Goal: Transaction & Acquisition: Purchase product/service

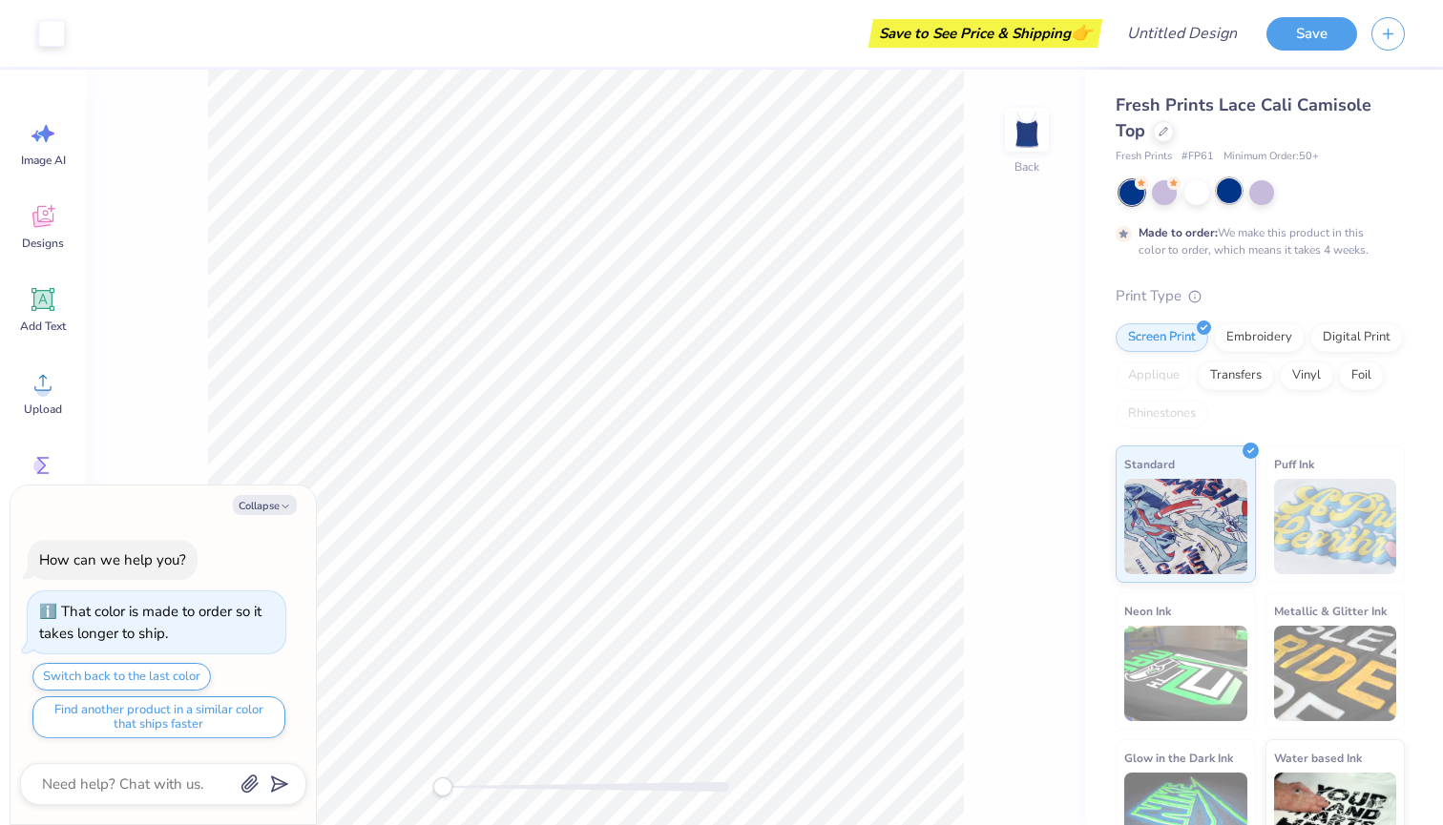
click at [1219, 191] on div at bounding box center [1228, 190] width 25 height 25
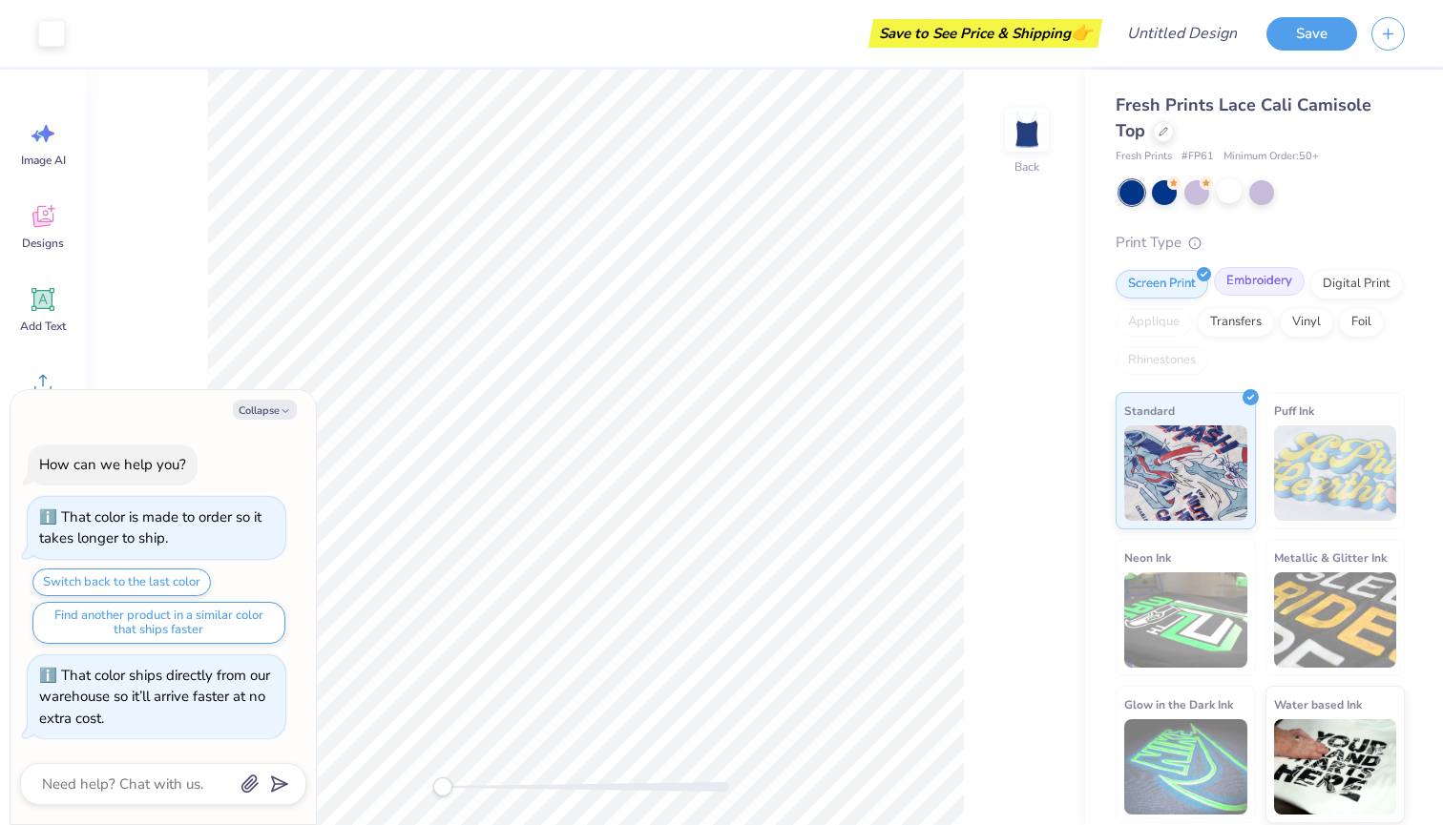
click at [1256, 286] on div "Embroidery" at bounding box center [1259, 281] width 91 height 29
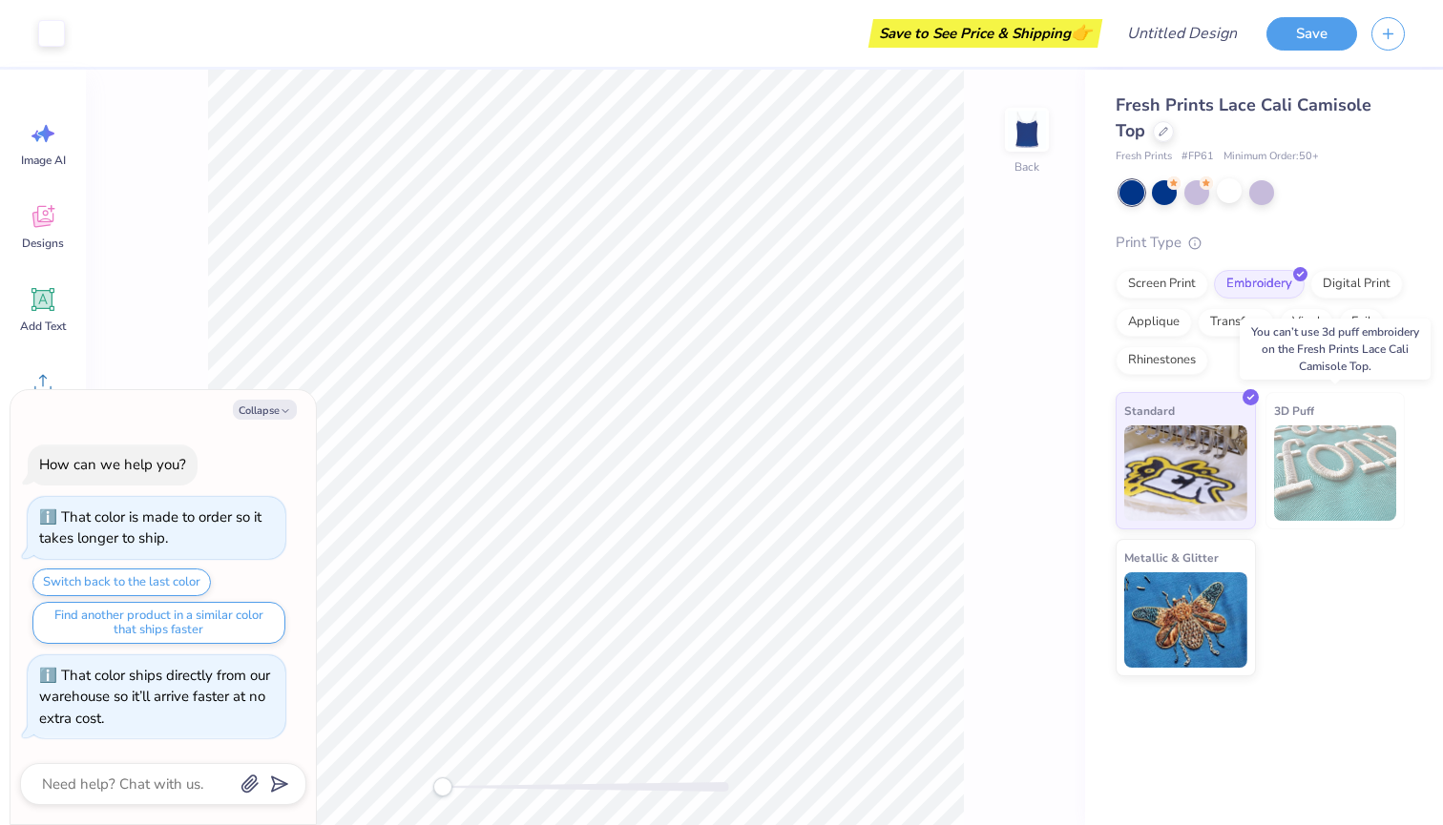
click at [1321, 499] on img at bounding box center [1335, 473] width 123 height 95
click at [1331, 461] on img at bounding box center [1335, 473] width 123 height 95
click at [1179, 275] on div "Screen Print" at bounding box center [1161, 281] width 93 height 29
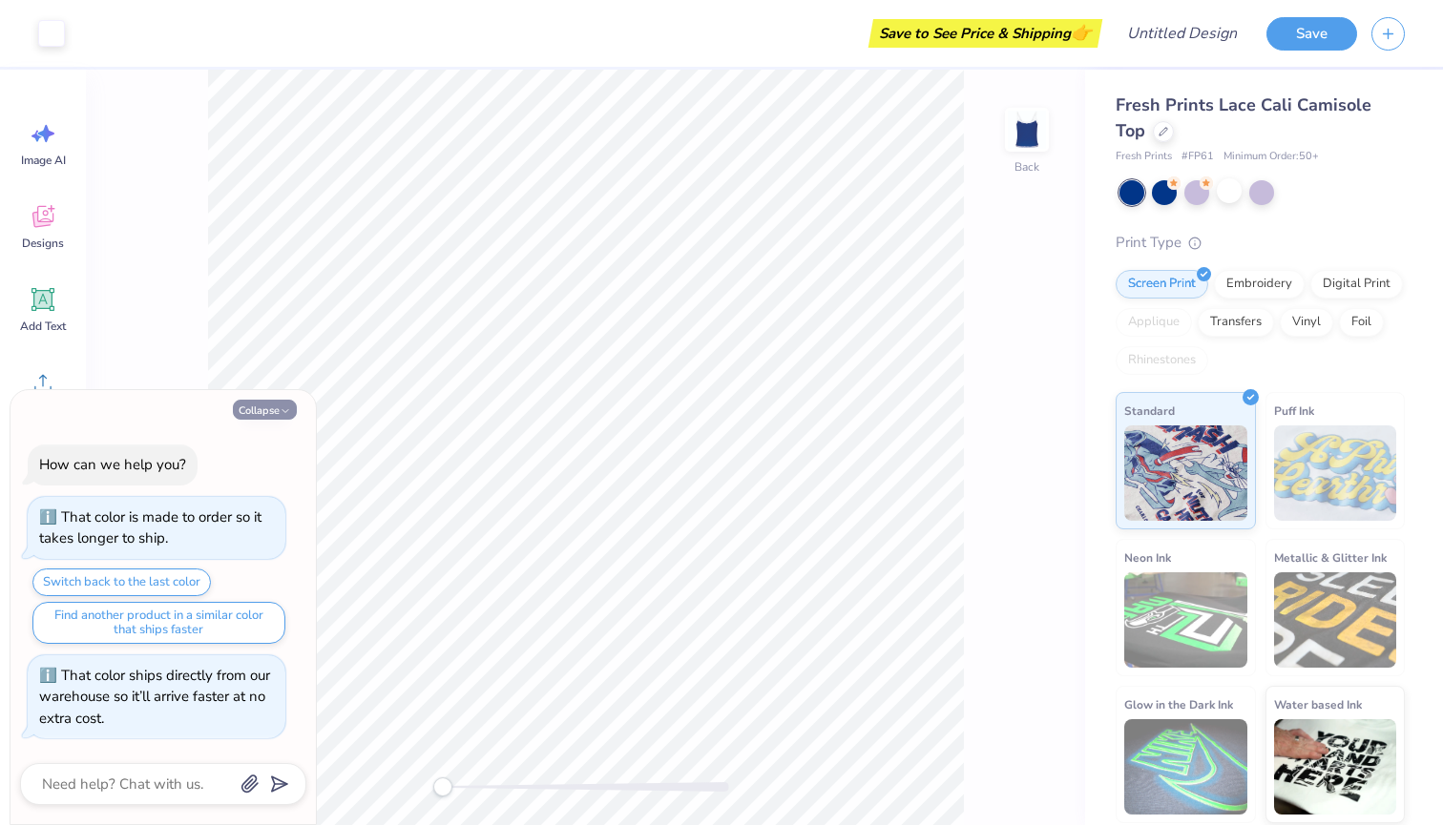
click at [268, 410] on button "Collapse" at bounding box center [265, 410] width 64 height 20
type textarea "x"
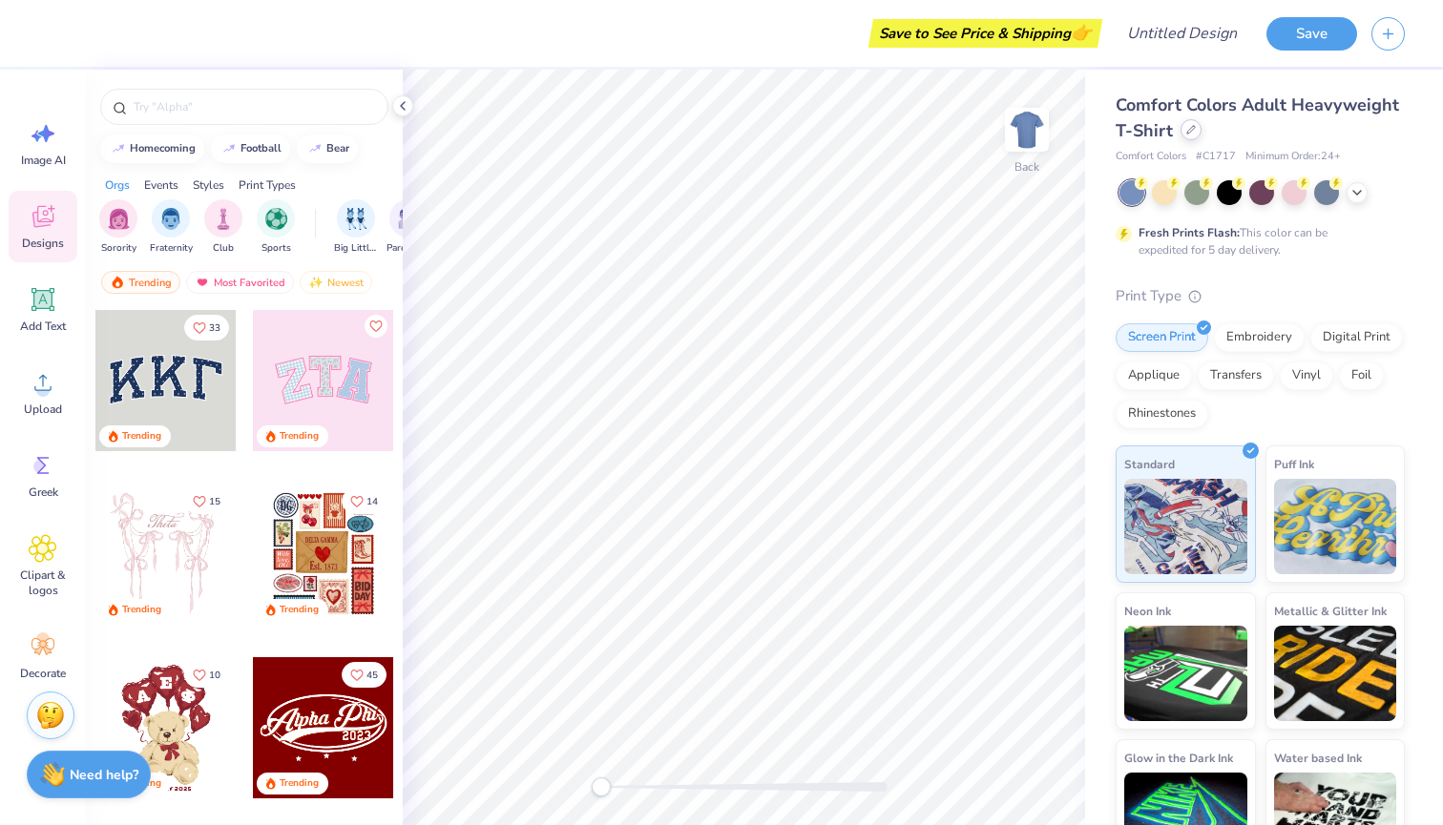
click at [1187, 137] on div at bounding box center [1190, 129] width 21 height 21
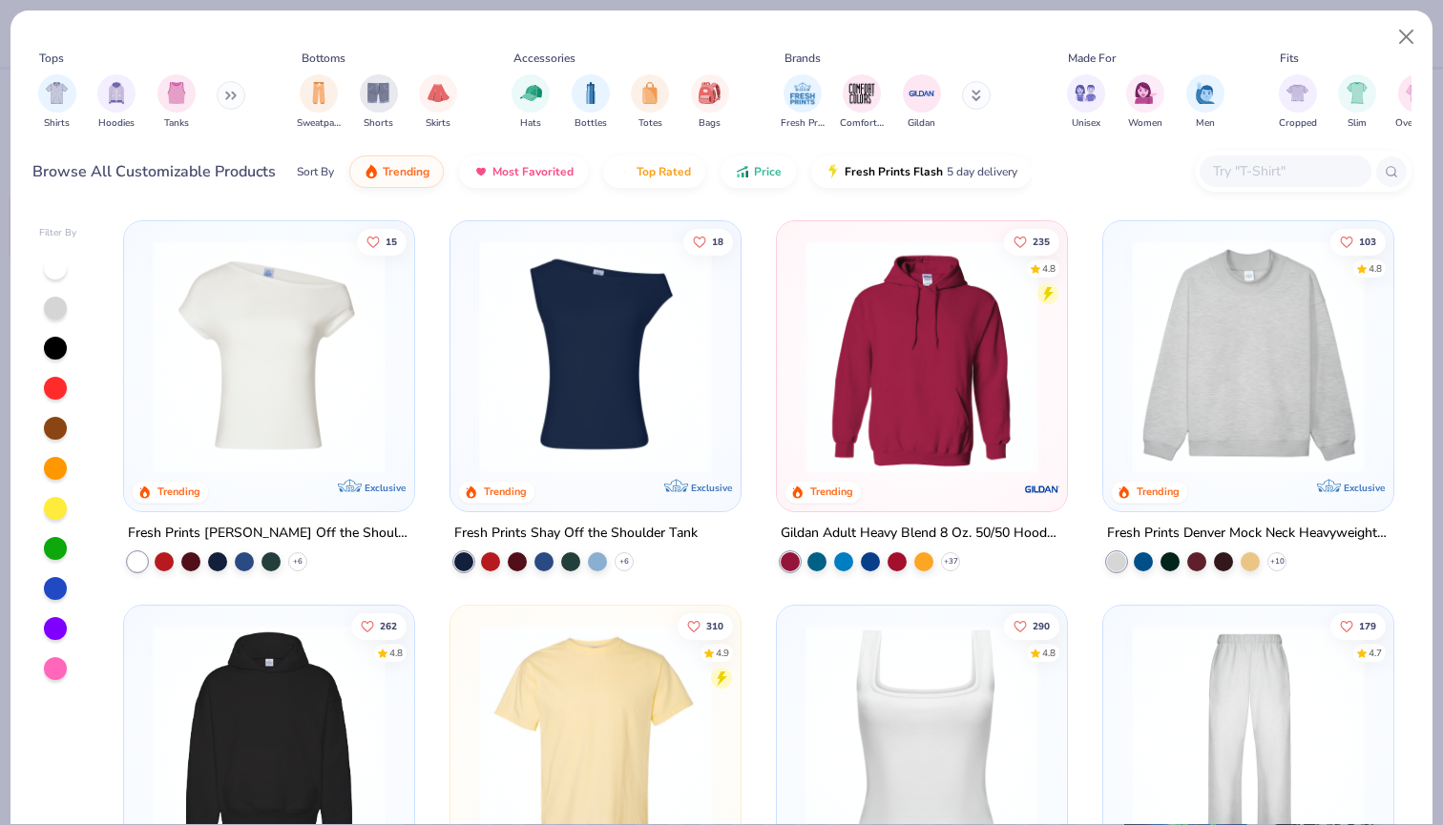
click at [282, 439] on img at bounding box center [269, 356] width 252 height 233
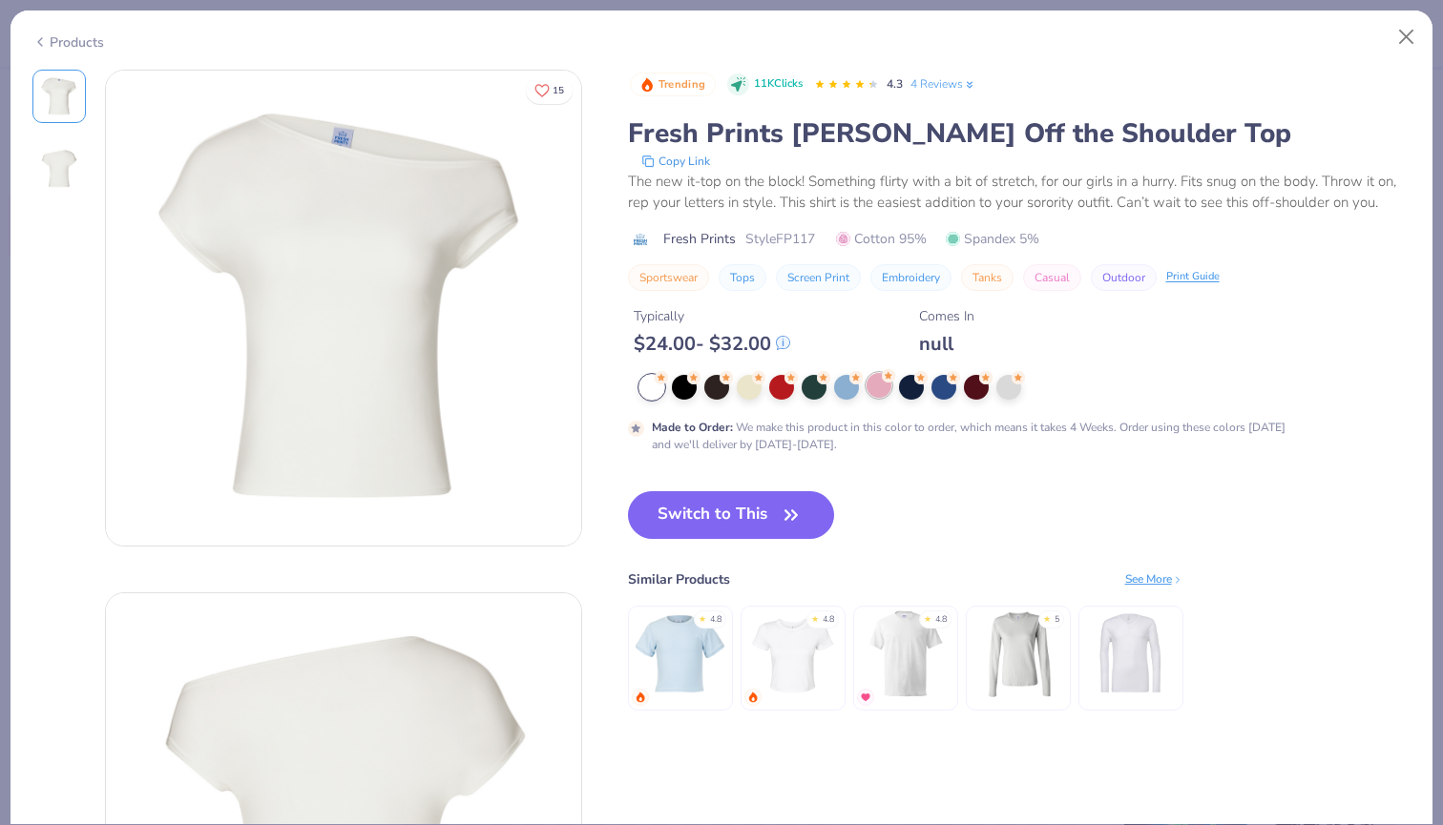
click at [881, 394] on div at bounding box center [878, 385] width 25 height 25
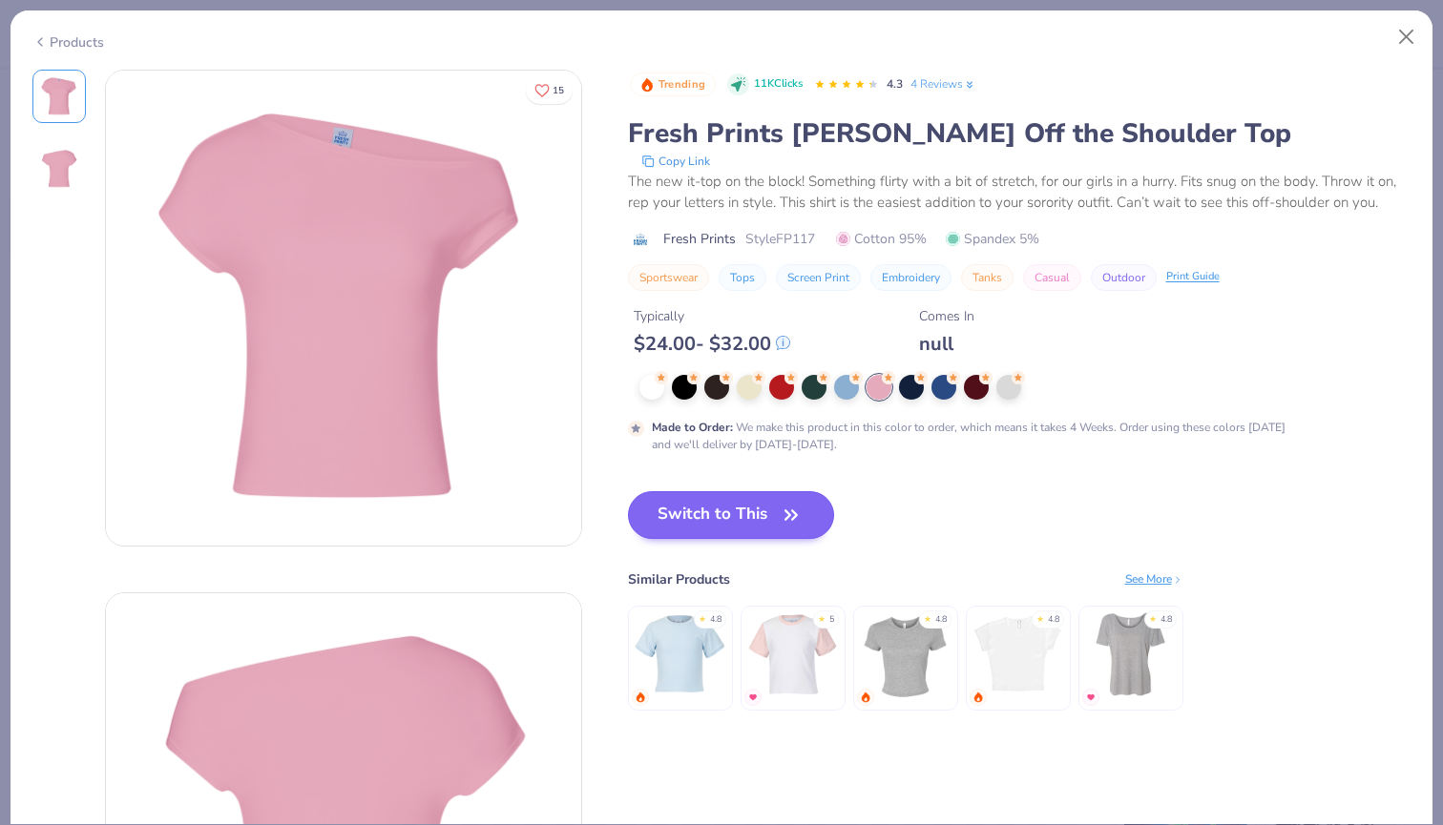
click at [745, 520] on button "Switch to This" at bounding box center [731, 515] width 207 height 48
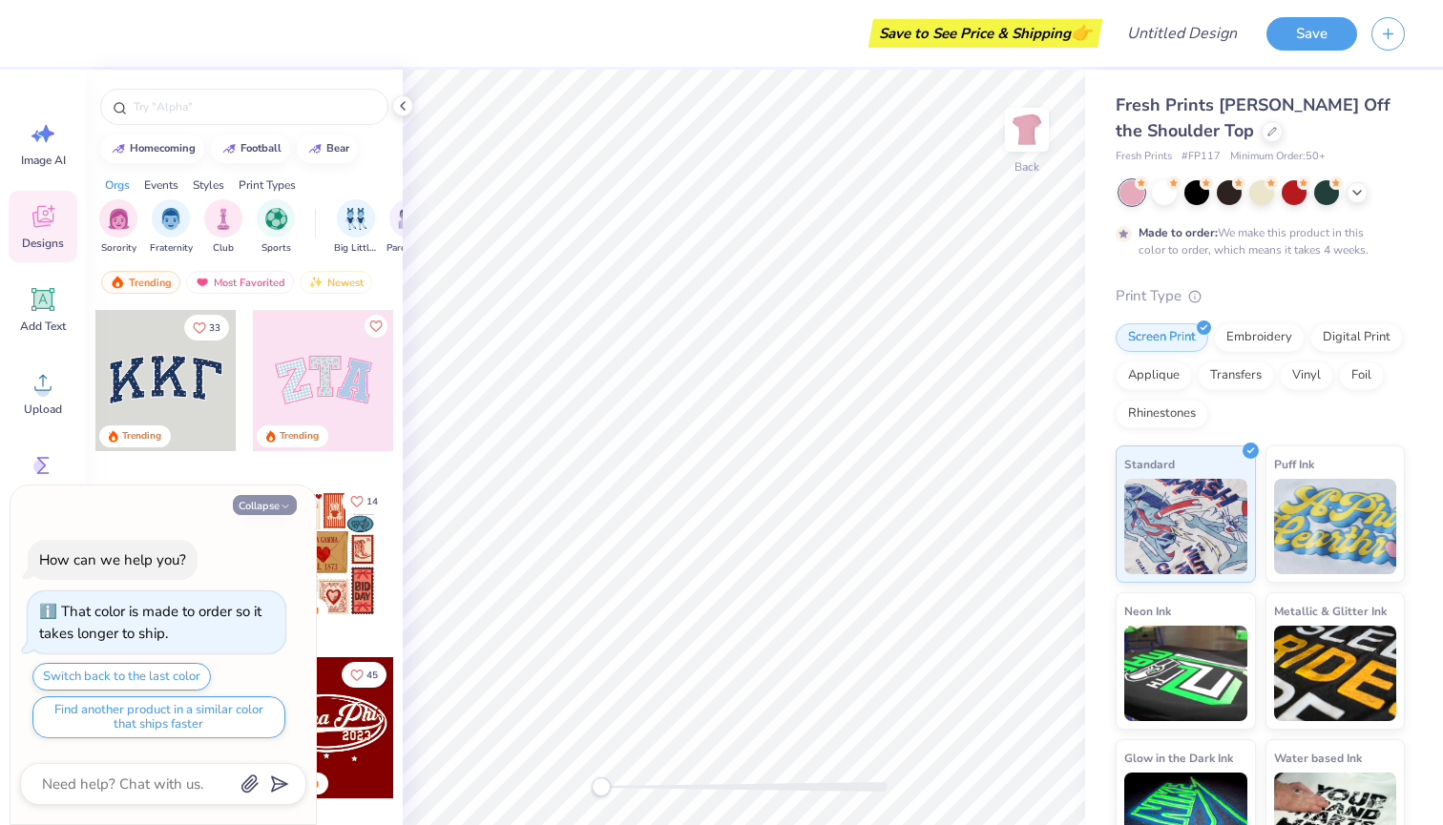
click at [275, 504] on button "Collapse" at bounding box center [265, 505] width 64 height 20
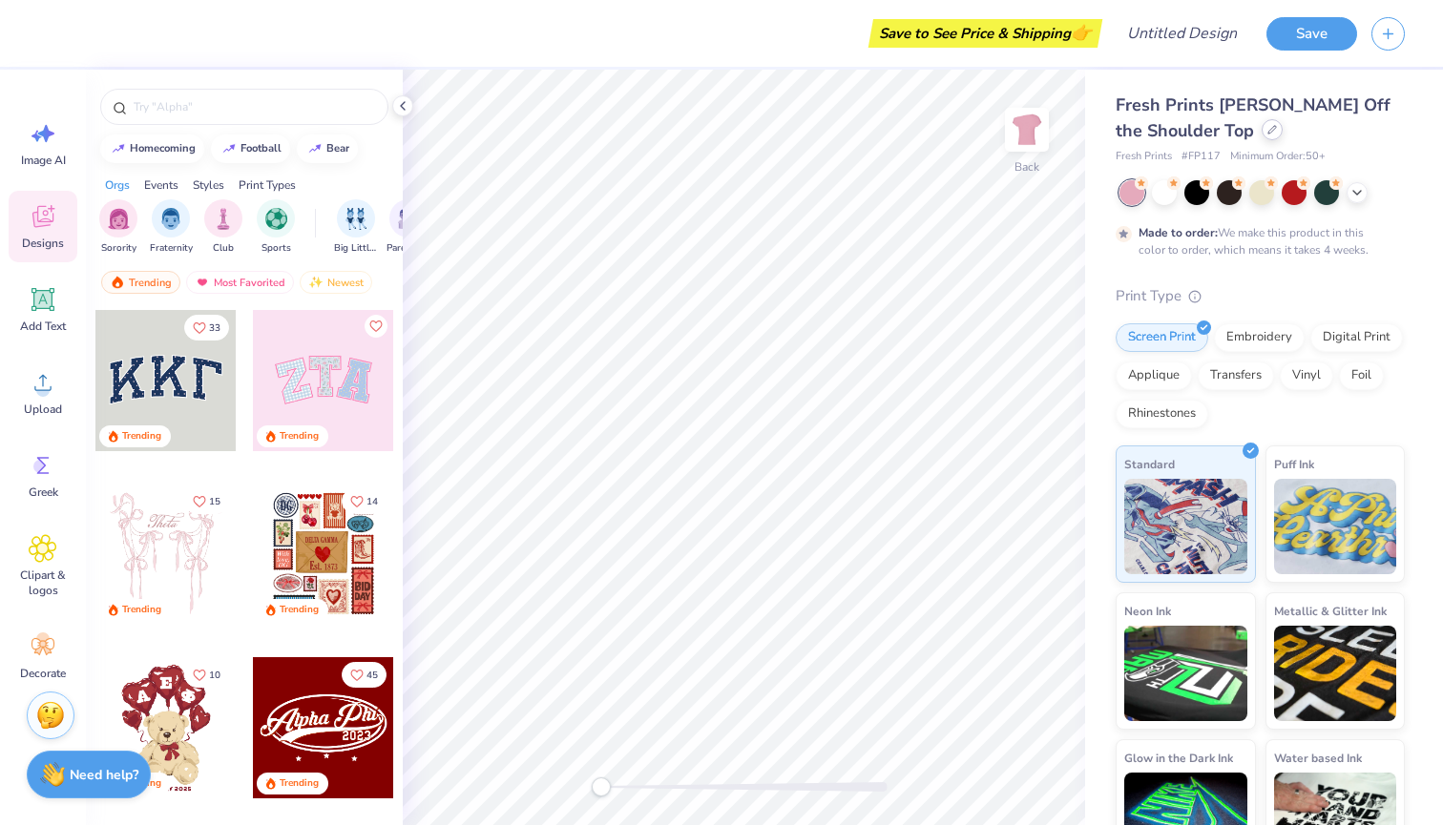
click at [1267, 130] on icon at bounding box center [1272, 130] width 10 height 10
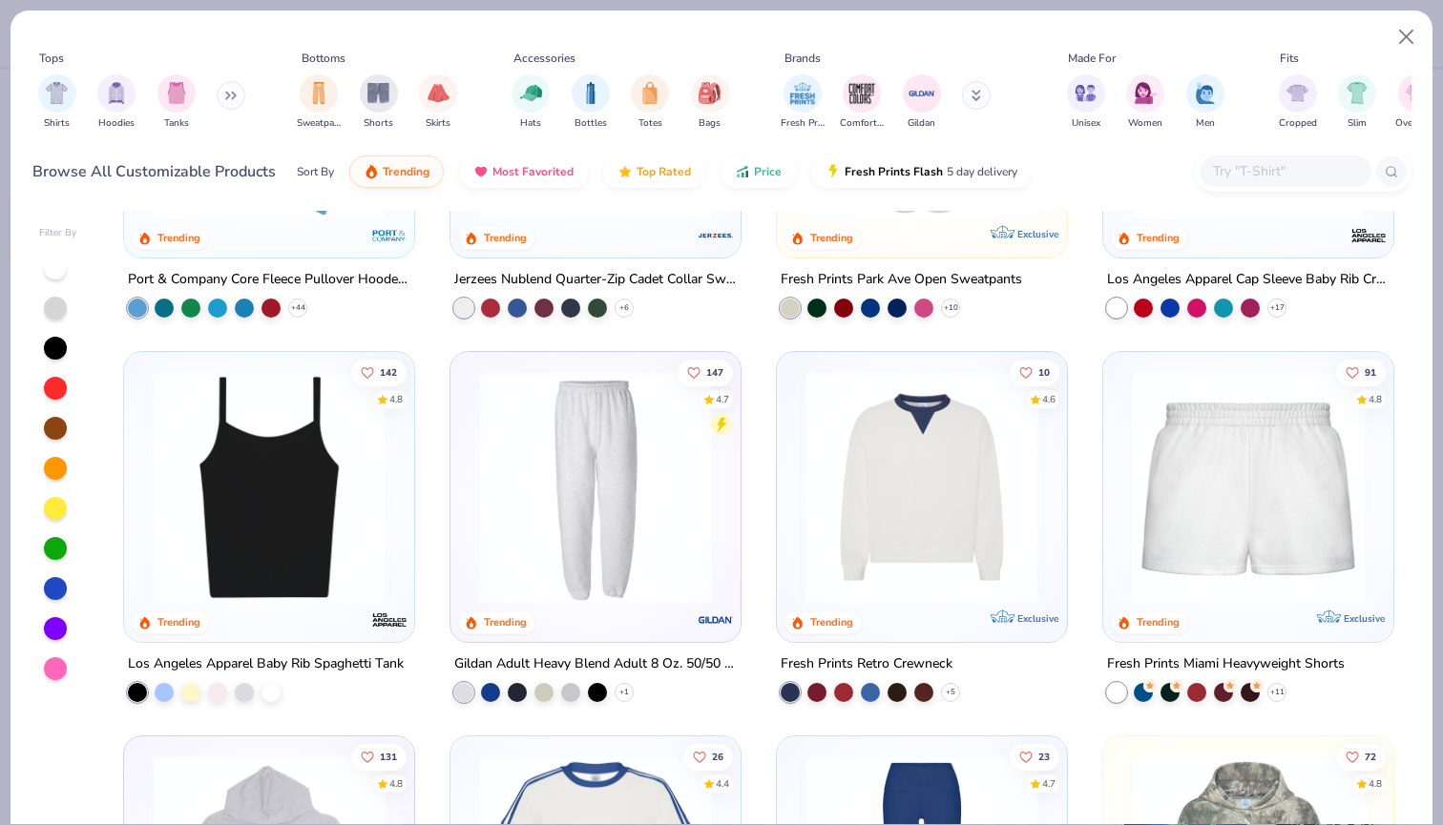
scroll to position [1831, 0]
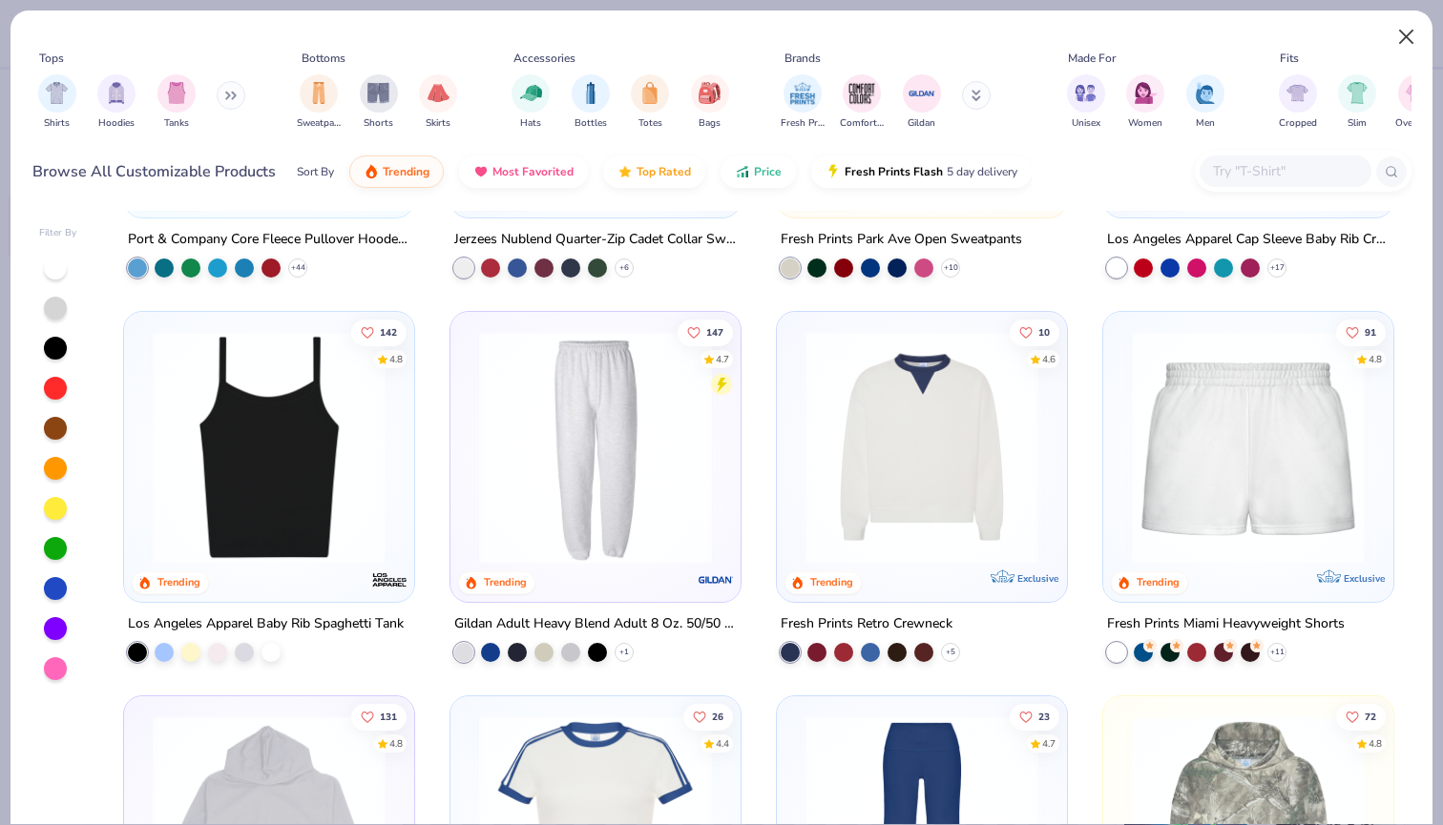
click at [1402, 37] on button "Close" at bounding box center [1406, 37] width 36 height 36
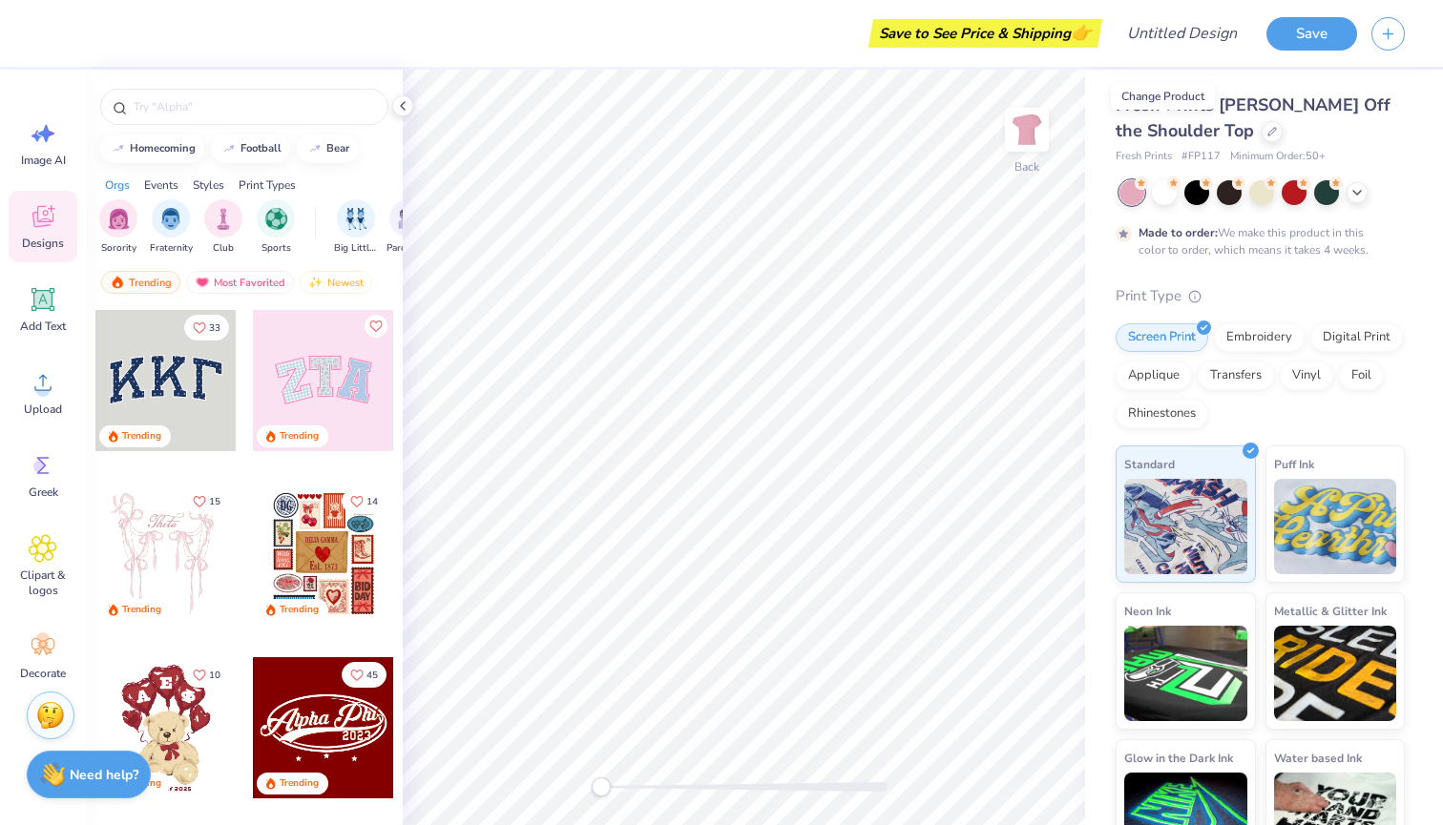
click at [315, 393] on div at bounding box center [323, 380] width 141 height 141
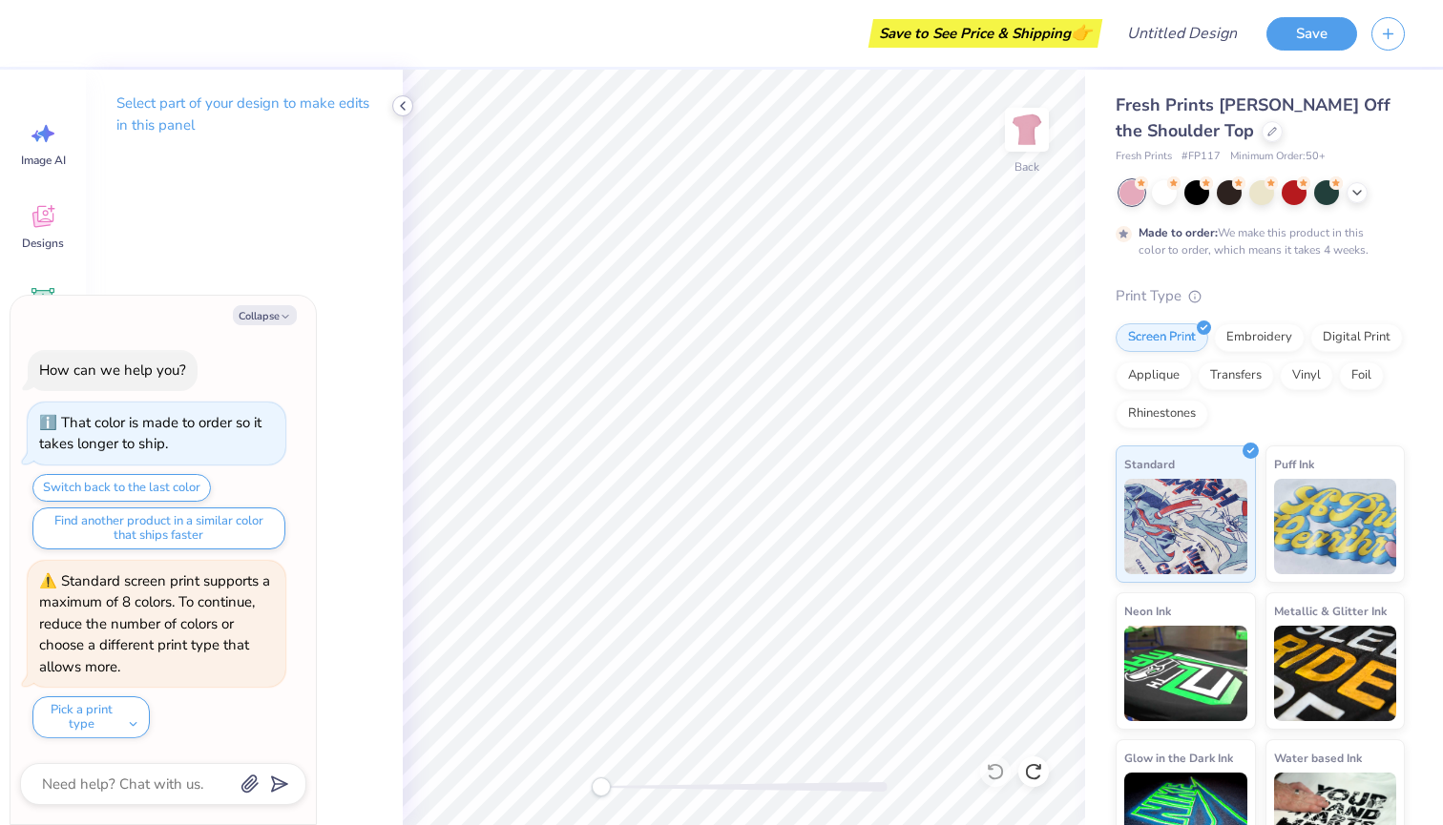
click at [404, 103] on polyline at bounding box center [403, 106] width 4 height 8
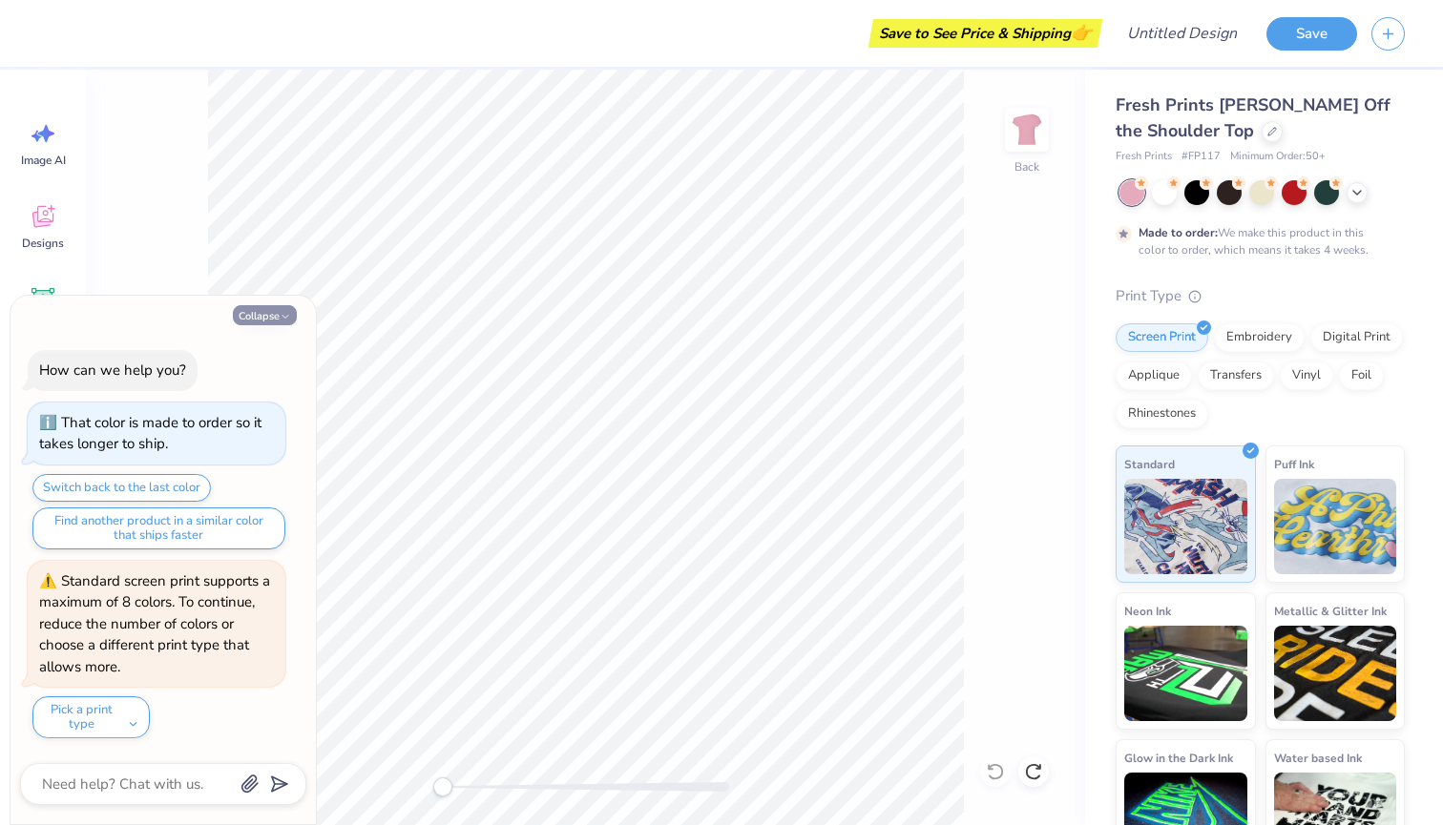
click at [280, 322] on icon "button" at bounding box center [285, 316] width 11 height 11
type textarea "x"
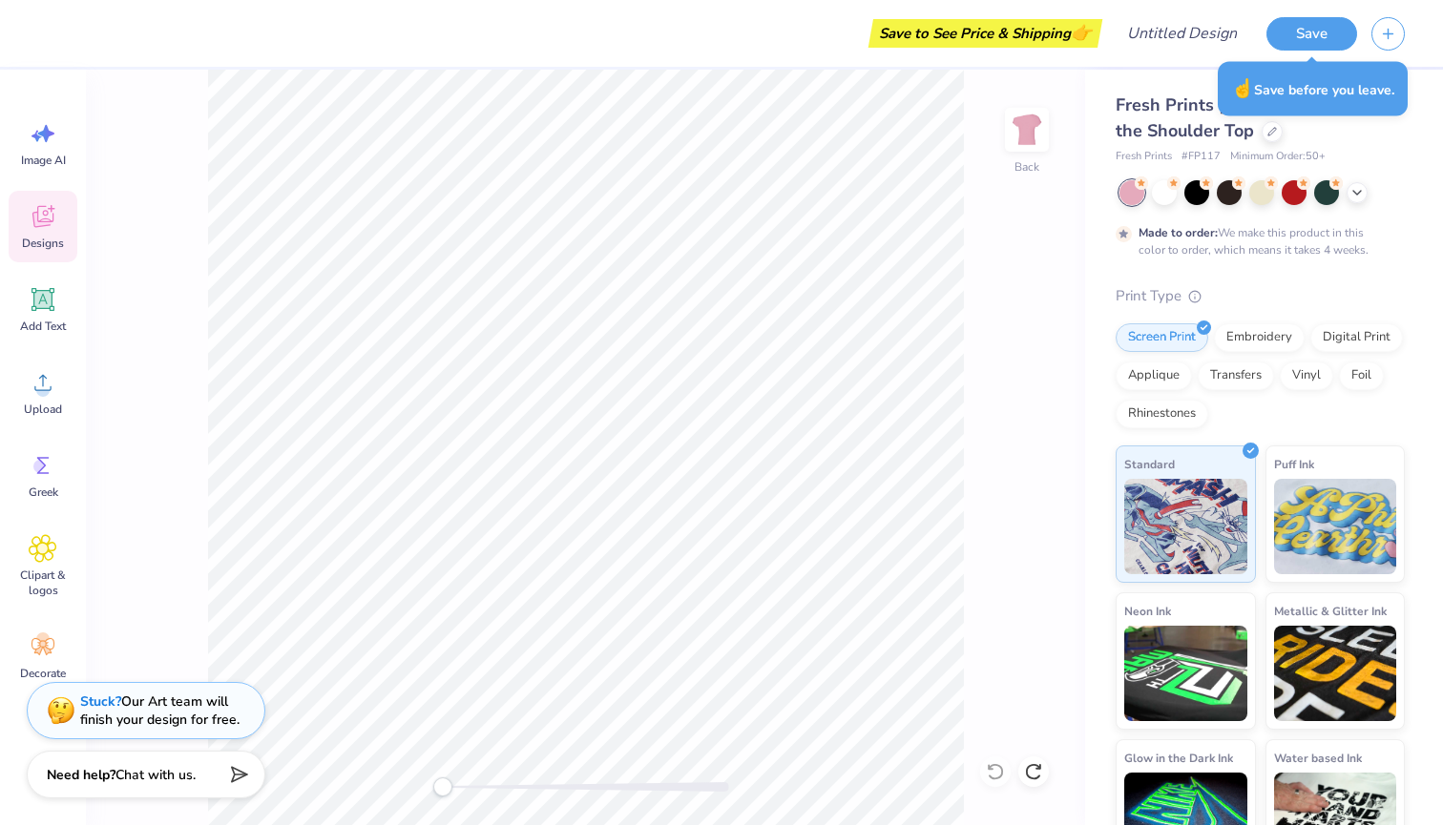
click at [43, 228] on icon at bounding box center [43, 216] width 29 height 29
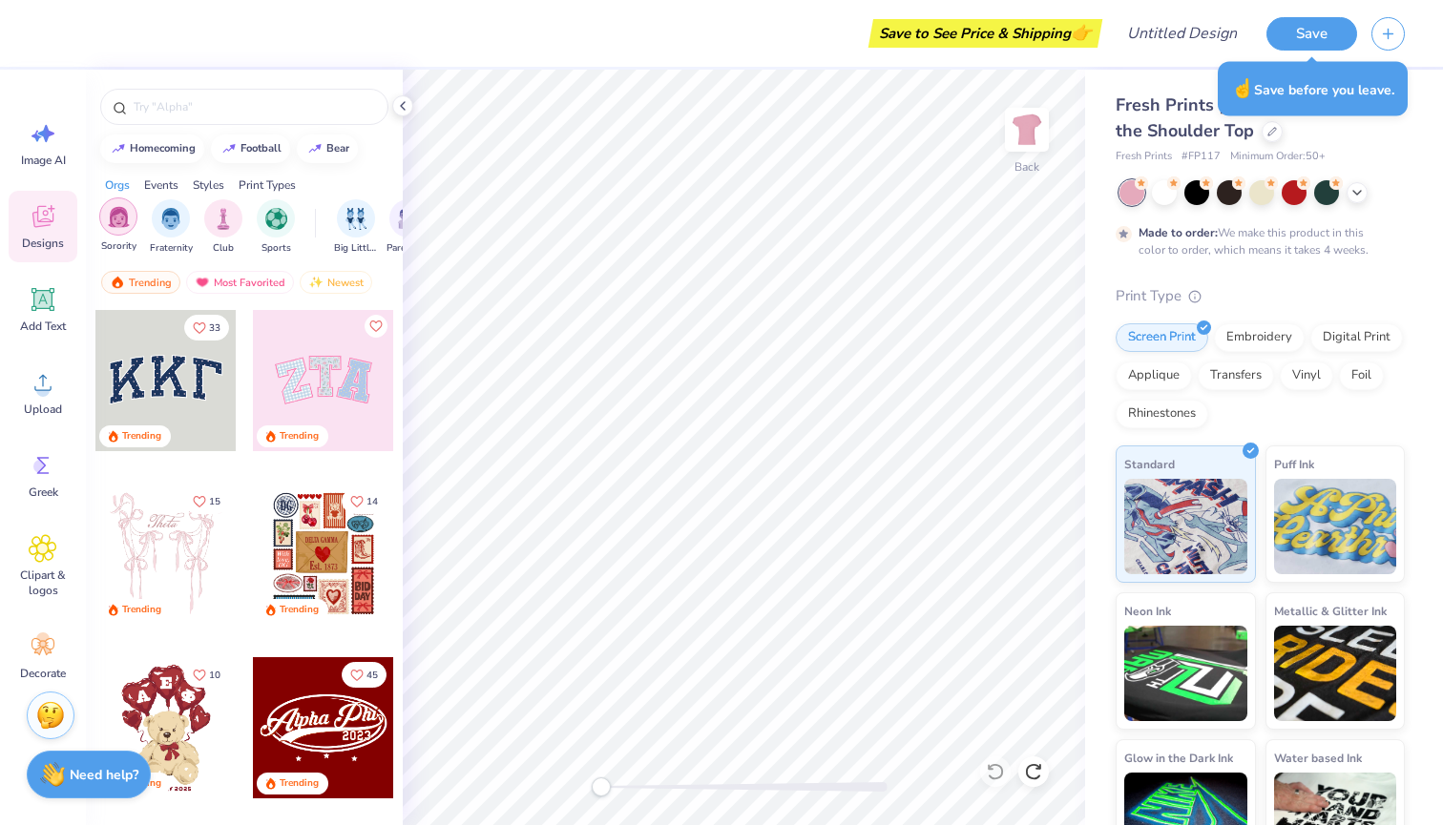
click at [130, 220] on div "filter for Sorority" at bounding box center [118, 216] width 38 height 38
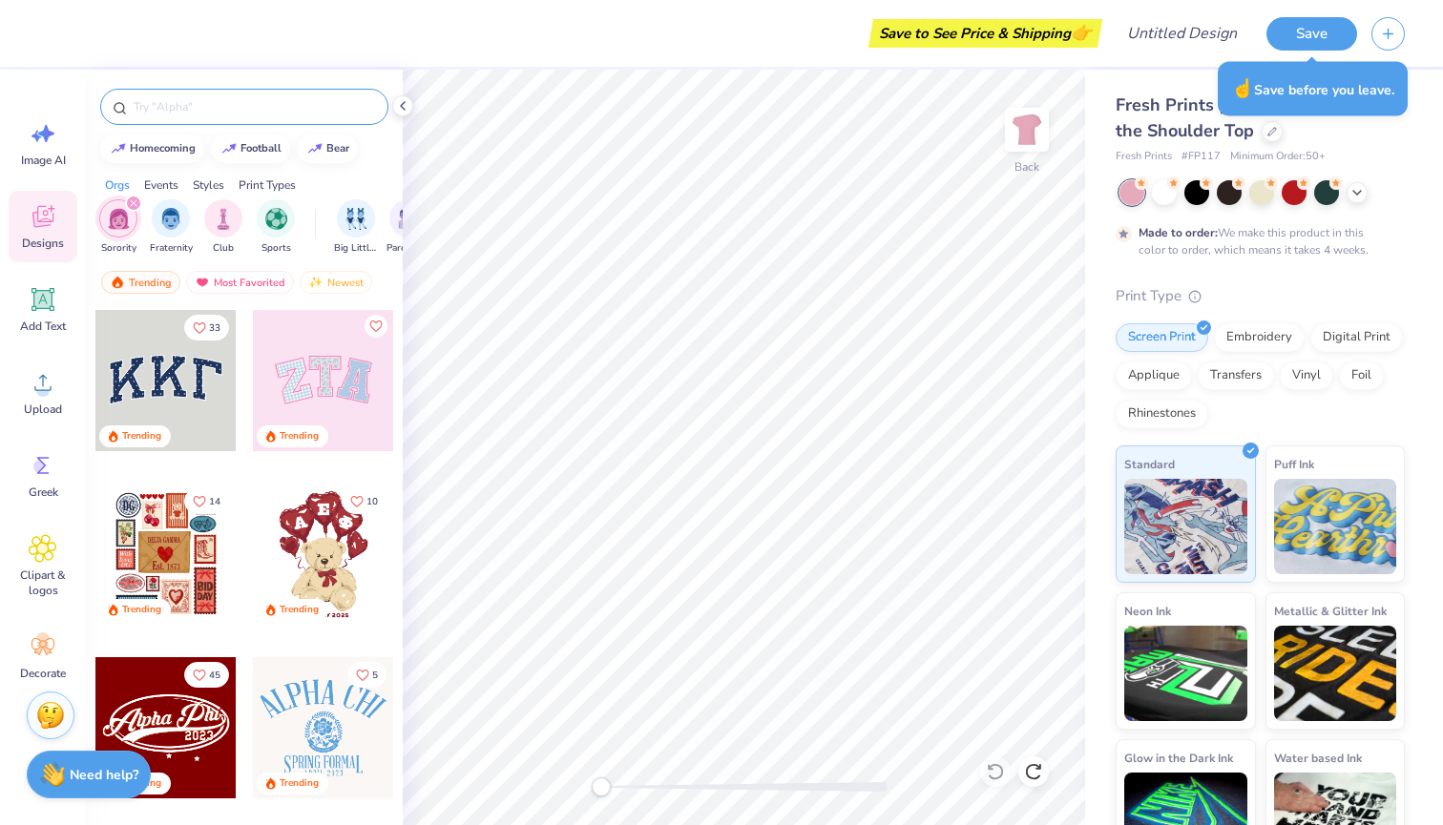
click at [198, 122] on div at bounding box center [244, 107] width 288 height 36
click at [197, 115] on input "text" at bounding box center [254, 106] width 244 height 19
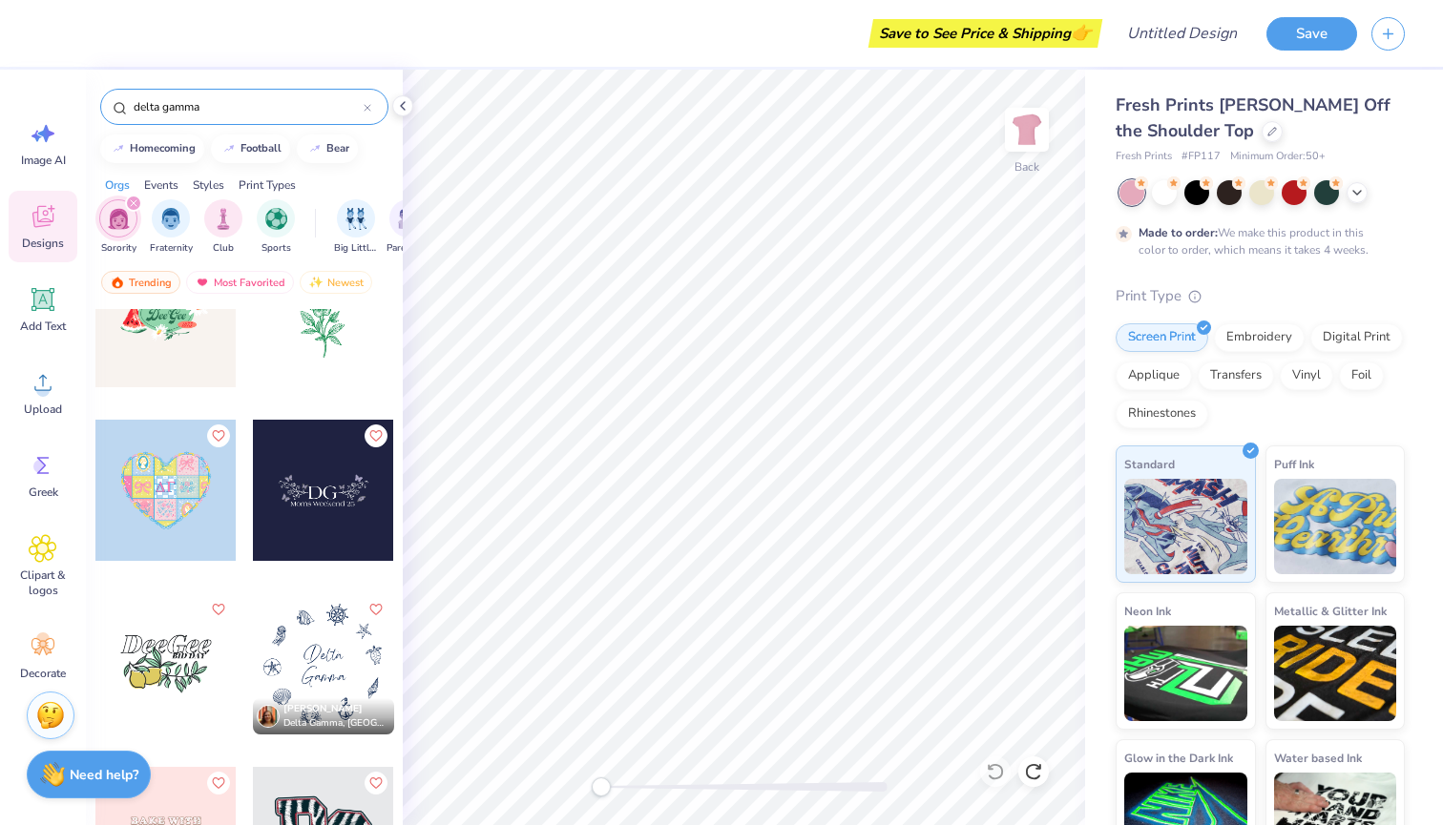
scroll to position [2294, 0]
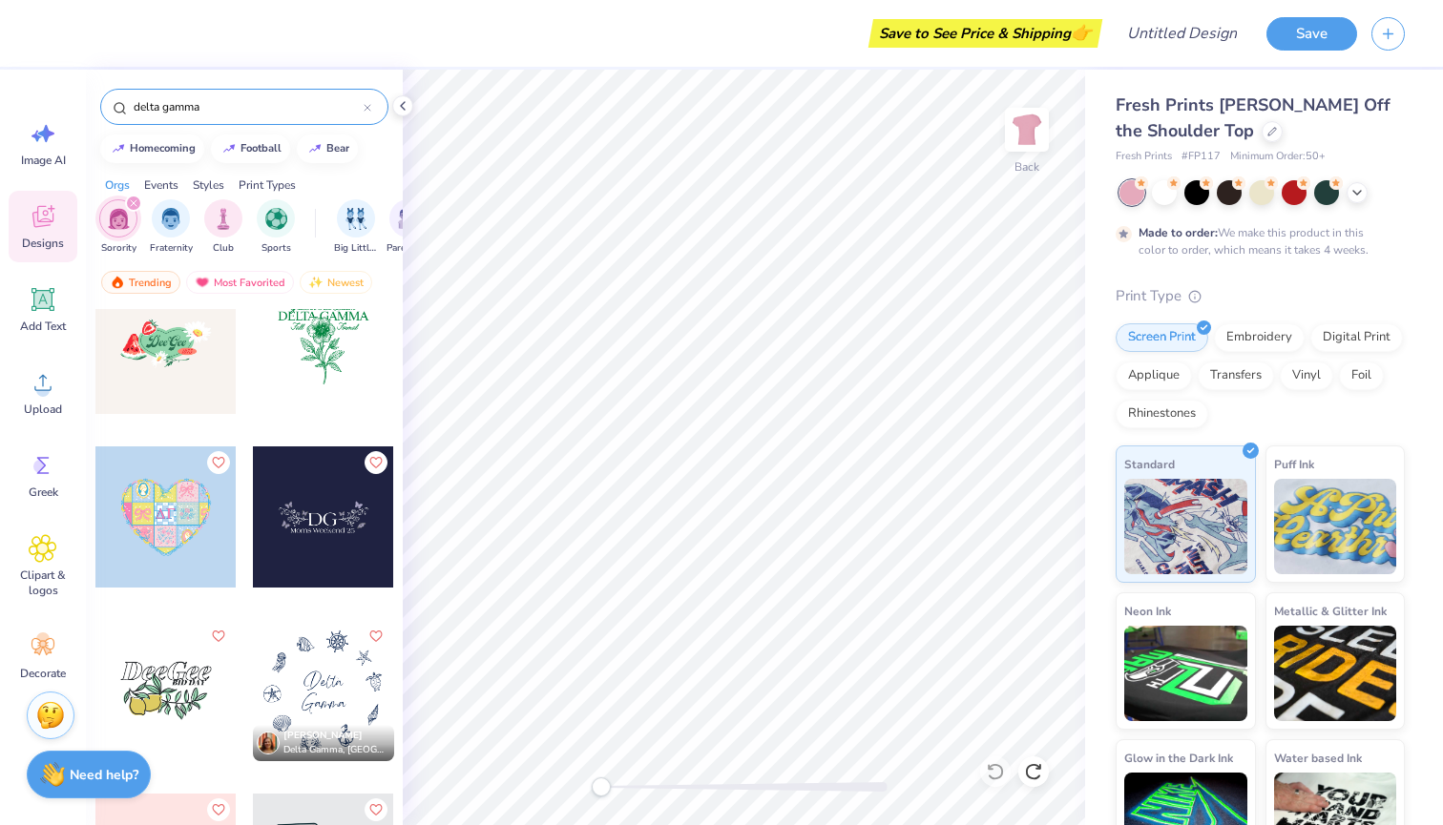
type input "delta gamma"
click at [182, 526] on div at bounding box center [165, 516] width 141 height 141
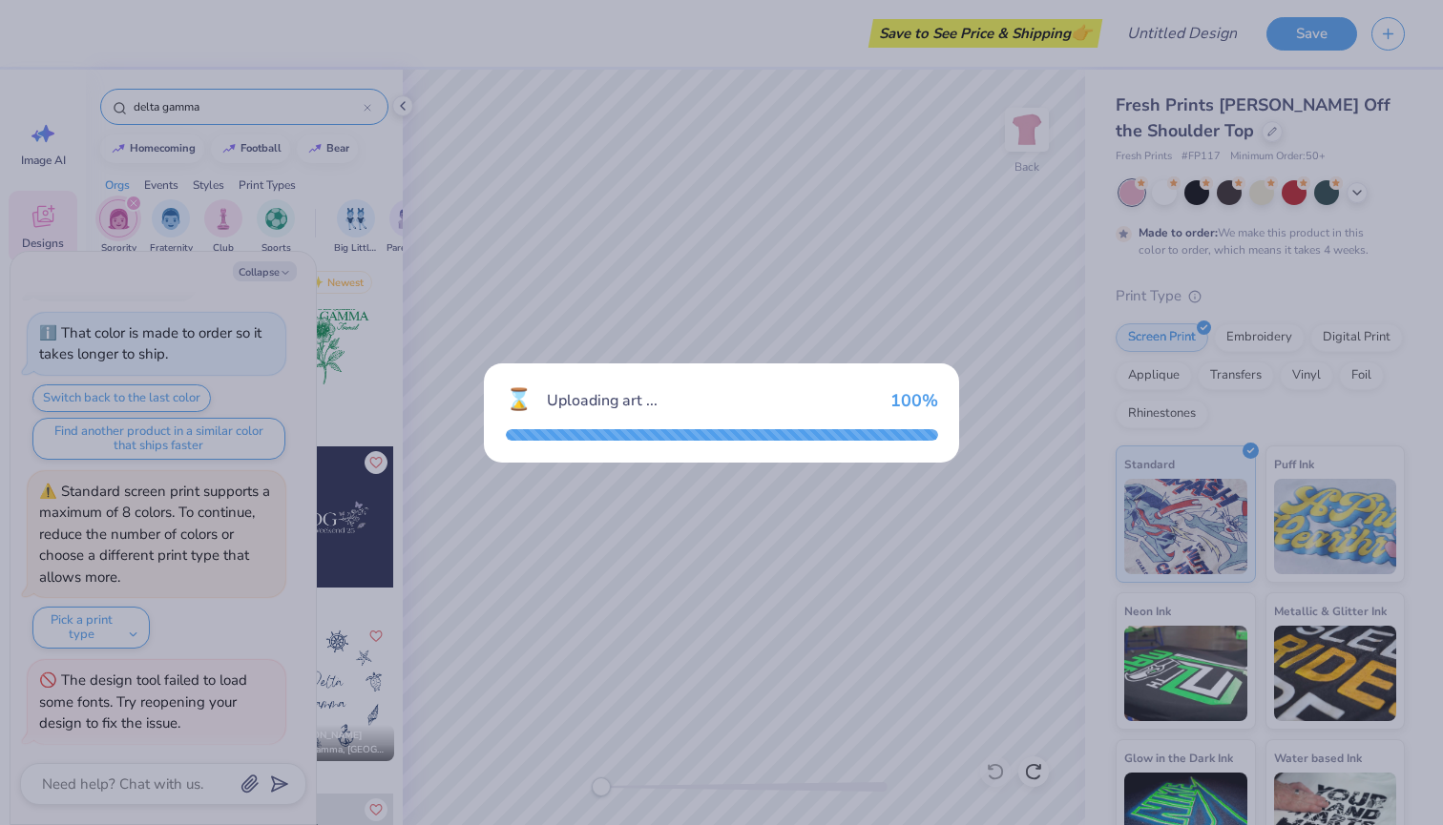
scroll to position [233, 0]
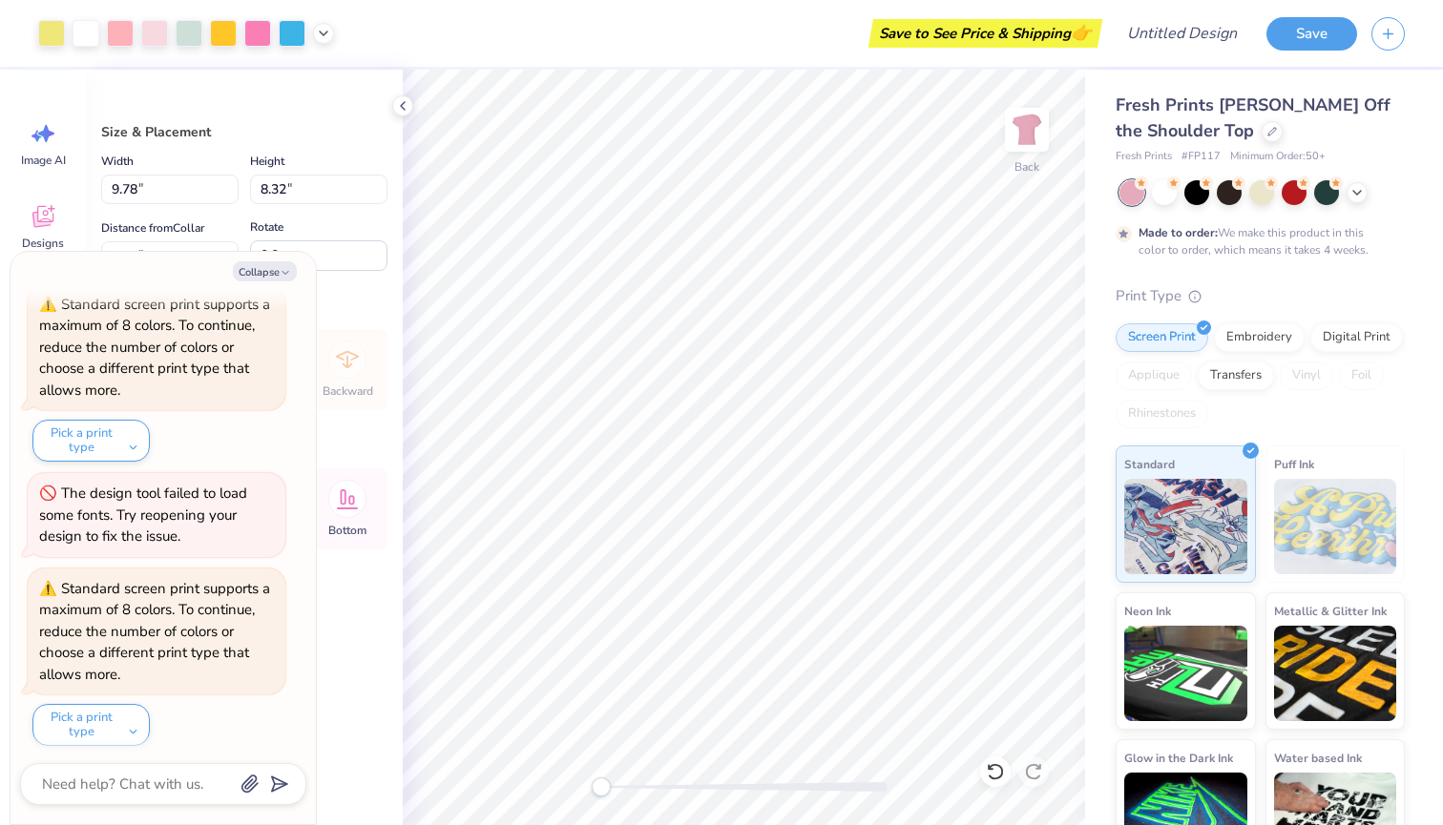
type textarea "x"
type input "8.79"
type input "7.48"
type input "3.84"
click at [127, 719] on button "Pick a print type" at bounding box center [90, 725] width 117 height 42
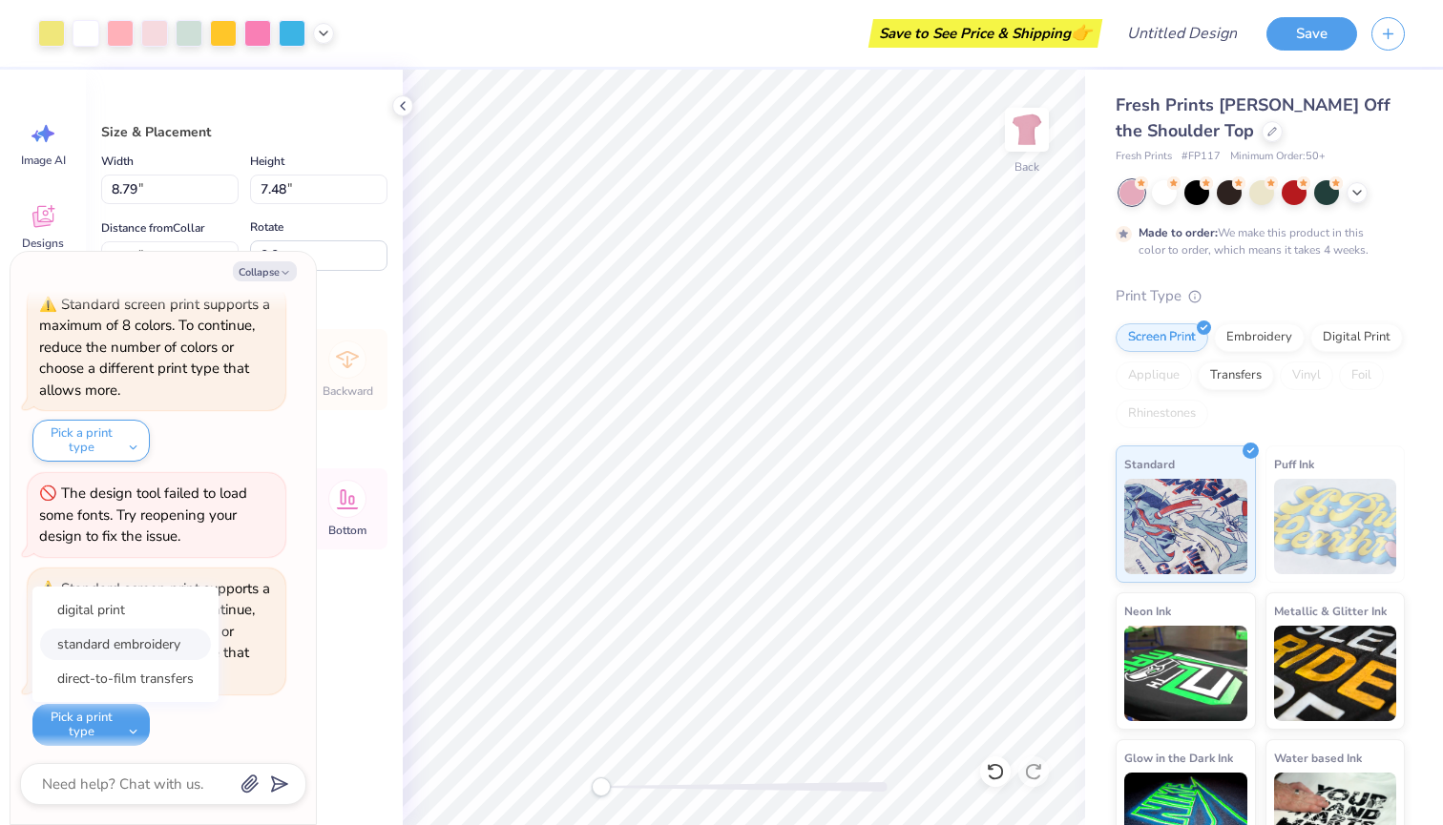
click at [156, 632] on button "standard embroidery" at bounding box center [125, 644] width 171 height 31
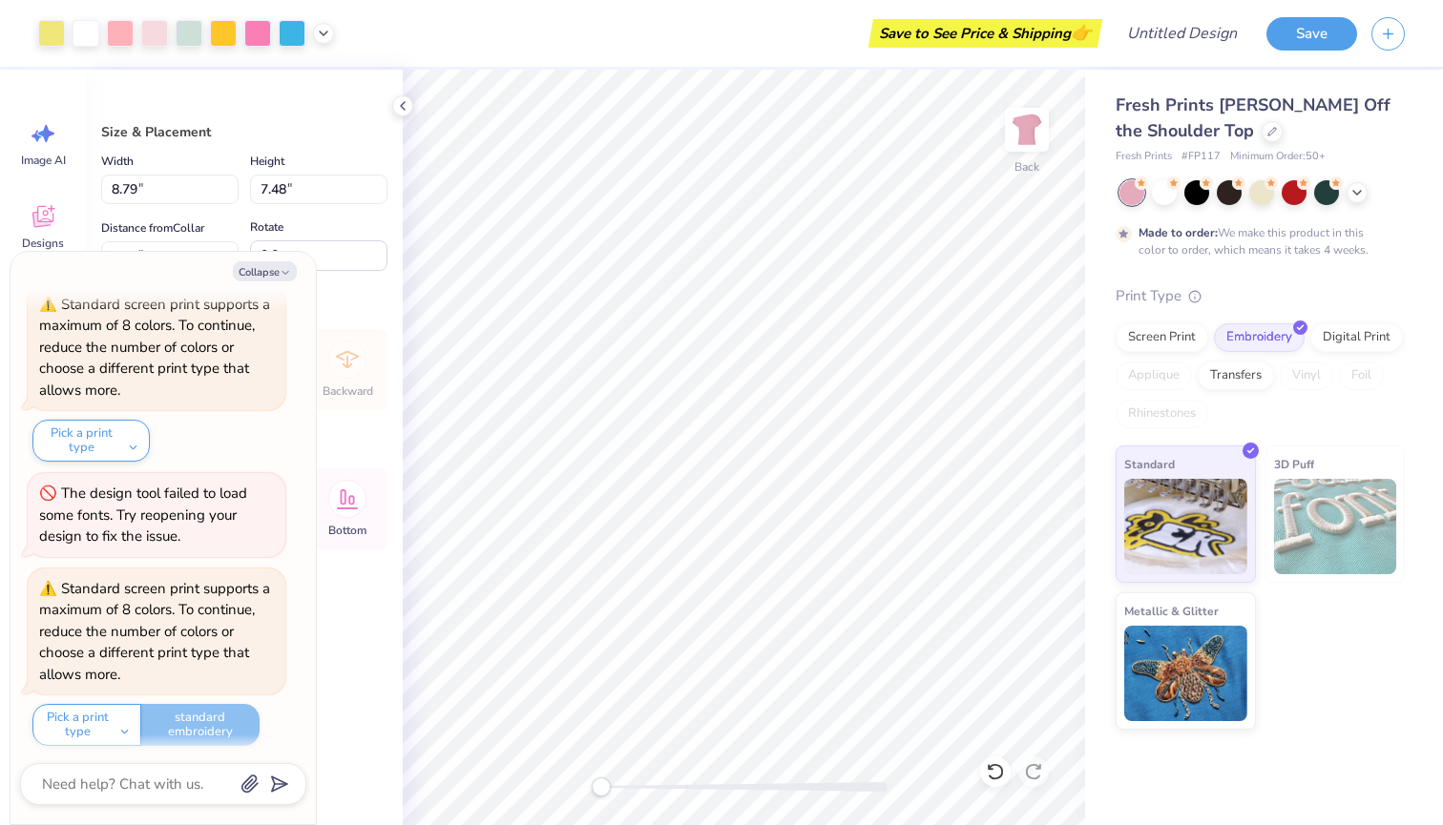
click at [1313, 529] on img at bounding box center [1335, 526] width 123 height 95
click at [1338, 642] on div "Standard 3D Puff Metallic & Glitter" at bounding box center [1259, 588] width 289 height 284
click at [1339, 335] on div "Digital Print" at bounding box center [1356, 335] width 93 height 29
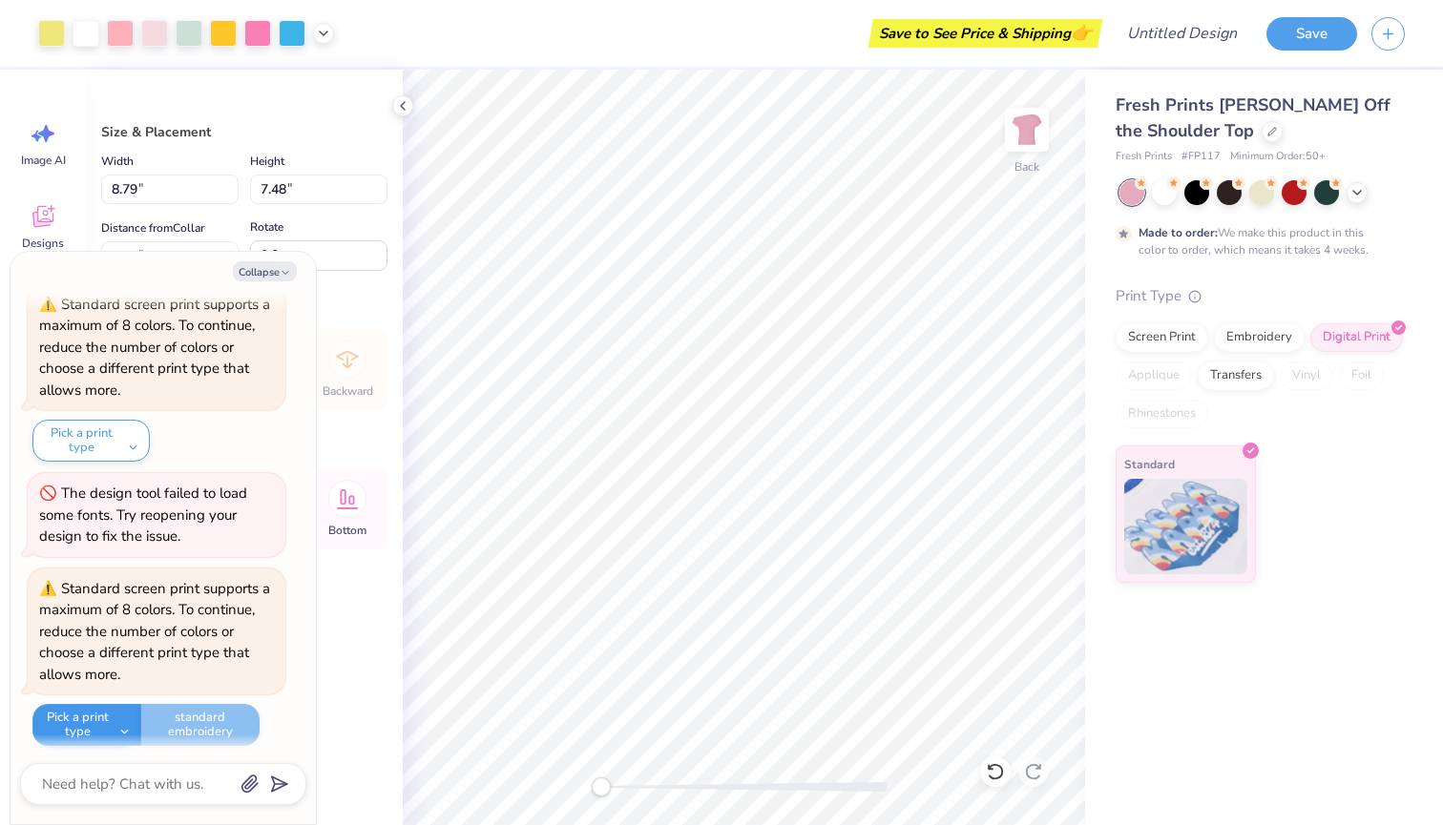
click at [103, 730] on button "Pick a print type" at bounding box center [86, 725] width 109 height 42
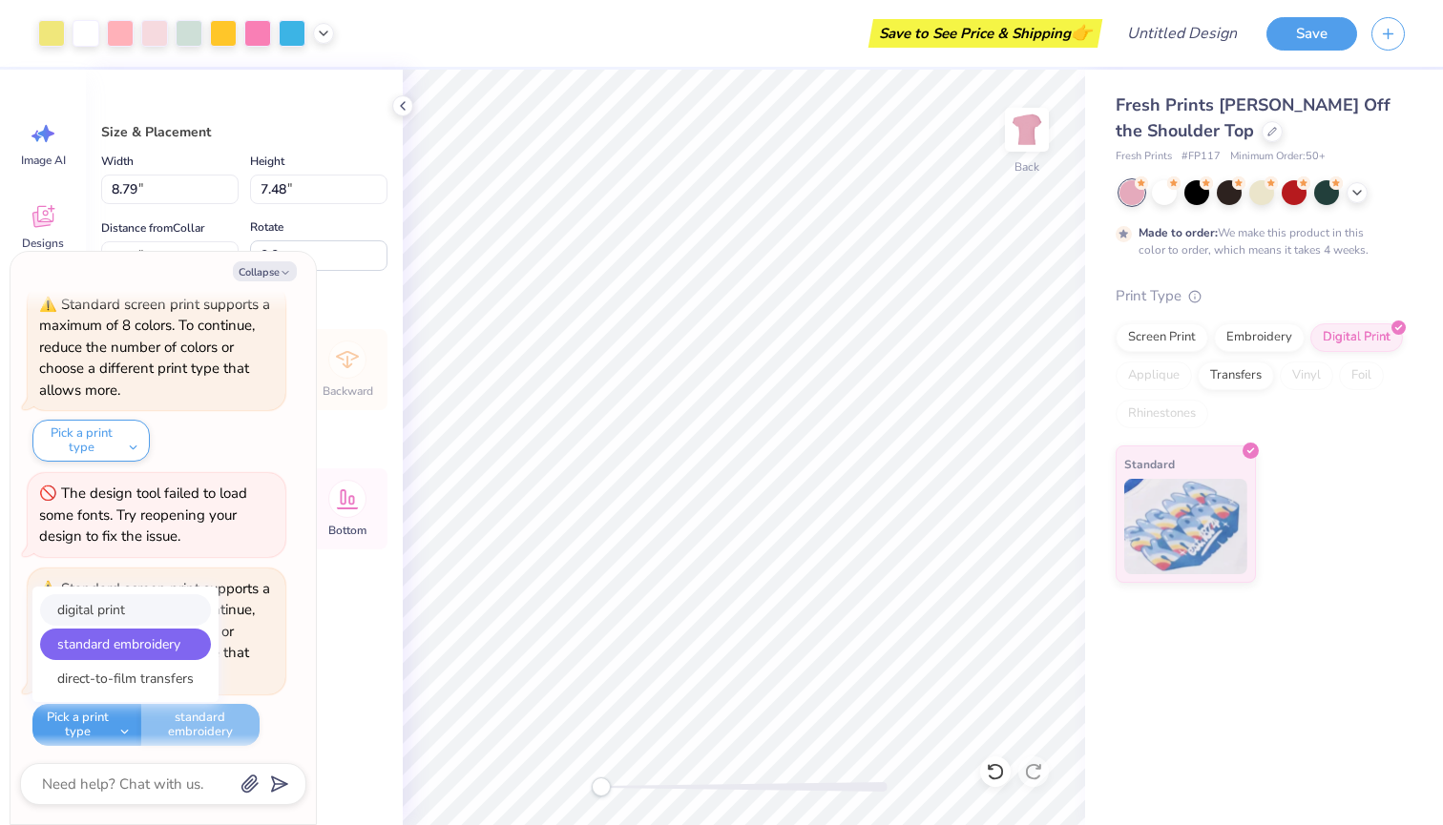
click at [158, 606] on button "digital print" at bounding box center [125, 609] width 171 height 31
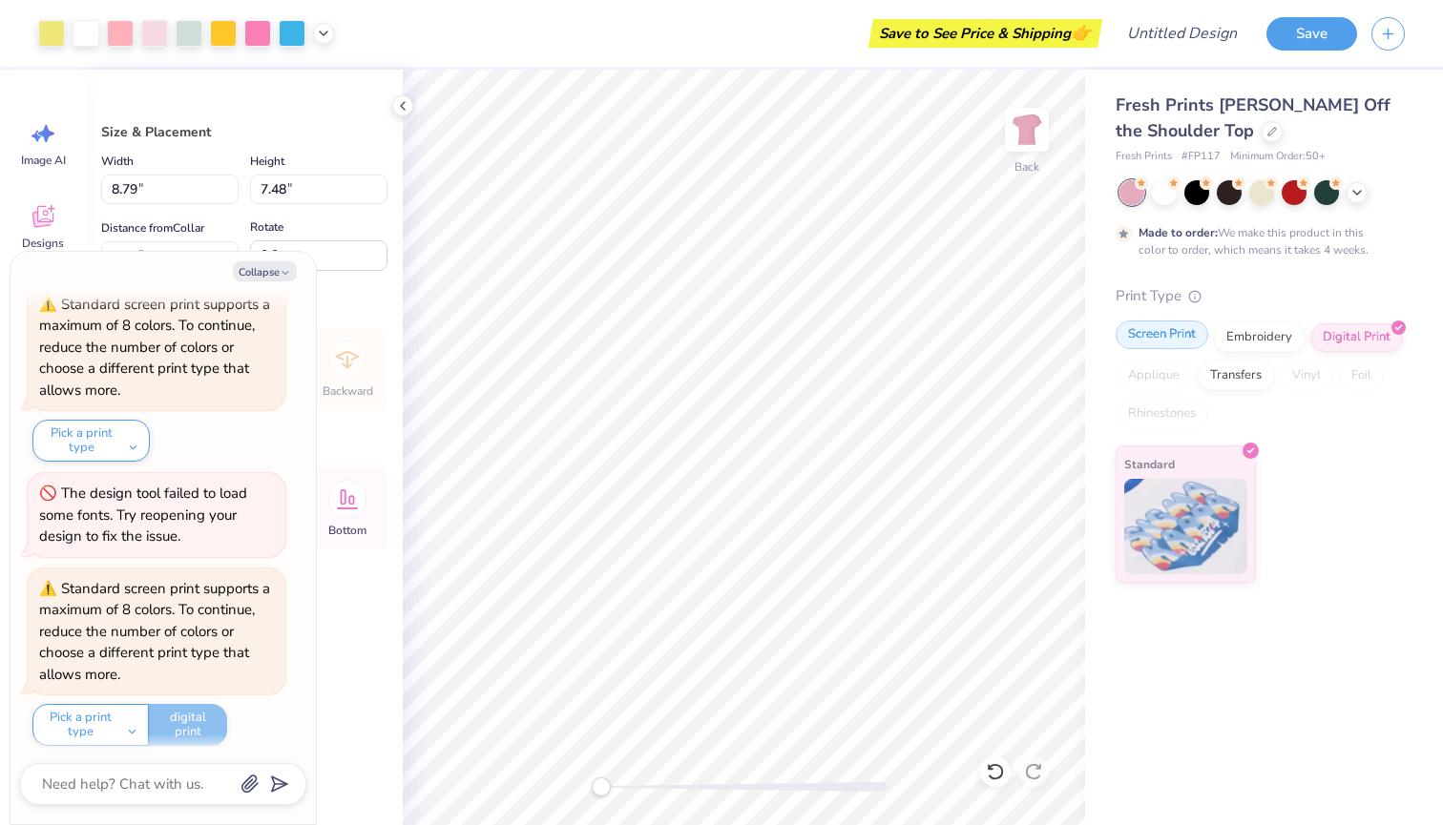
click at [1160, 337] on div "Screen Print" at bounding box center [1161, 335] width 93 height 29
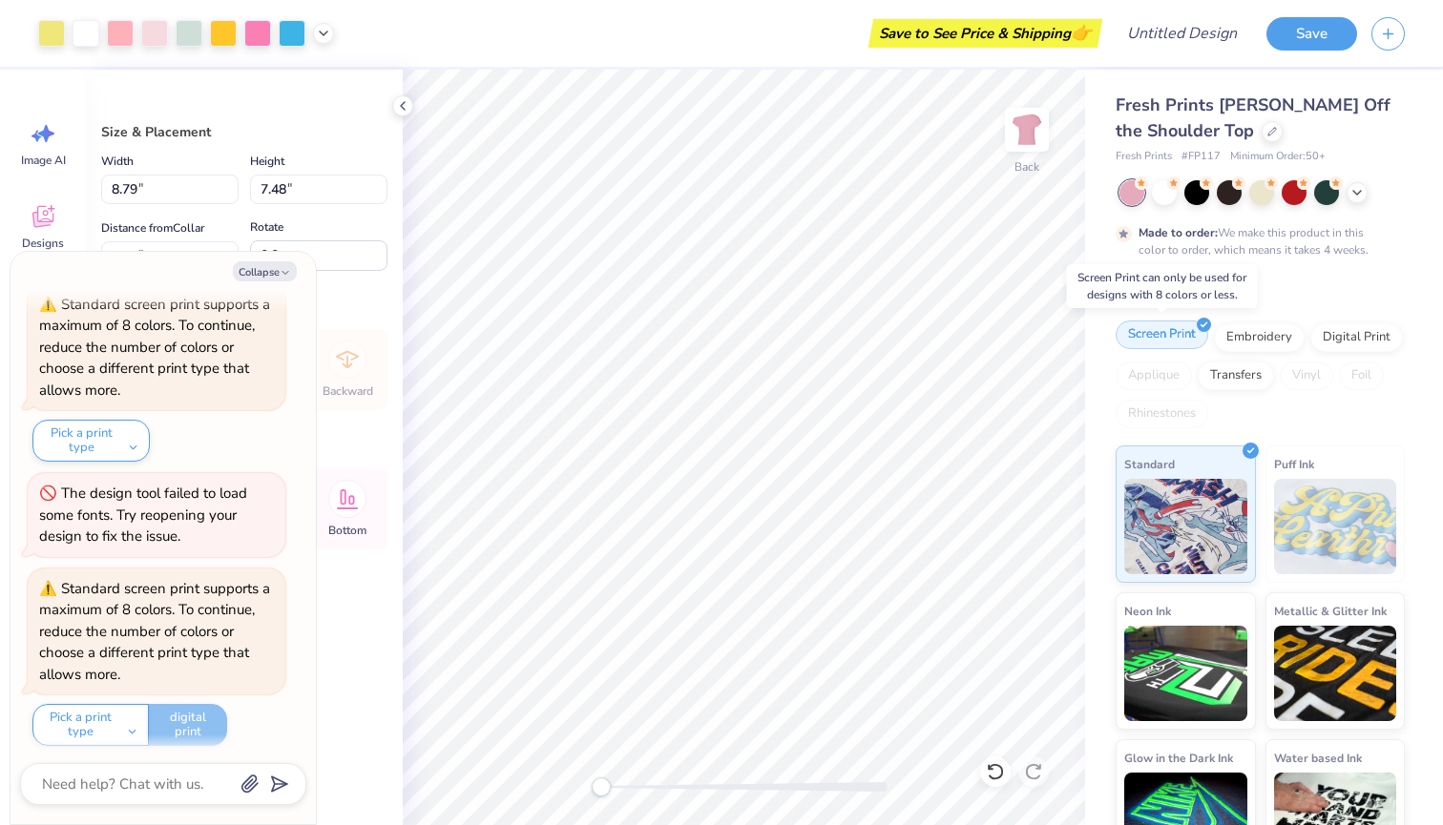
scroll to position [420, 0]
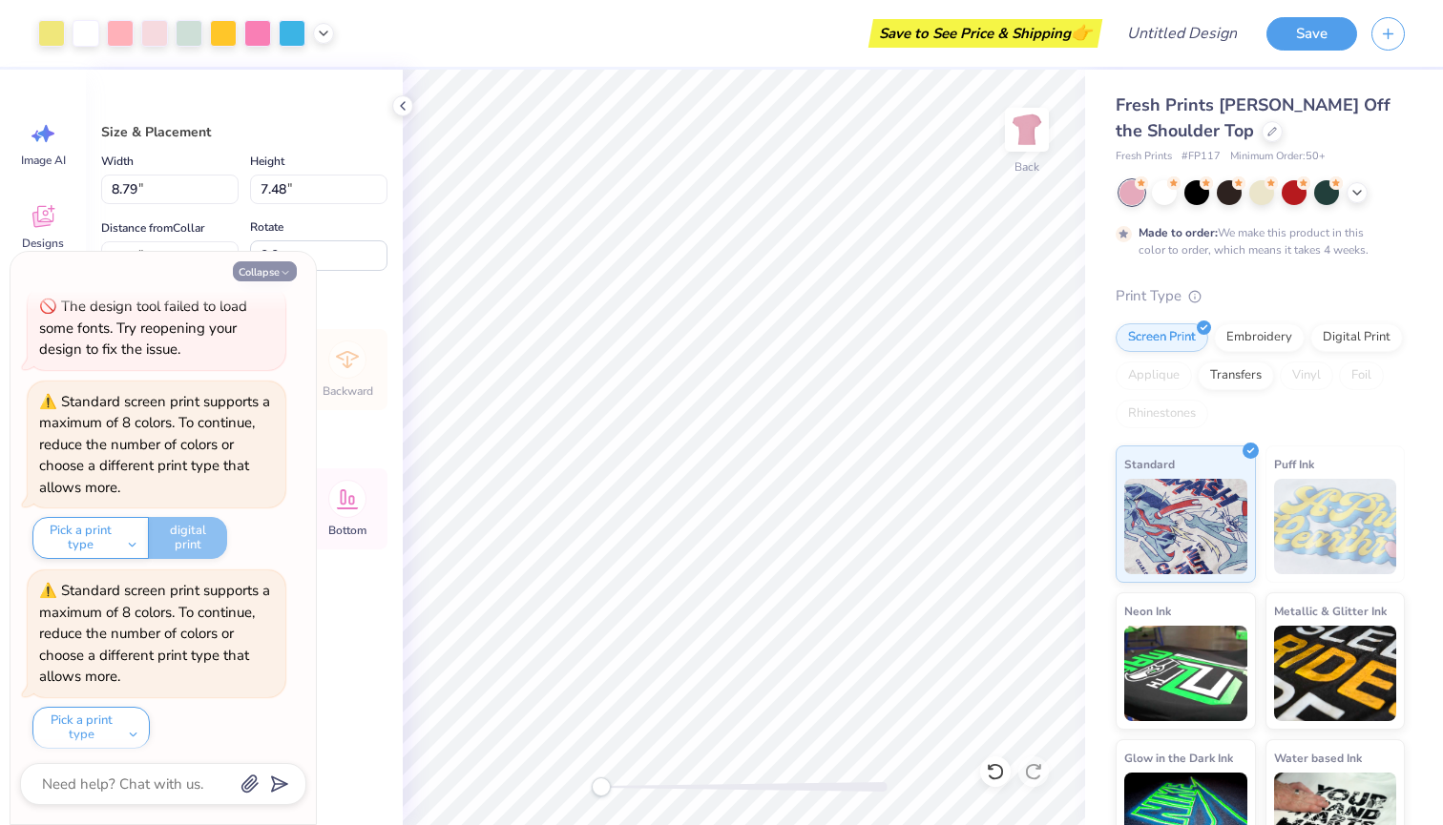
click at [266, 269] on button "Collapse" at bounding box center [265, 271] width 64 height 20
type textarea "x"
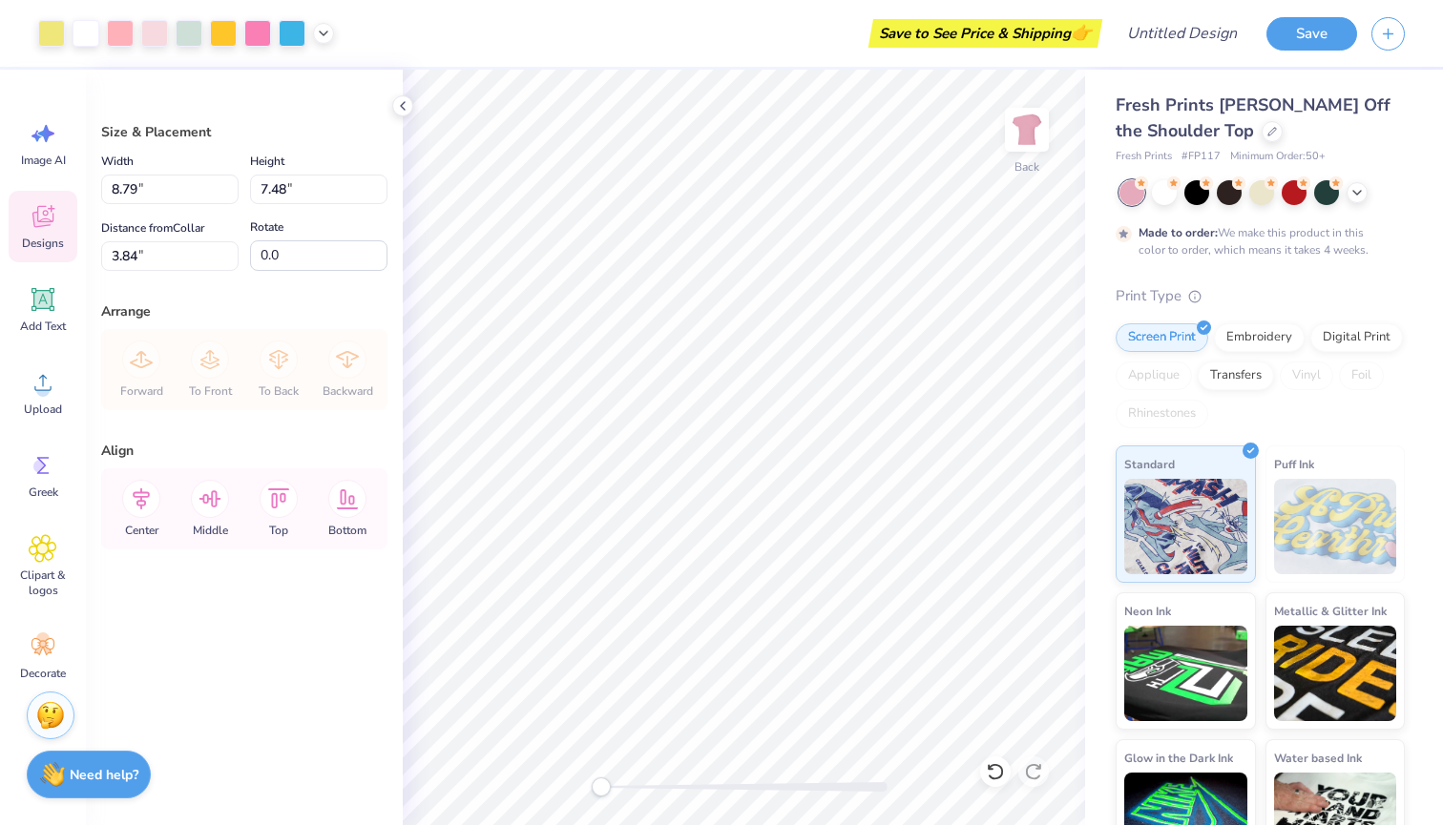
click at [31, 232] on div "Designs" at bounding box center [43, 227] width 69 height 72
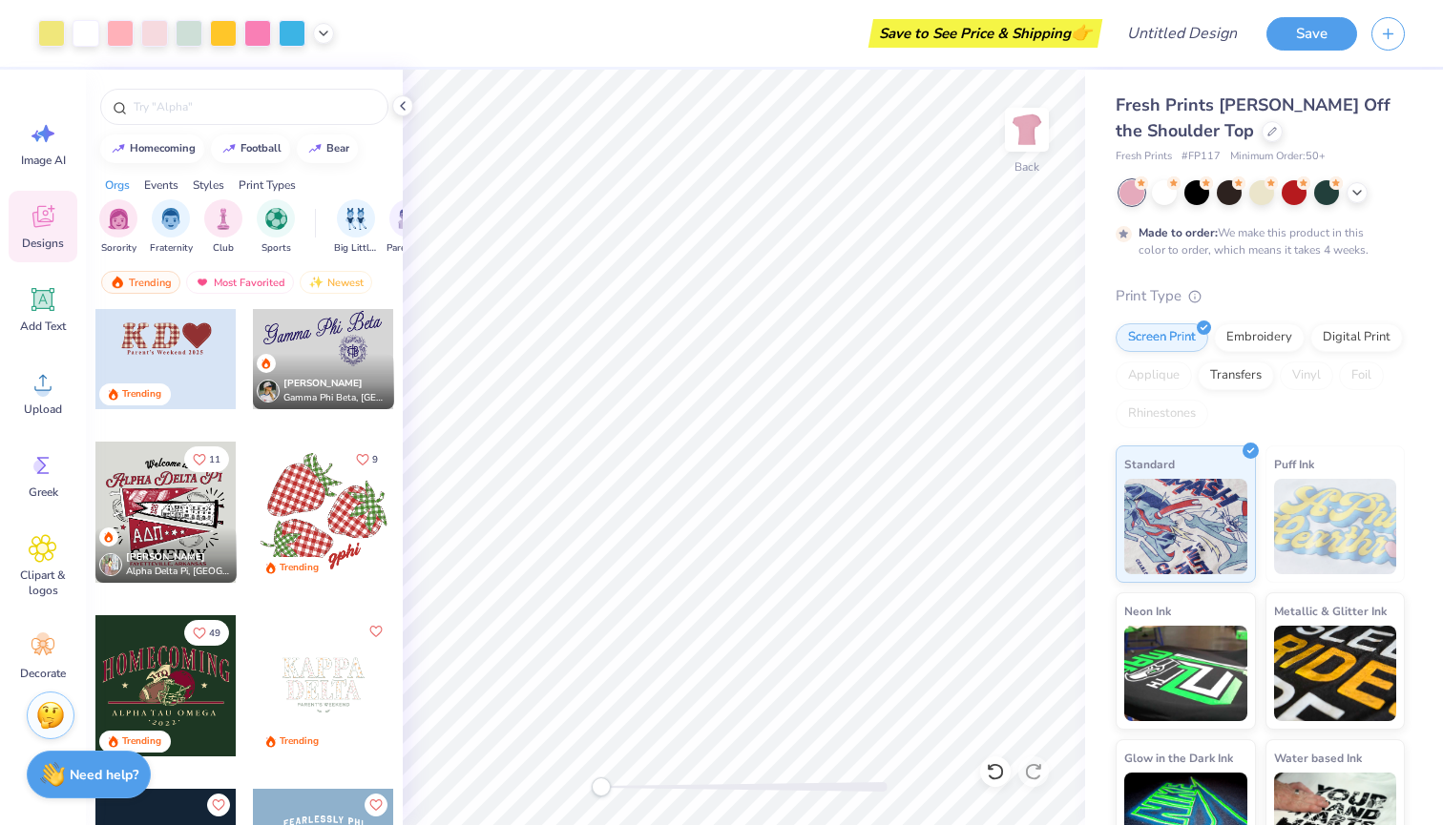
scroll to position [4735, 0]
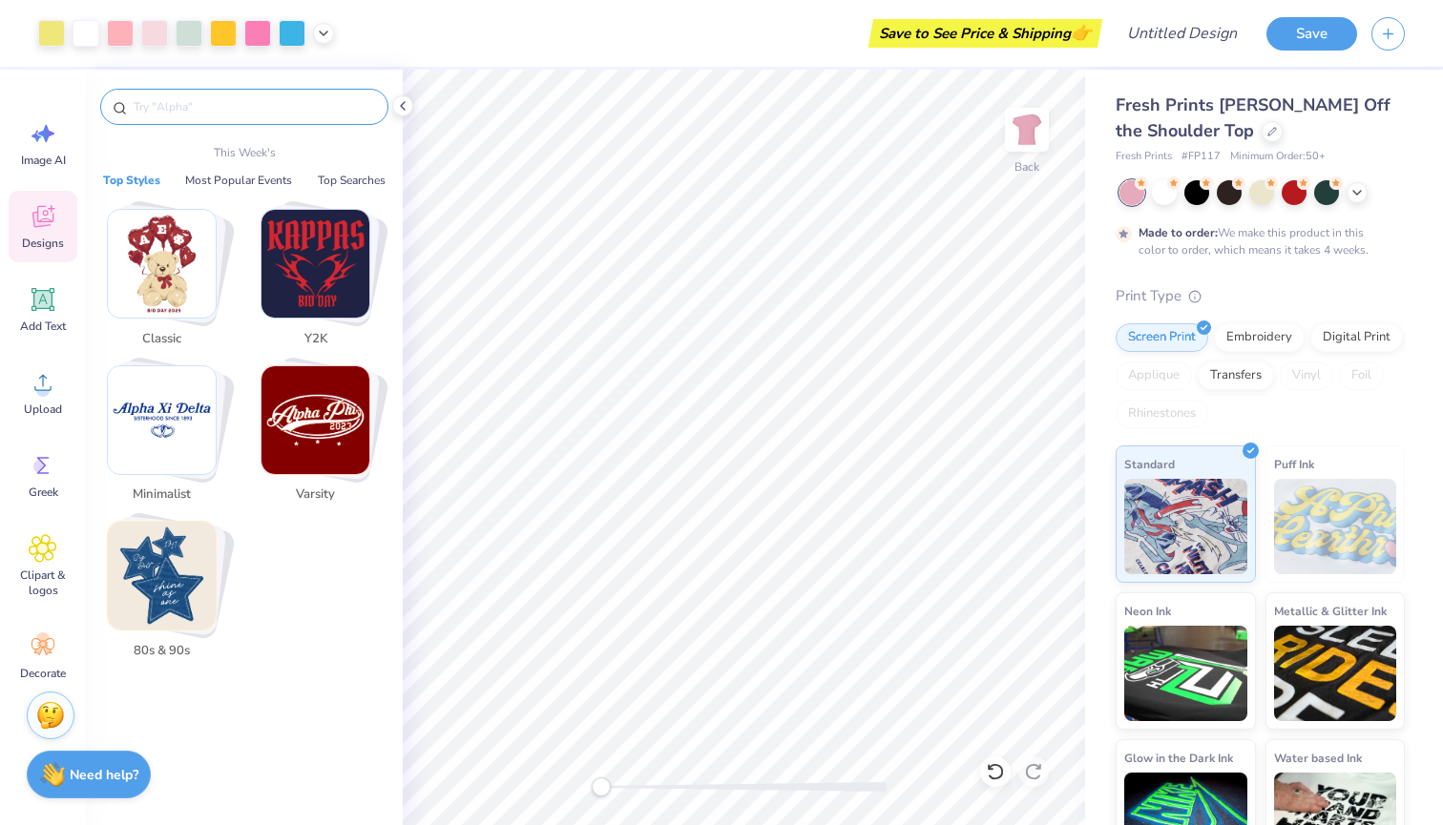
click at [223, 110] on input "text" at bounding box center [254, 106] width 244 height 19
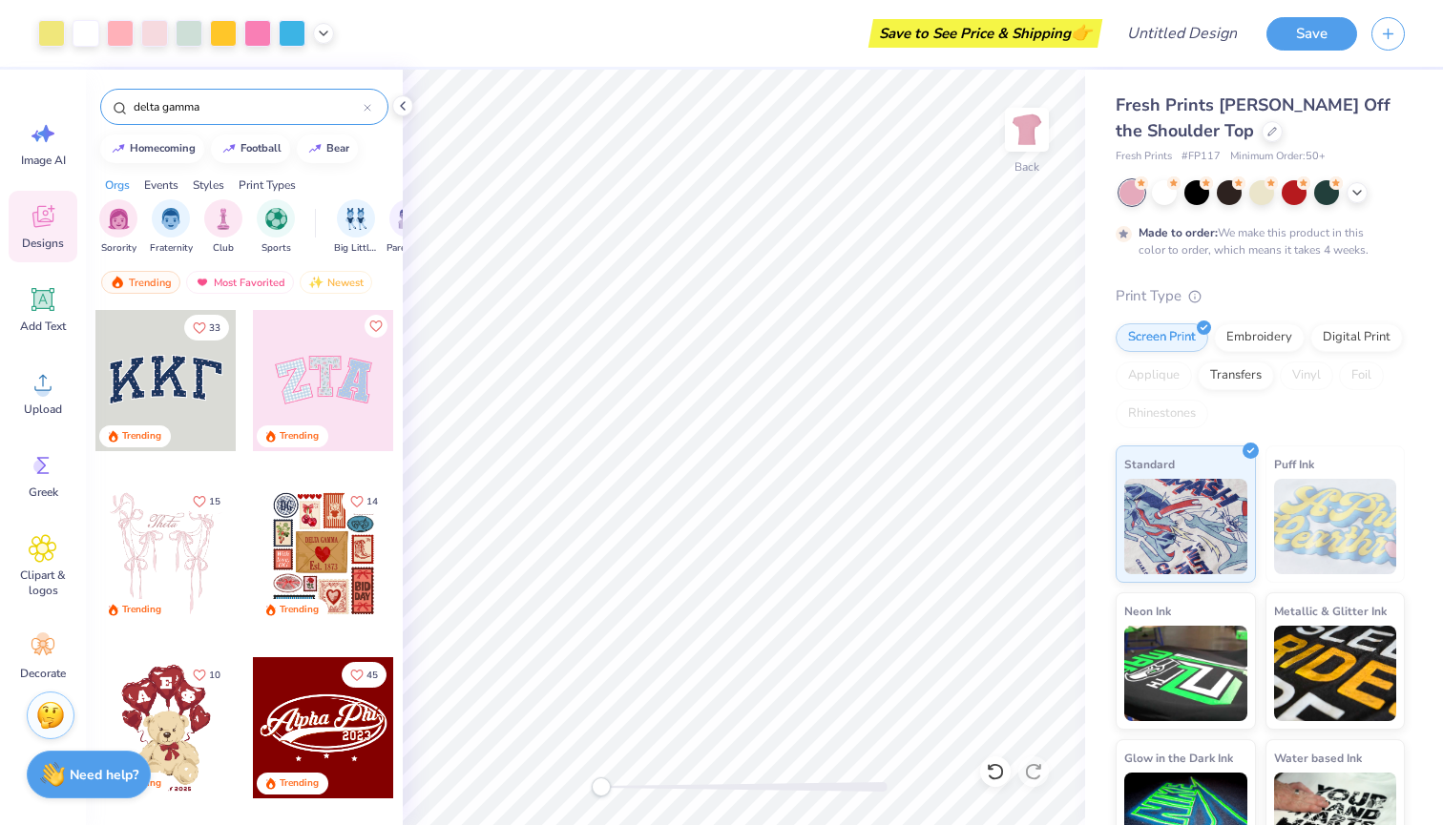
type input "delta gamma"
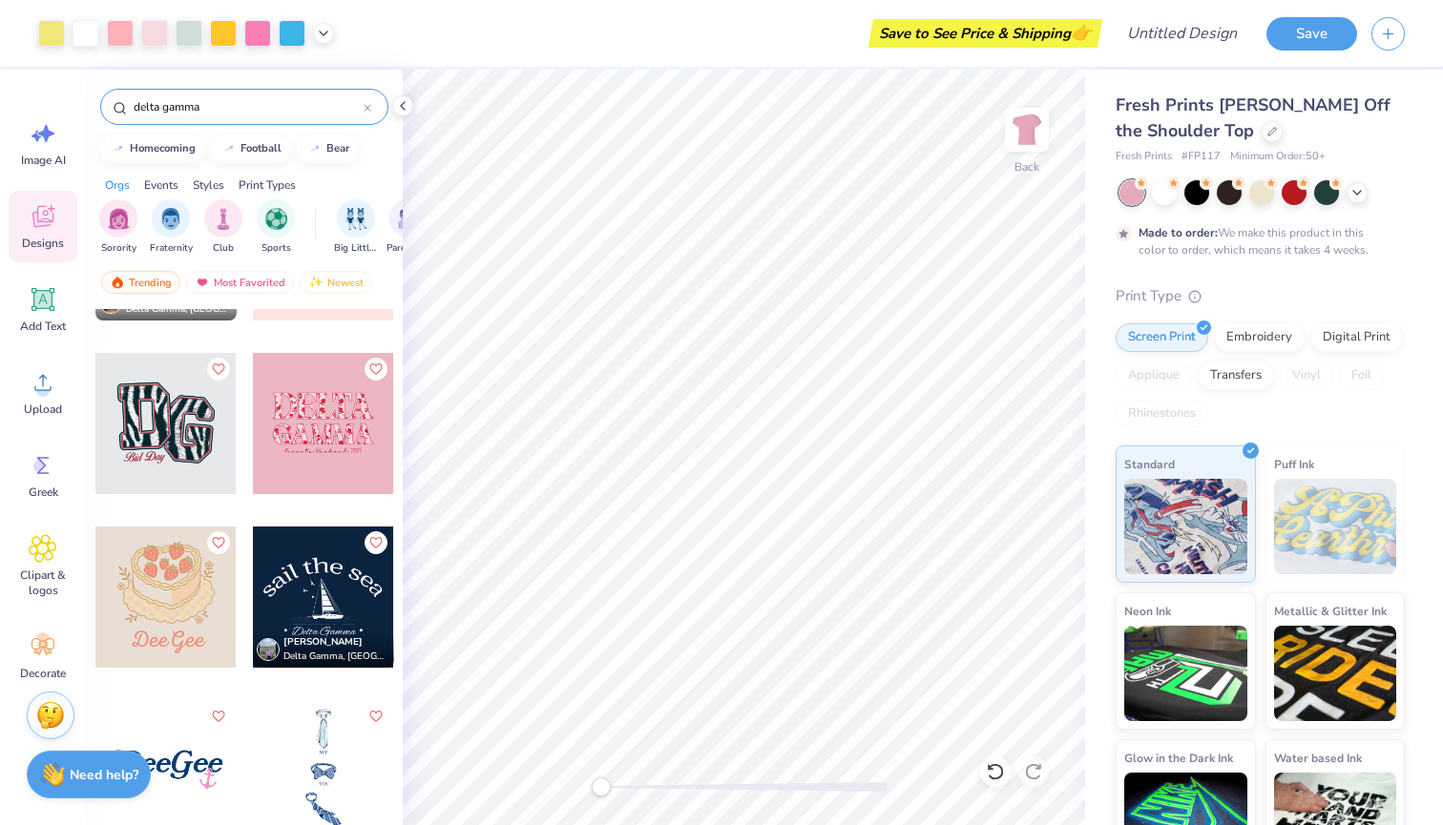
scroll to position [3126, 0]
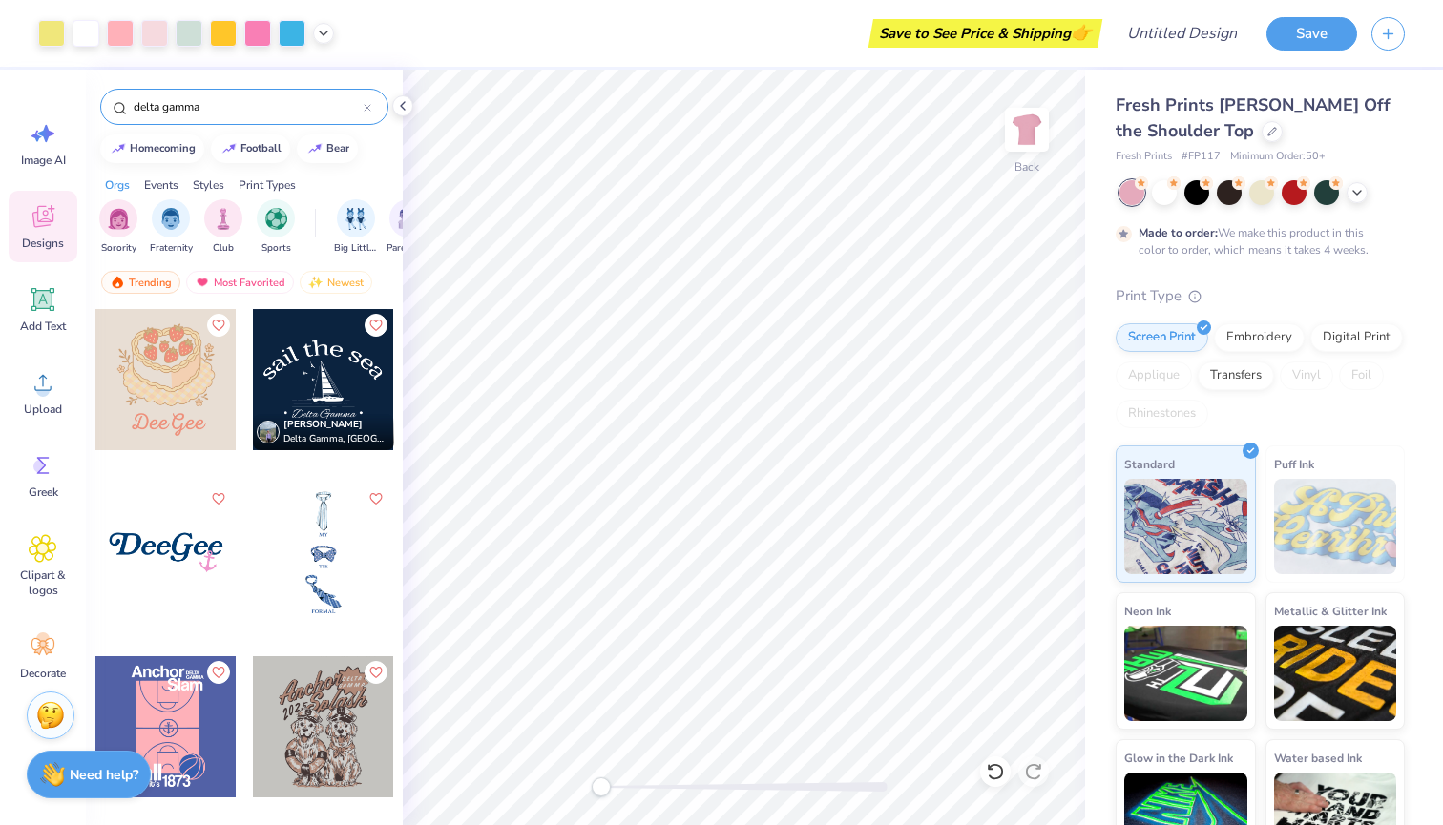
click at [187, 554] on div at bounding box center [165, 553] width 141 height 141
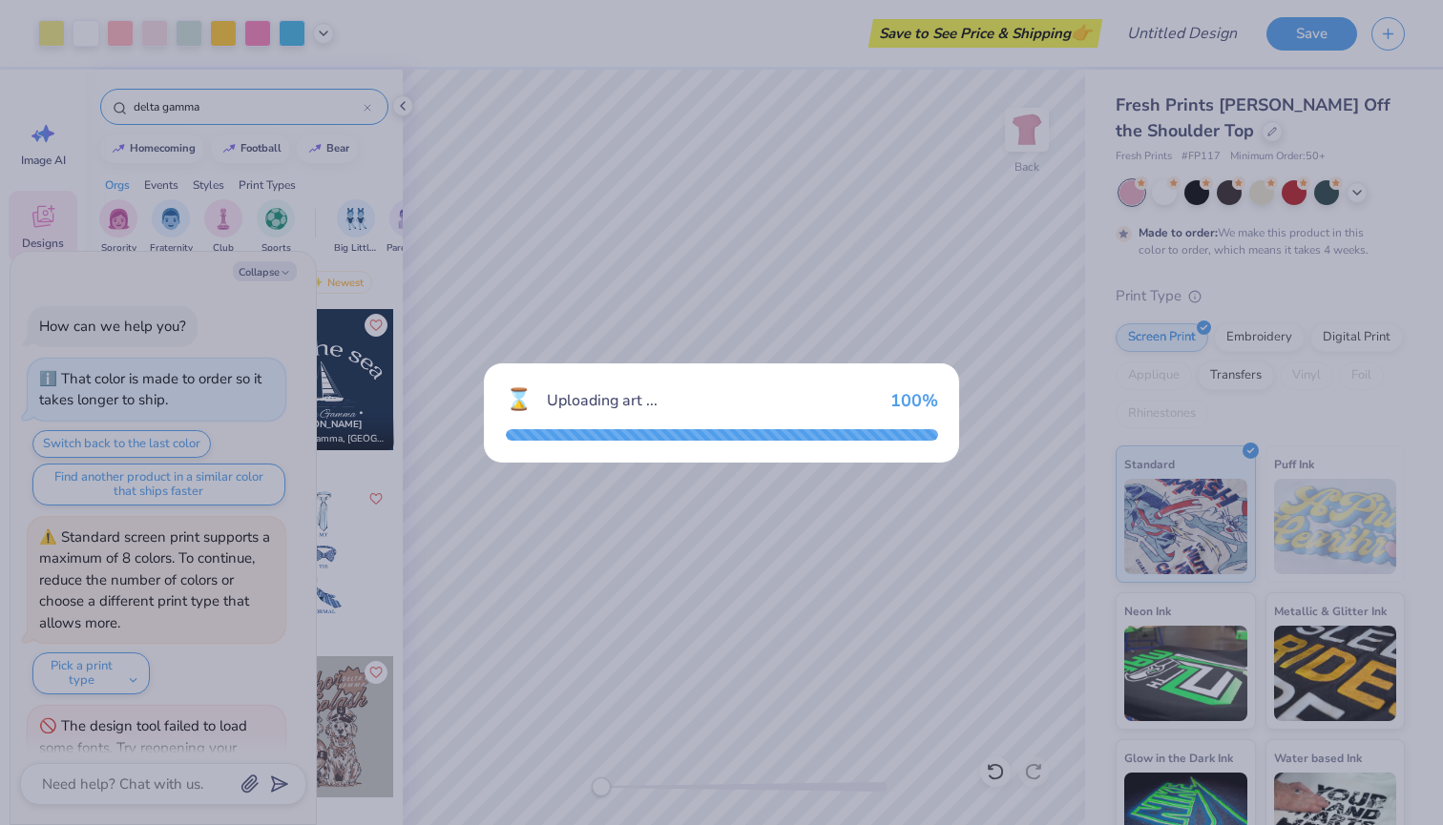
scroll to position [700, 0]
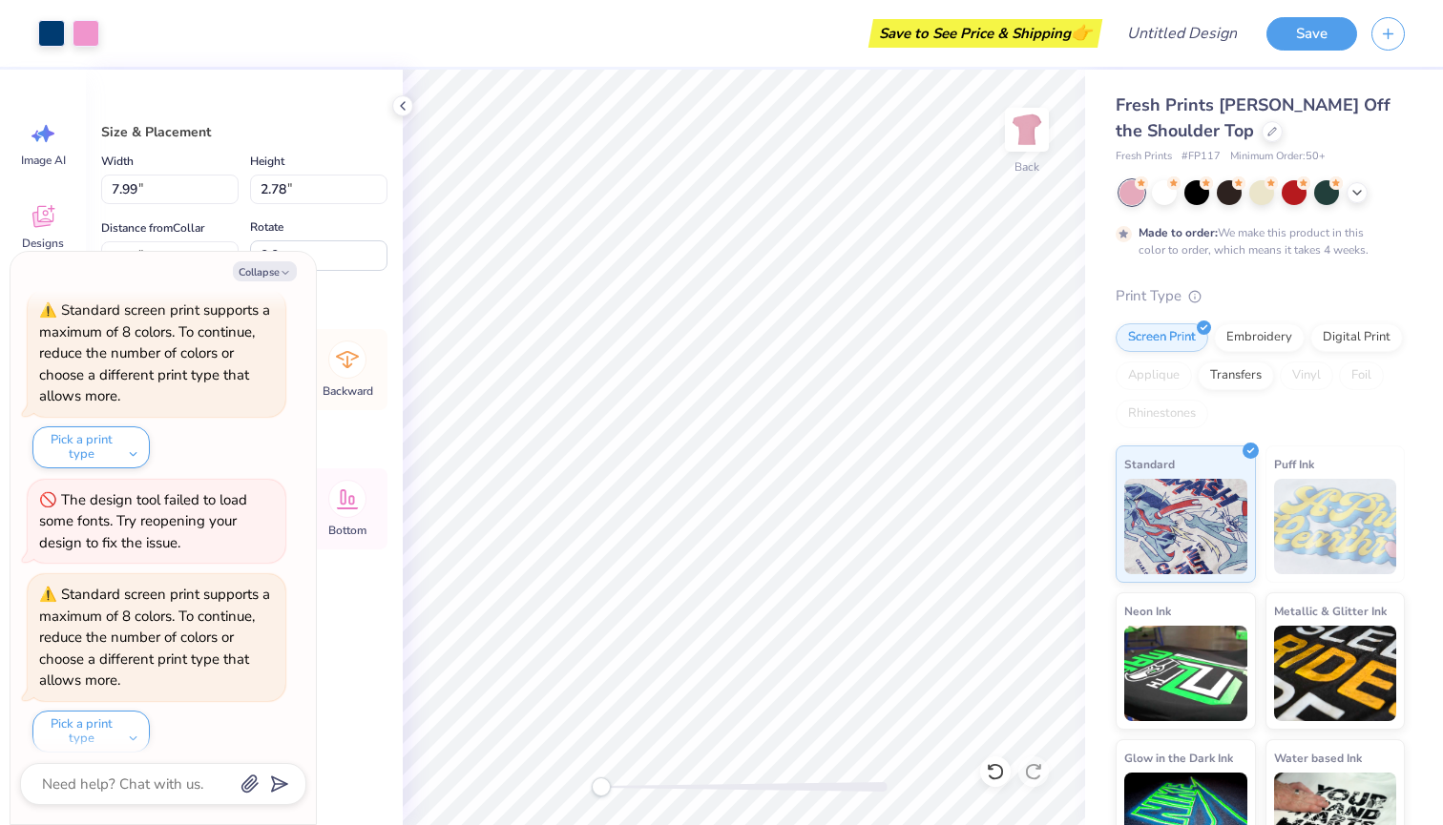
type textarea "x"
type input "8.79"
type input "7.48"
type input "4.06"
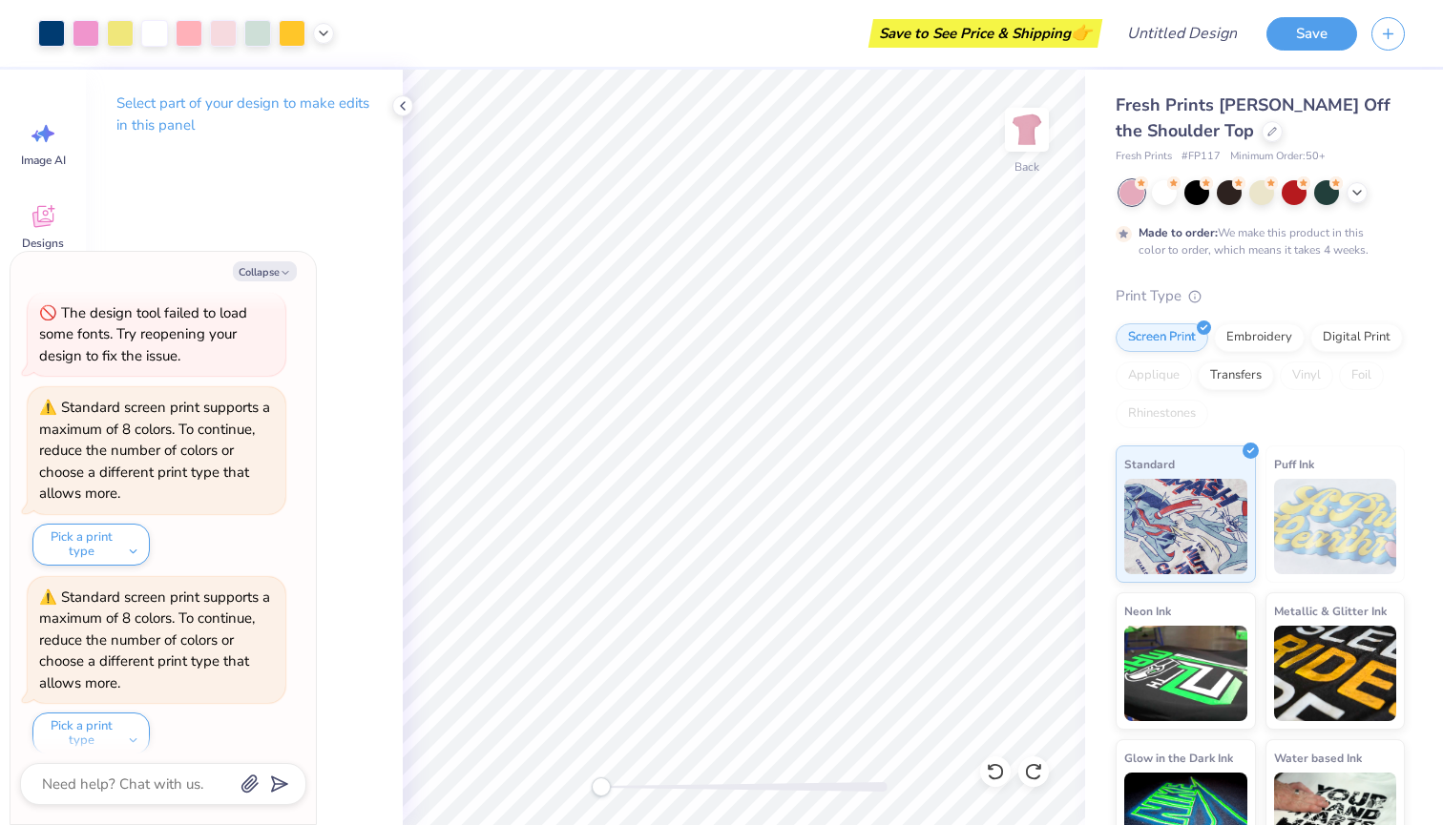
scroll to position [1074, 0]
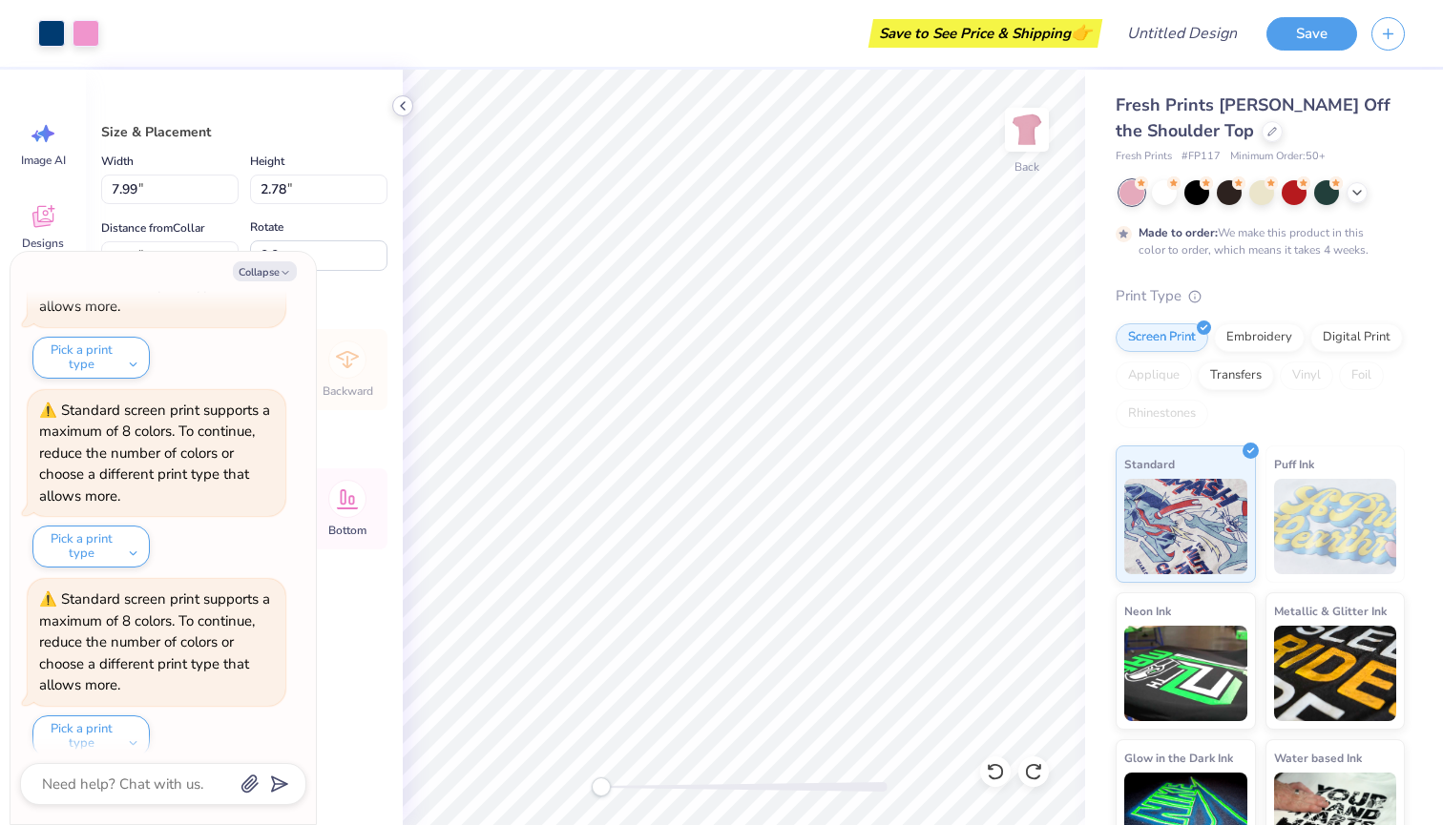
click at [393, 100] on div at bounding box center [402, 105] width 21 height 21
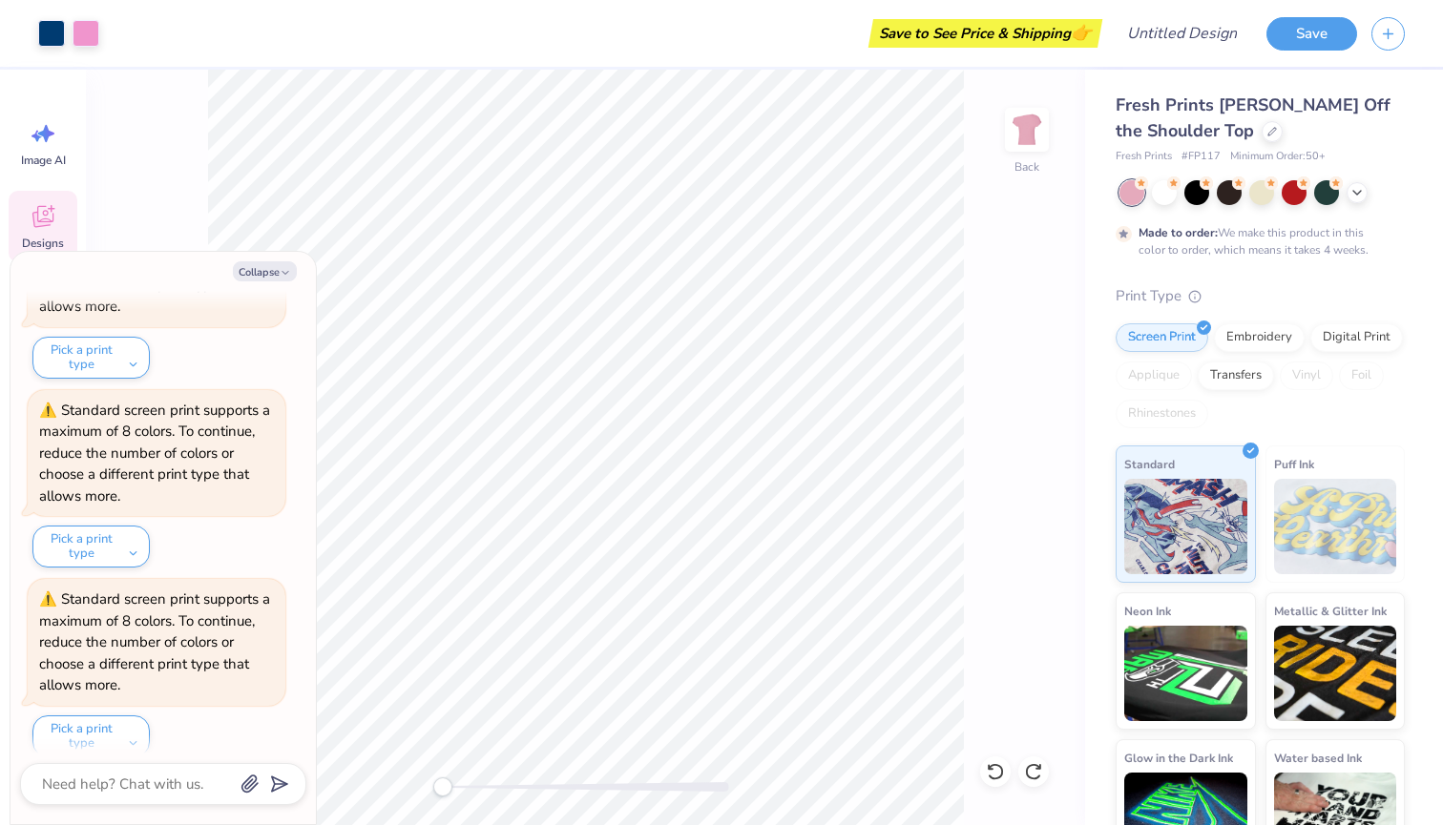
click at [40, 238] on span "Designs" at bounding box center [43, 243] width 42 height 15
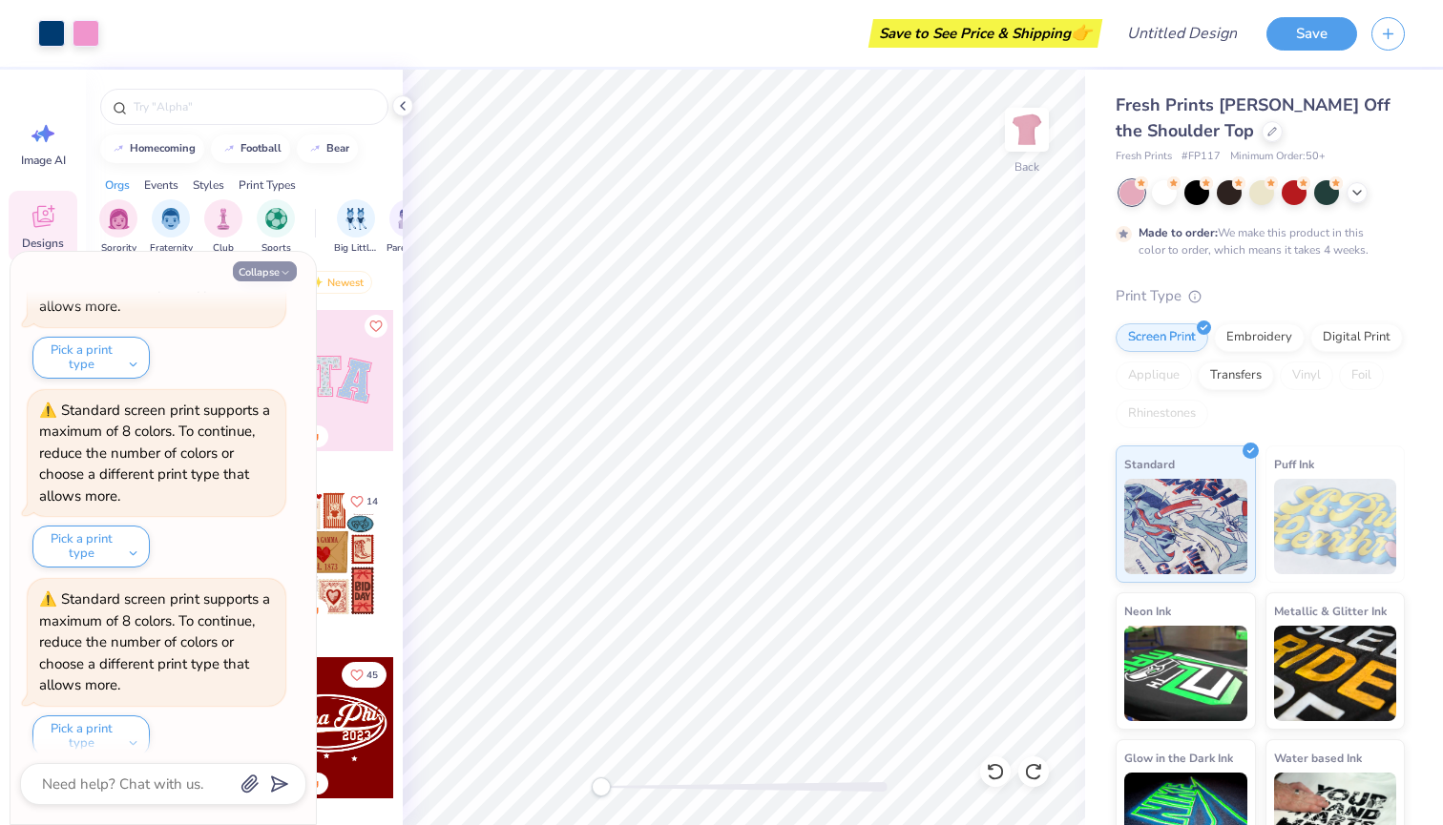
click at [285, 276] on icon "button" at bounding box center [285, 272] width 11 height 11
type textarea "x"
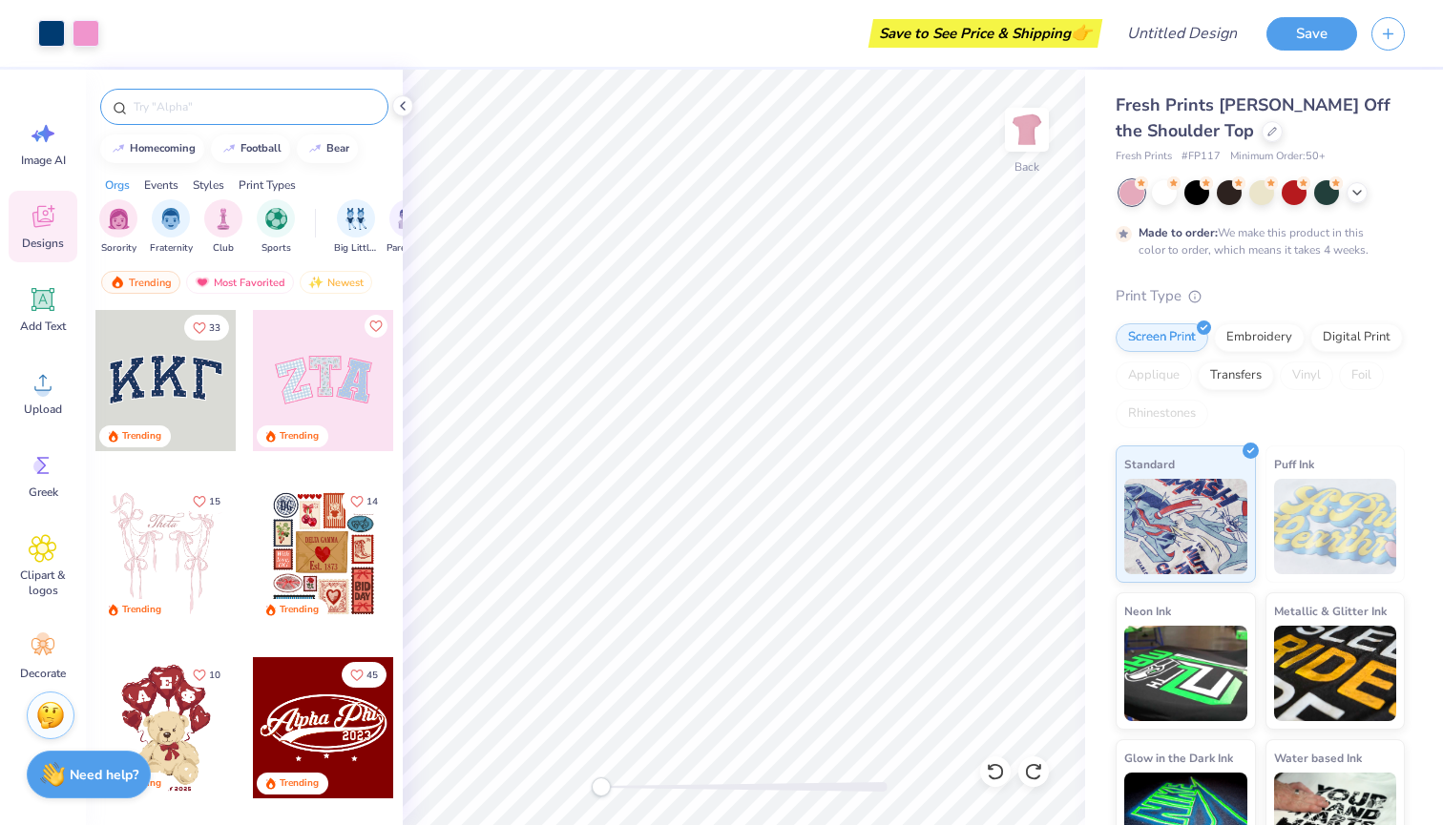
click at [195, 112] on input "text" at bounding box center [254, 106] width 244 height 19
type input "delta gamma"
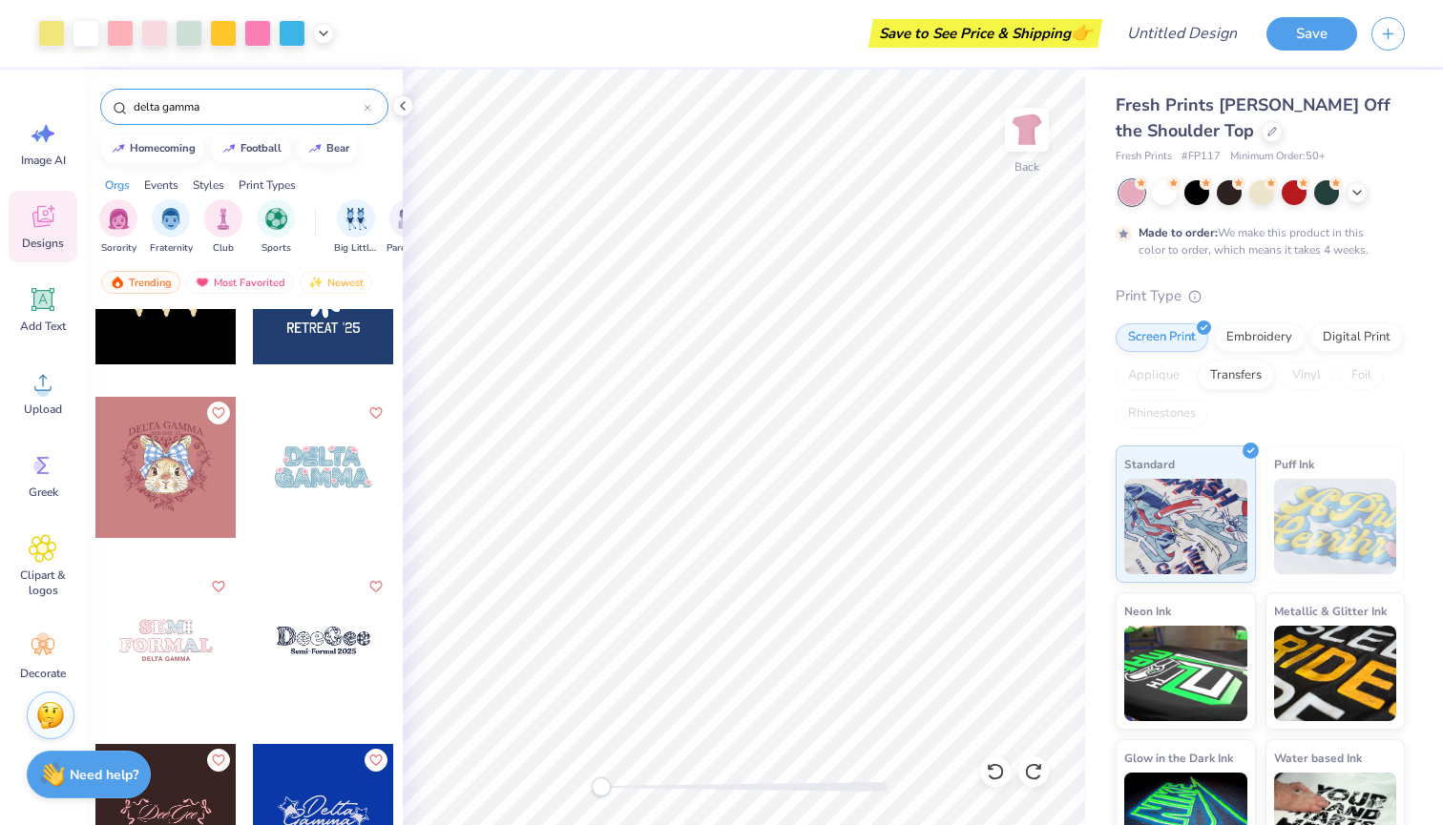
scroll to position [10510, 0]
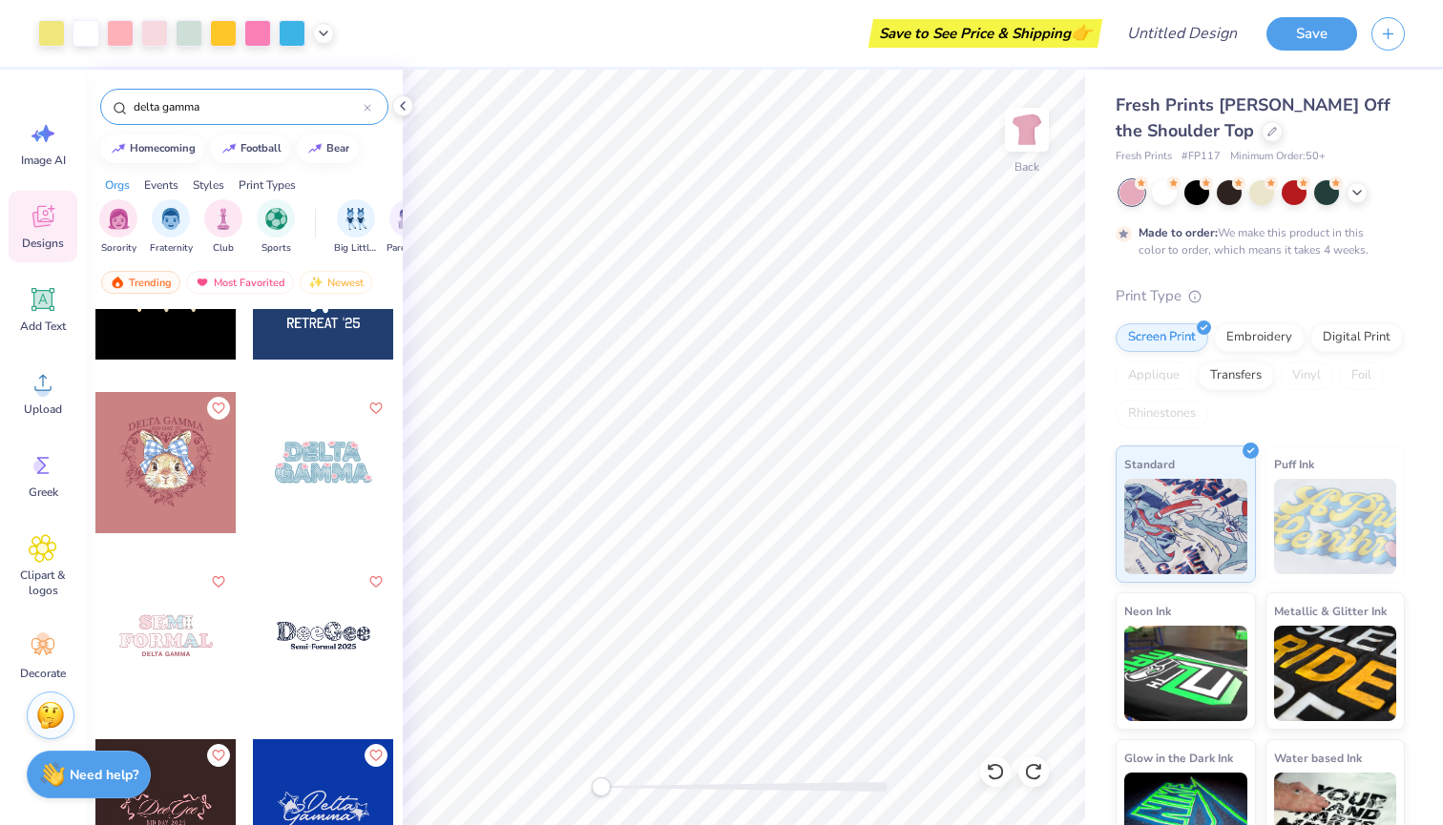
click at [317, 478] on div at bounding box center [323, 462] width 141 height 141
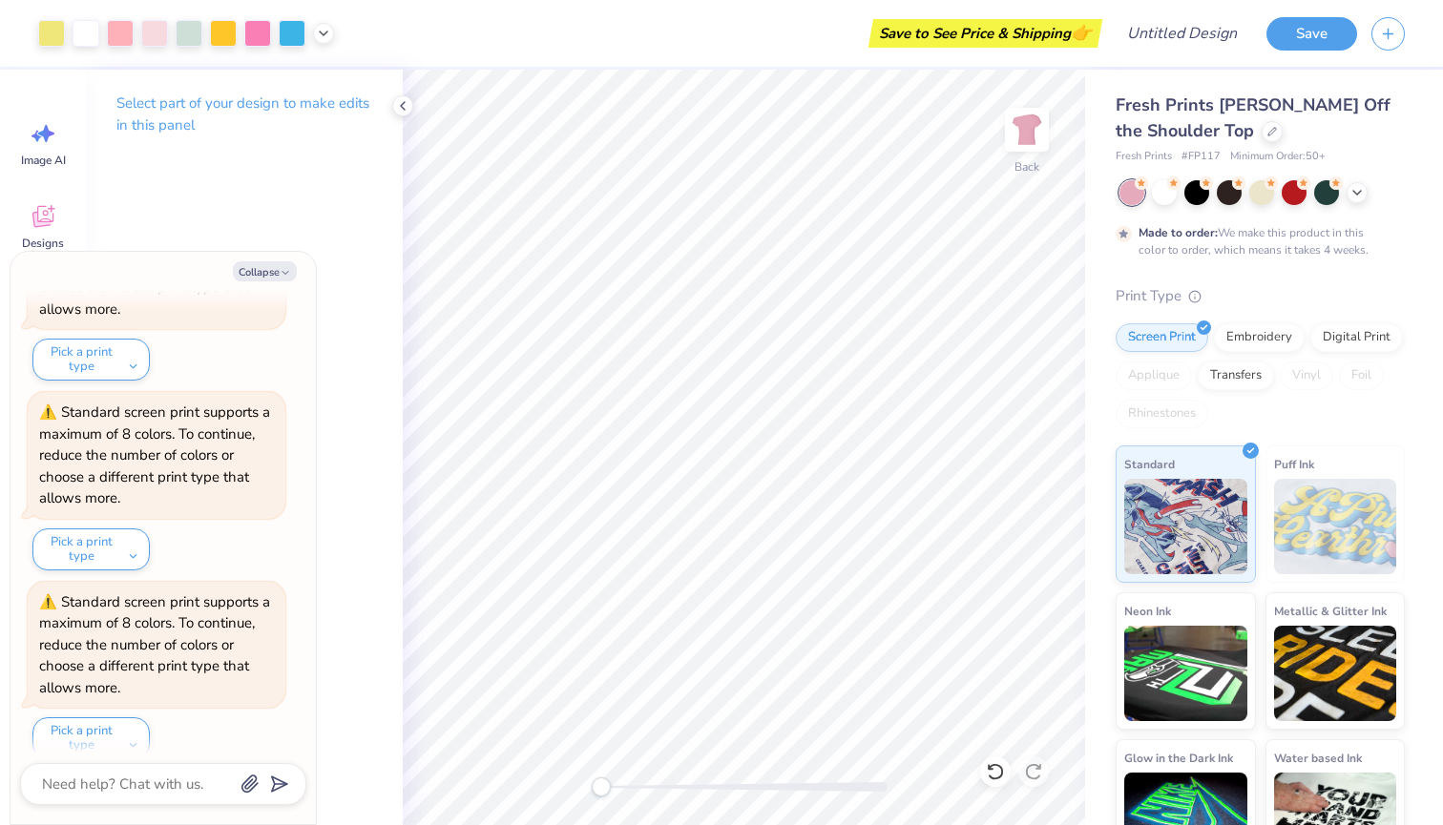
scroll to position [1448, 0]
click at [401, 108] on icon at bounding box center [402, 105] width 15 height 15
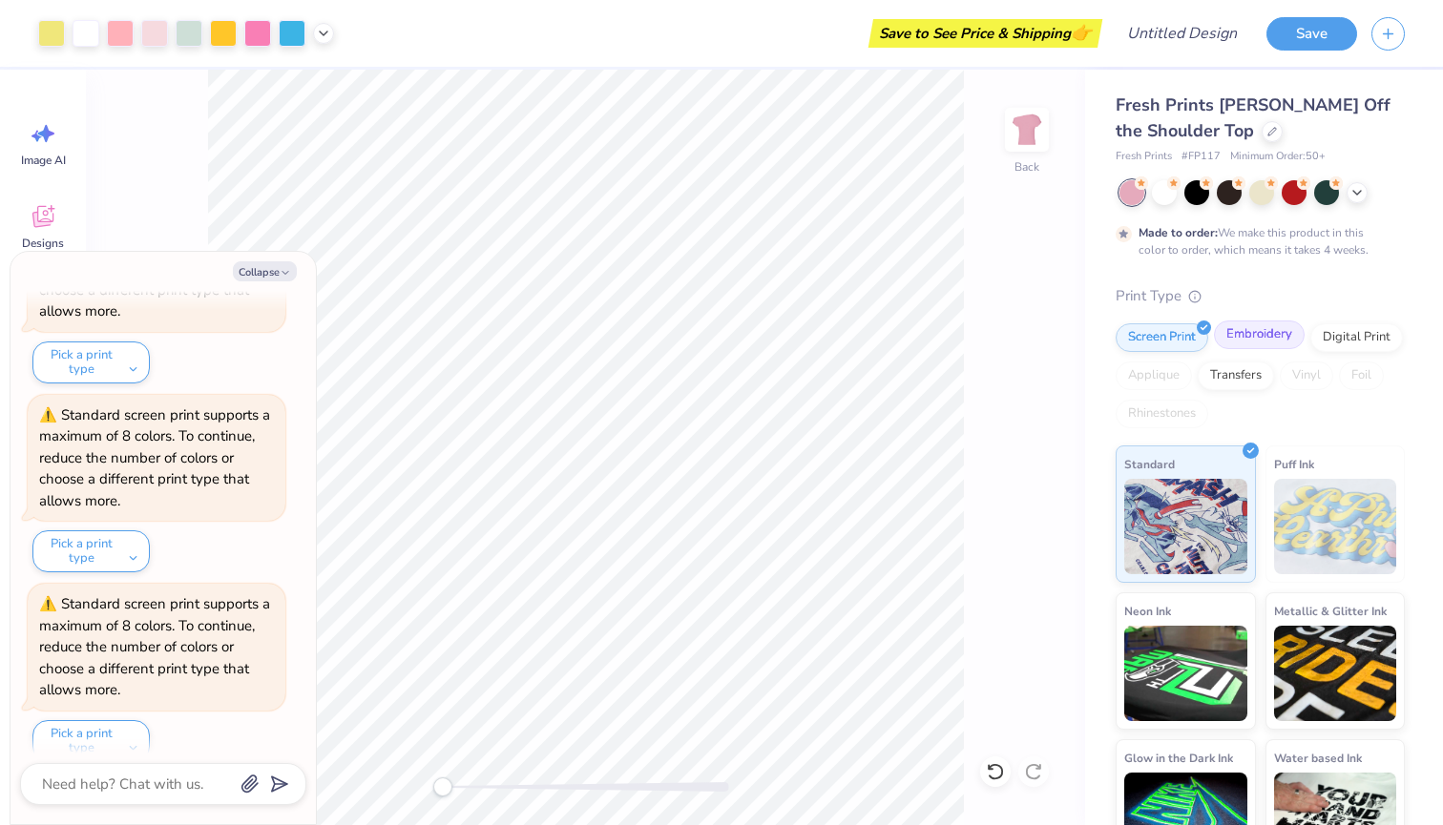
click at [1259, 339] on div "Embroidery" at bounding box center [1259, 335] width 91 height 29
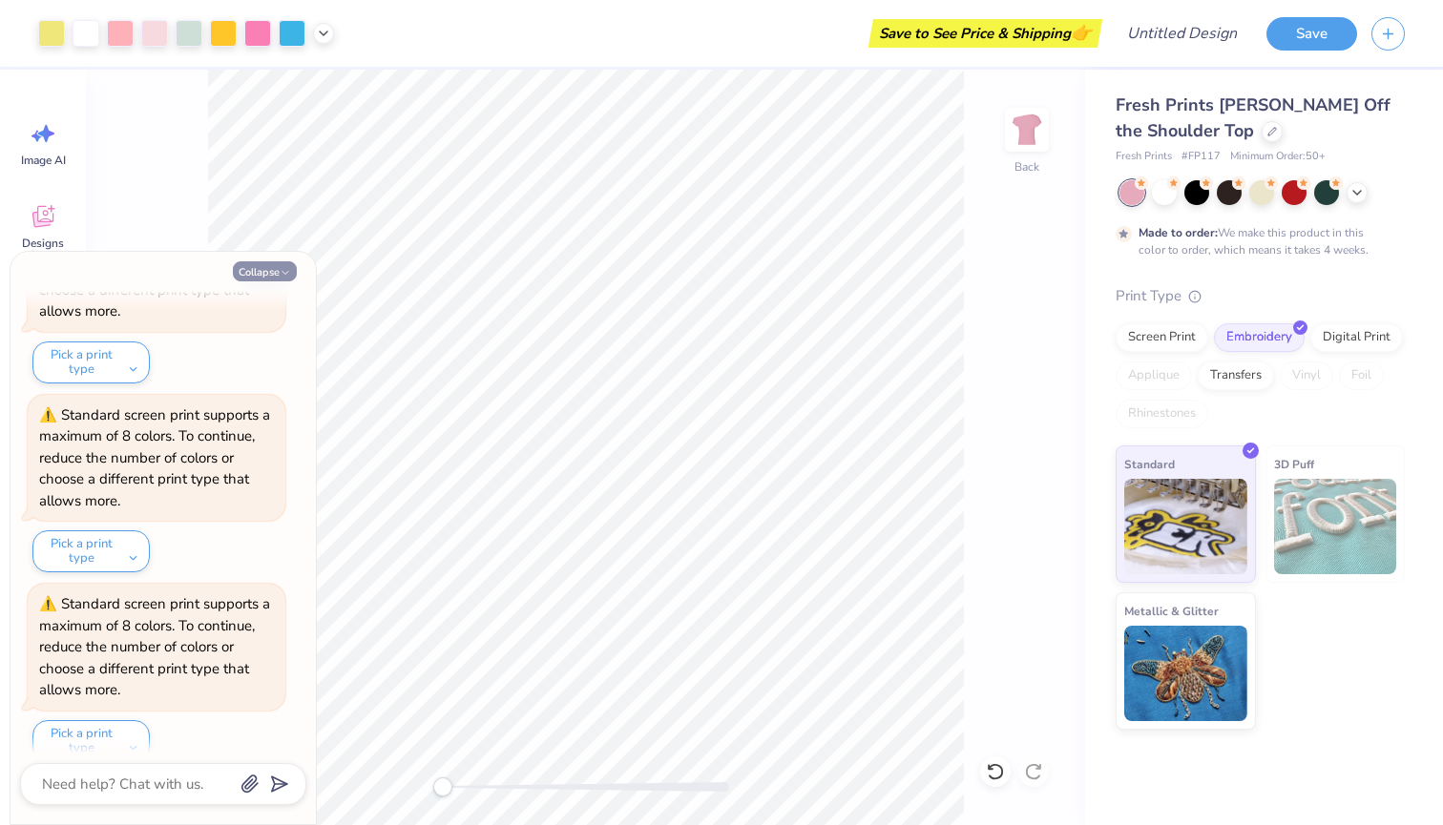
click at [275, 272] on button "Collapse" at bounding box center [265, 271] width 64 height 20
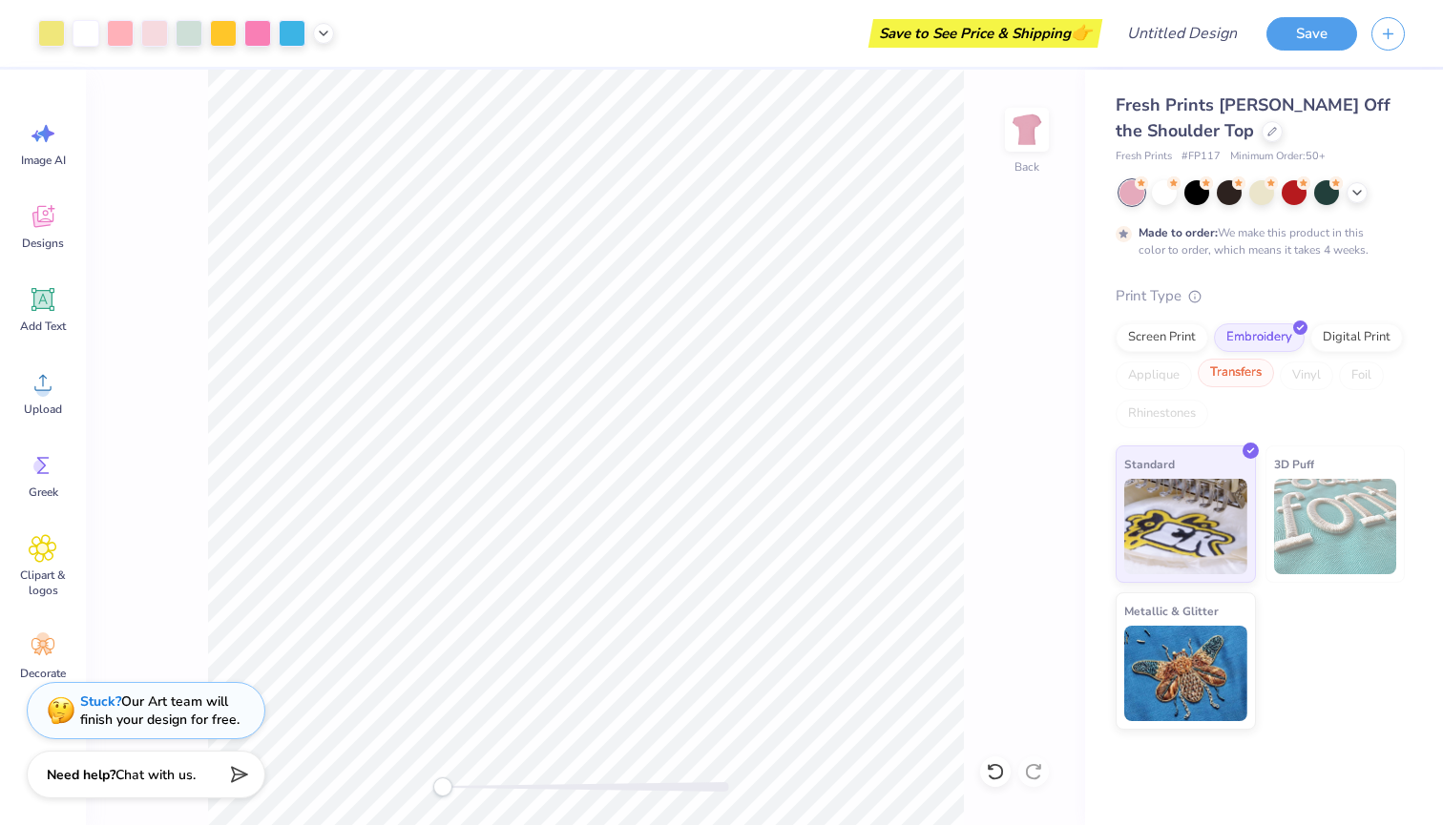
click at [1235, 371] on div "Transfers" at bounding box center [1235, 373] width 76 height 29
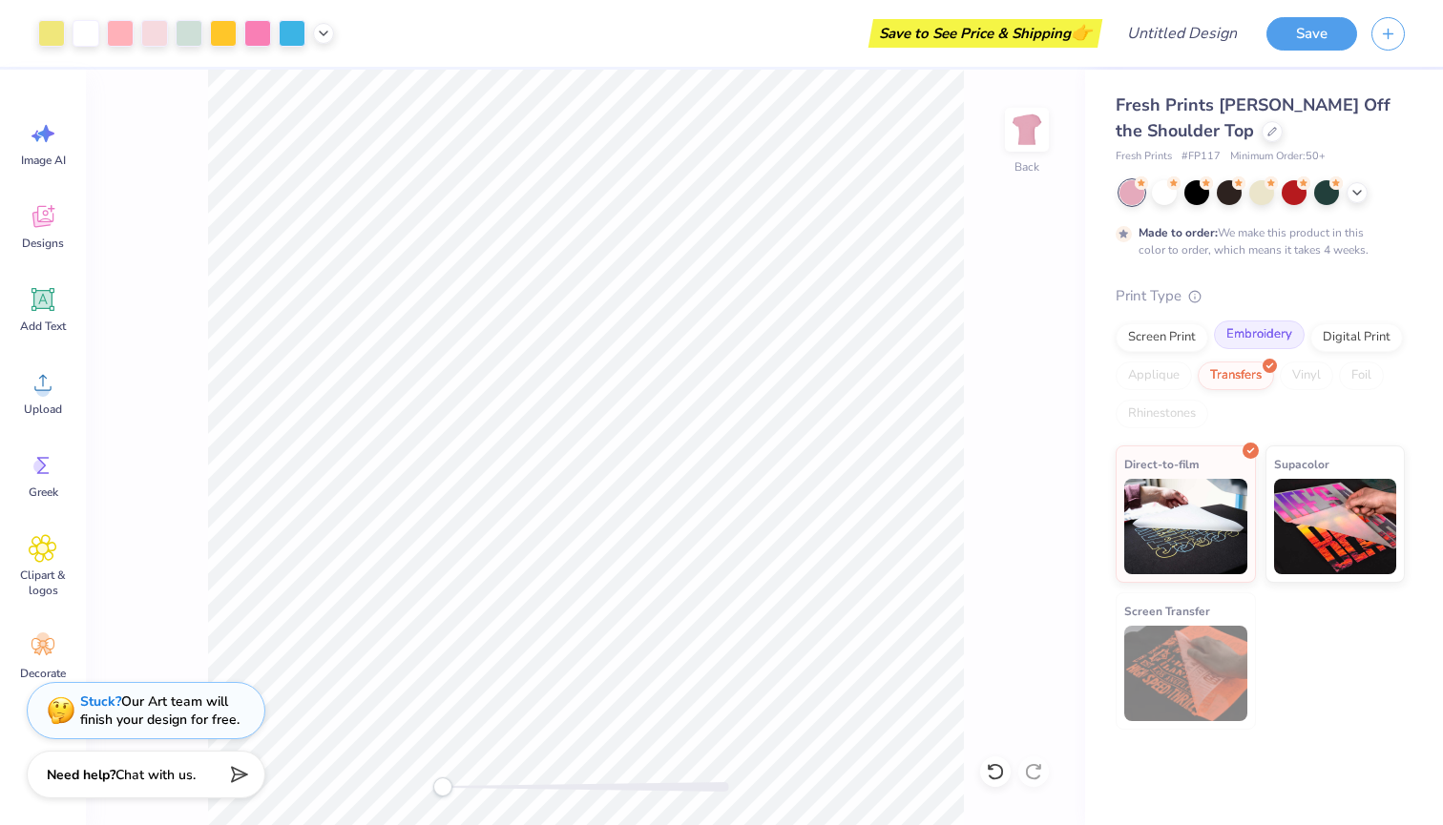
click at [1256, 330] on div "Embroidery" at bounding box center [1259, 335] width 91 height 29
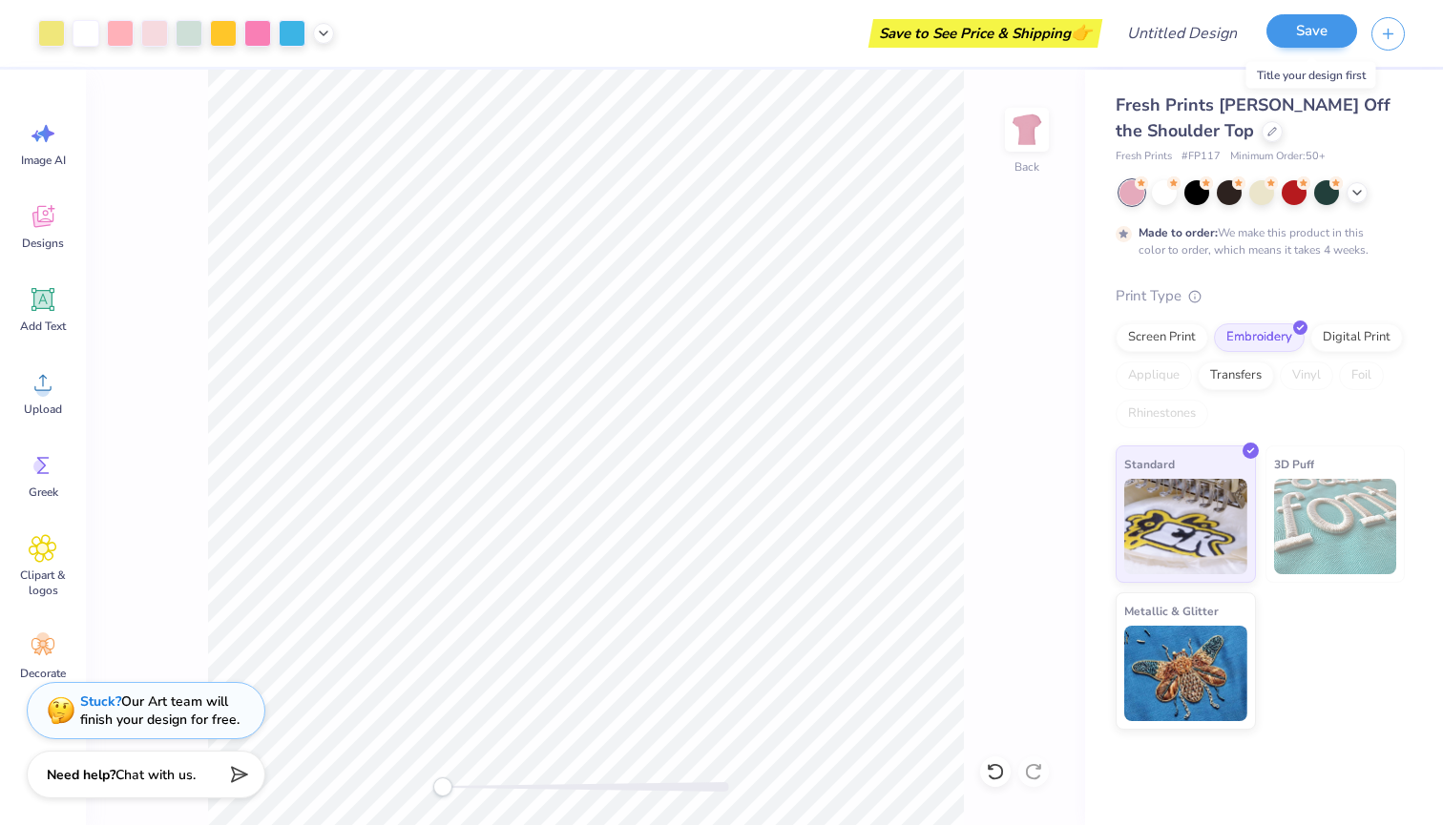
click at [1298, 24] on button "Save" at bounding box center [1311, 30] width 91 height 33
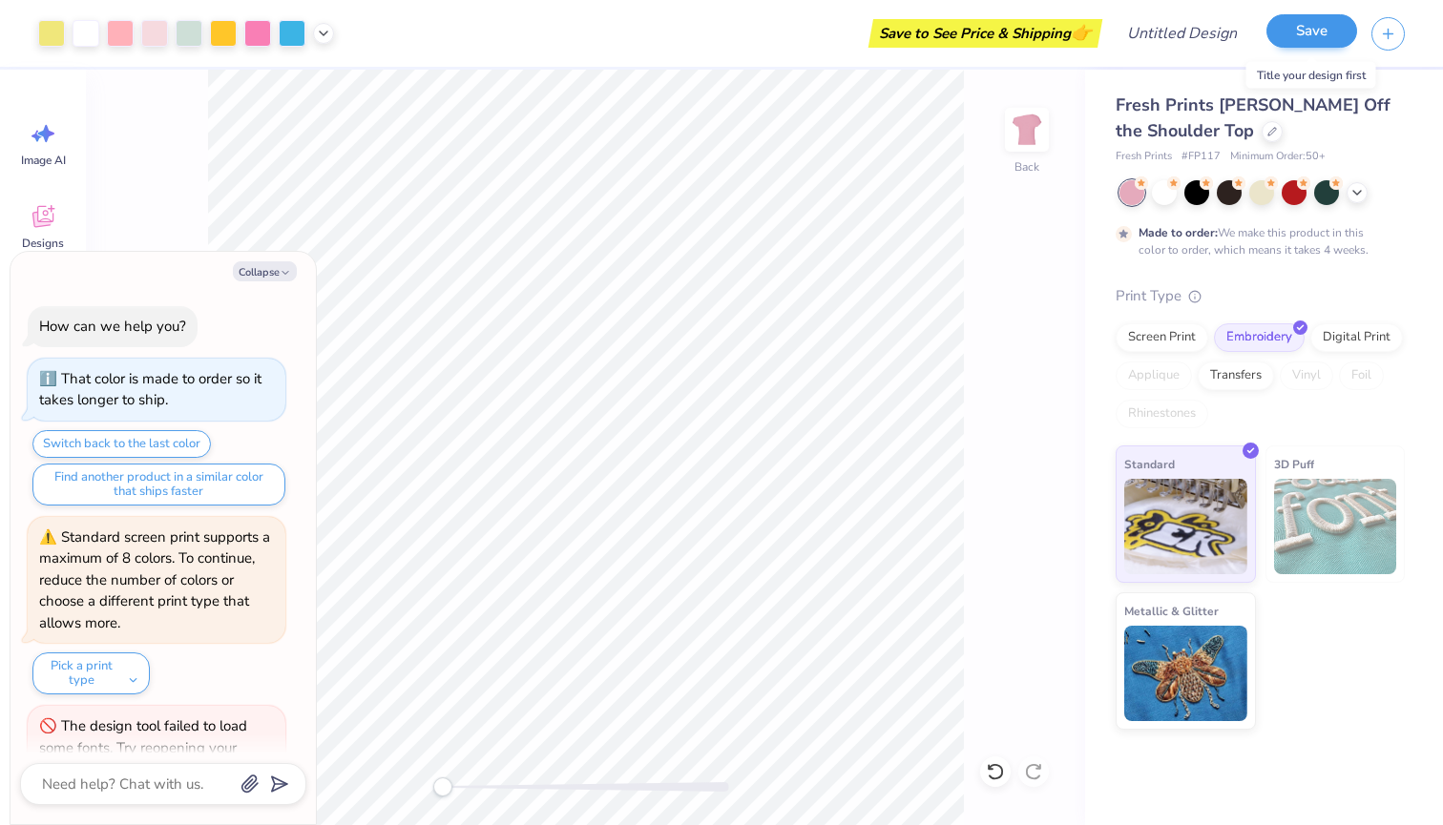
scroll to position [1500, 0]
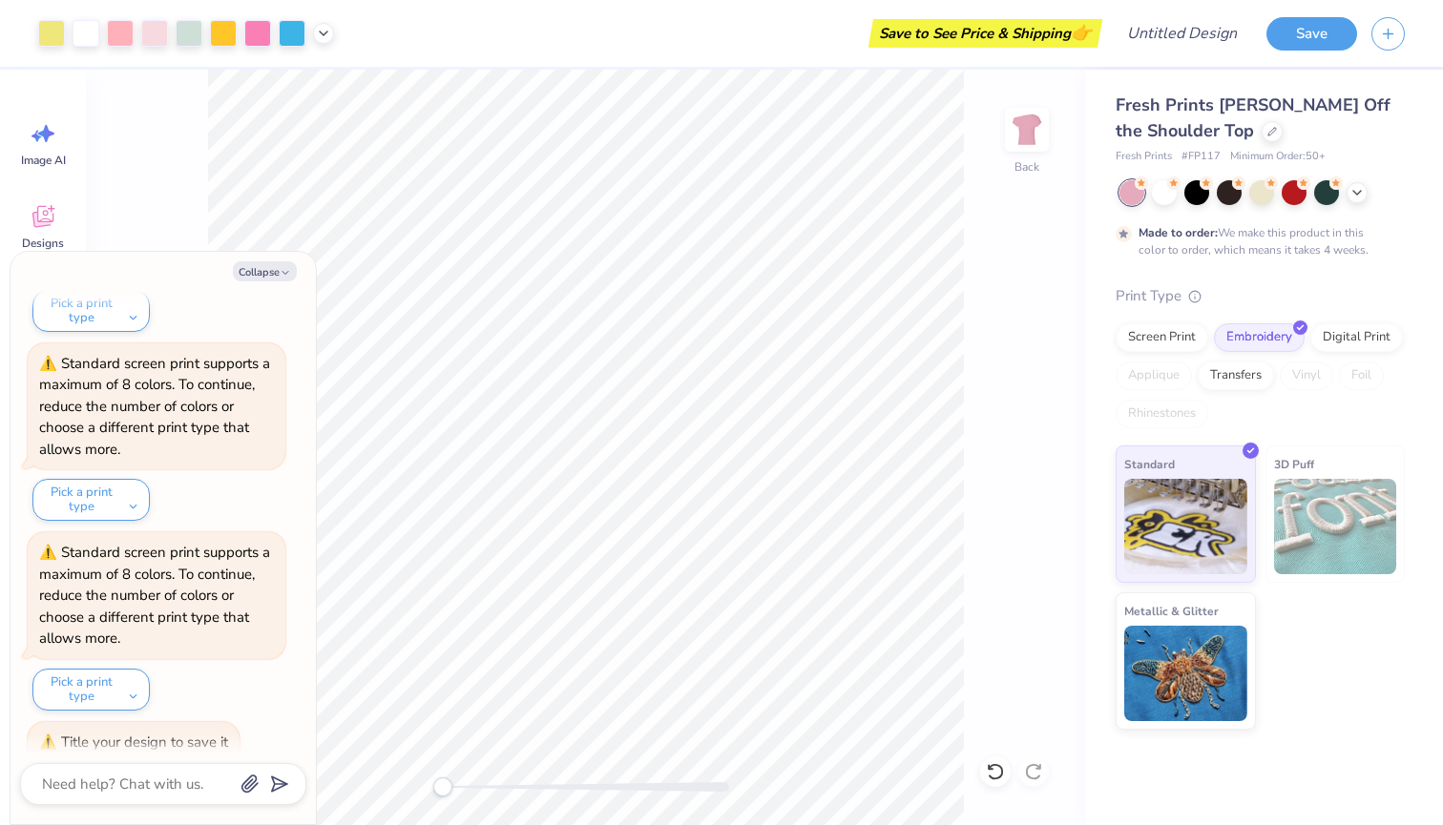
type textarea "x"
click at [997, 30] on div "Save to See Price & Shipping 👉" at bounding box center [985, 33] width 224 height 29
click at [1193, 40] on input "Design Title" at bounding box center [1204, 33] width 93 height 38
type input "d"
type textarea "x"
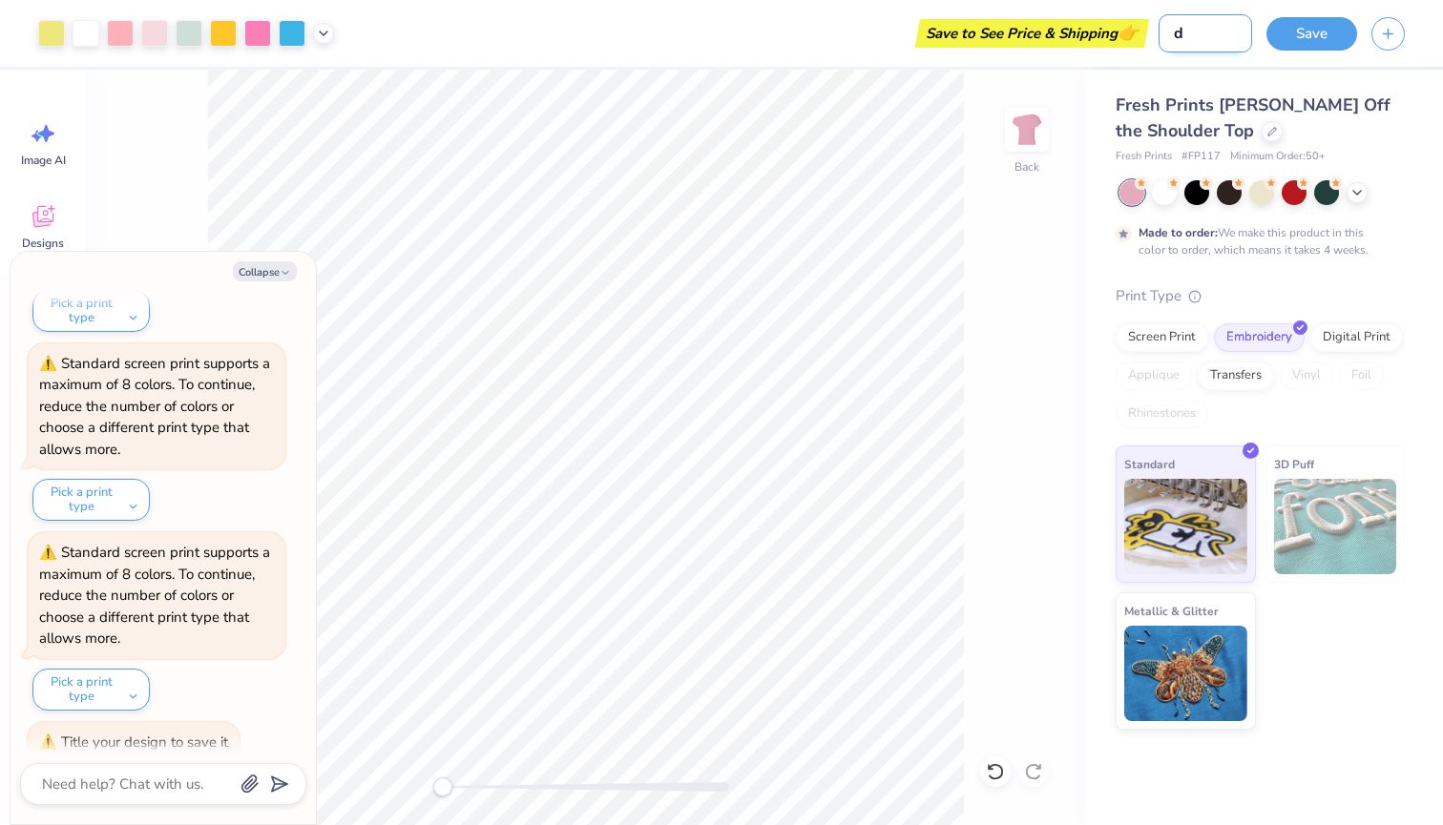
type input "dg"
type textarea "x"
type input "dg"
type textarea "x"
type input "dg h"
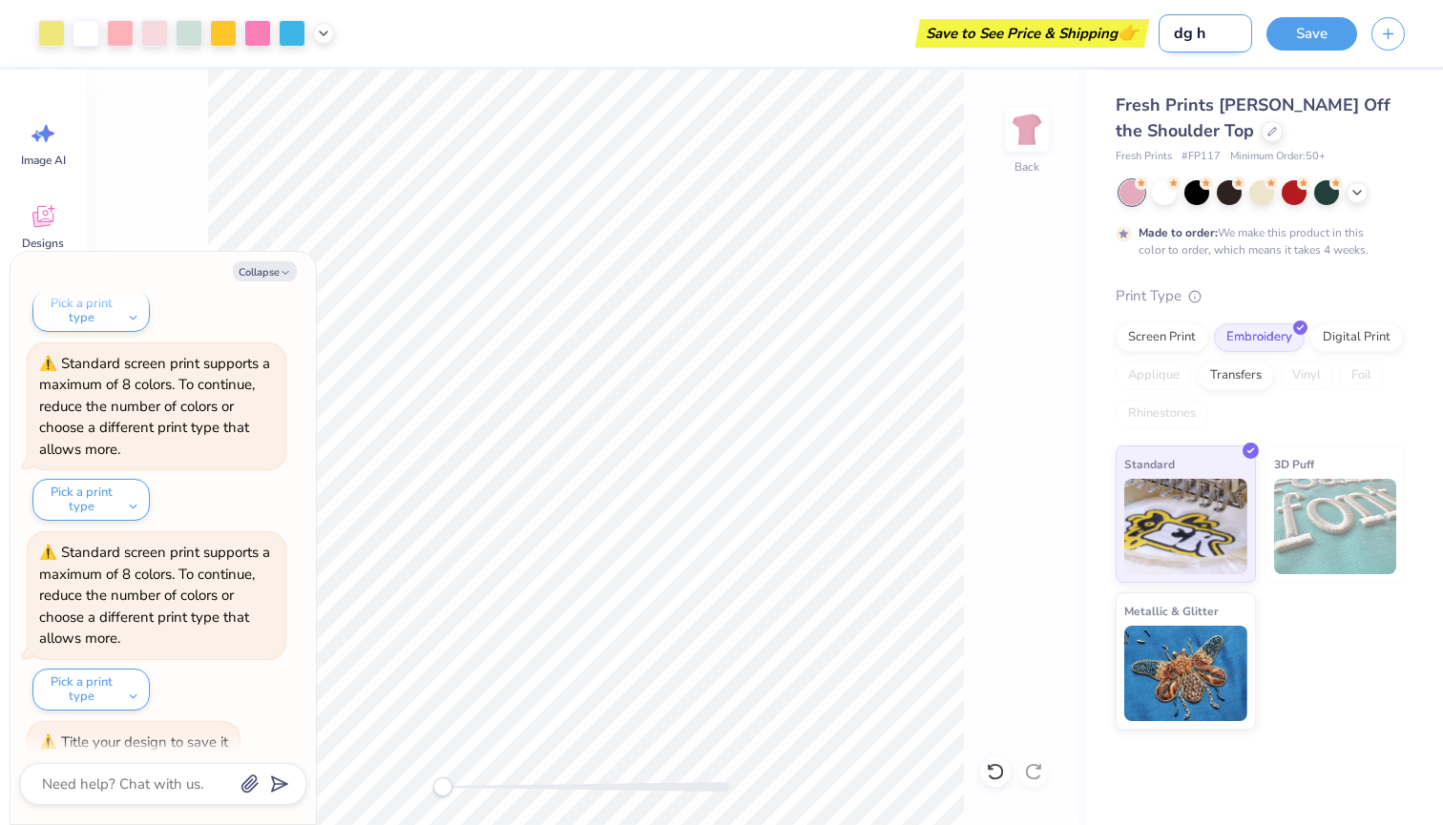
type textarea "x"
type input "dg he"
type textarea "x"
type input "dg hea"
type textarea "x"
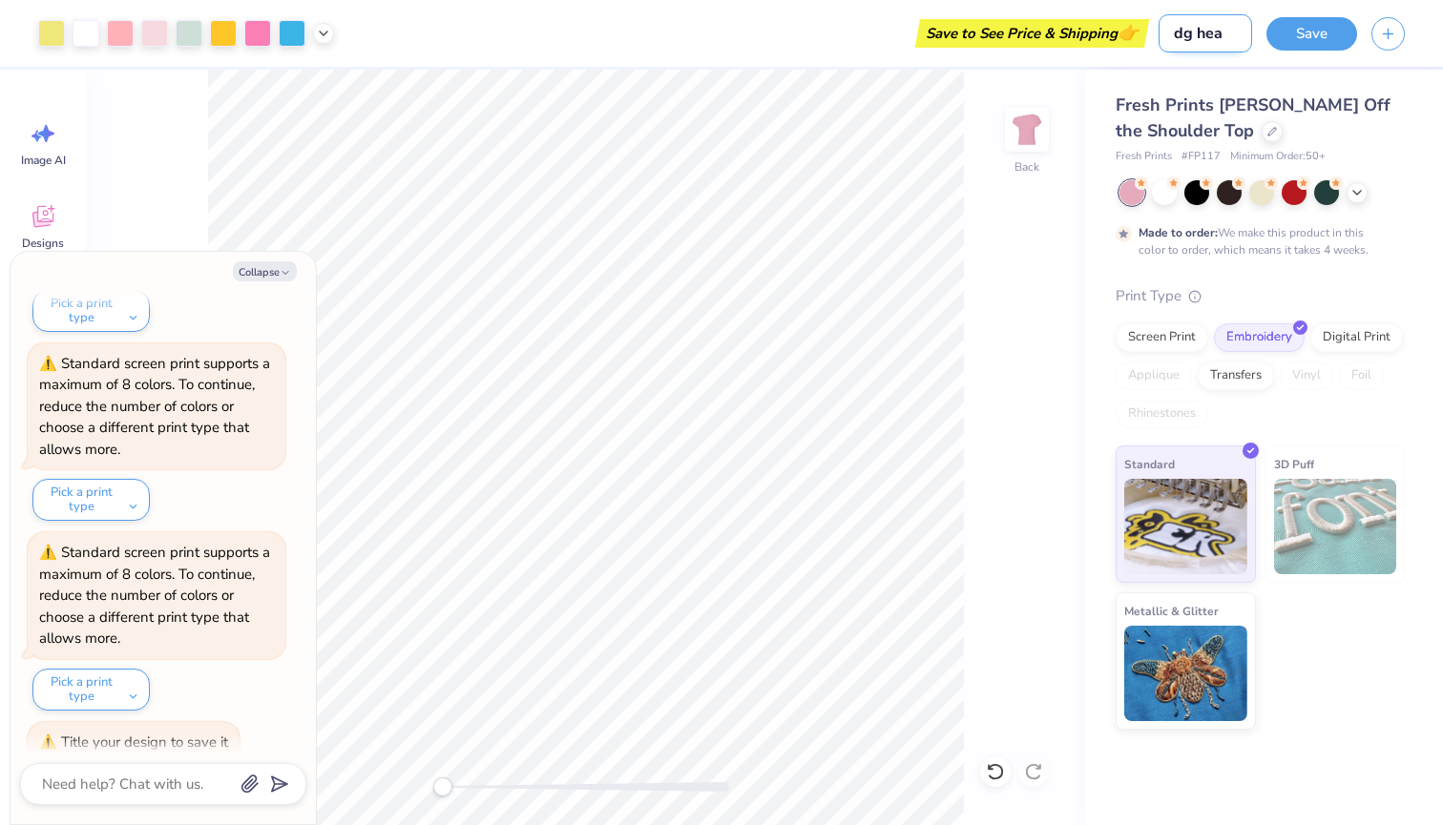
type input "dg hear"
type textarea "x"
type input "dg heart"
type textarea "x"
type input "dg heart"
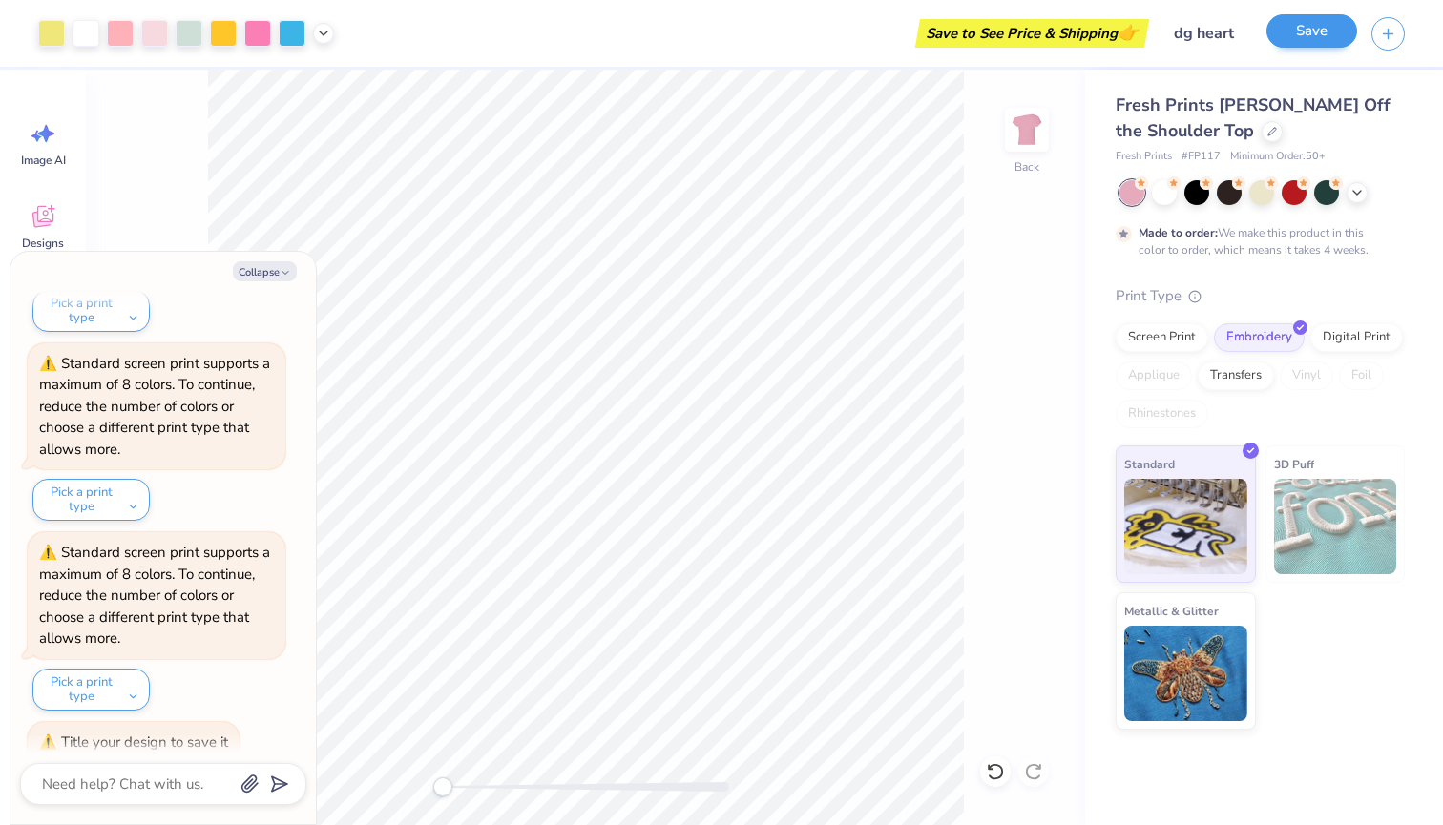
click at [1313, 20] on button "Save" at bounding box center [1311, 30] width 91 height 33
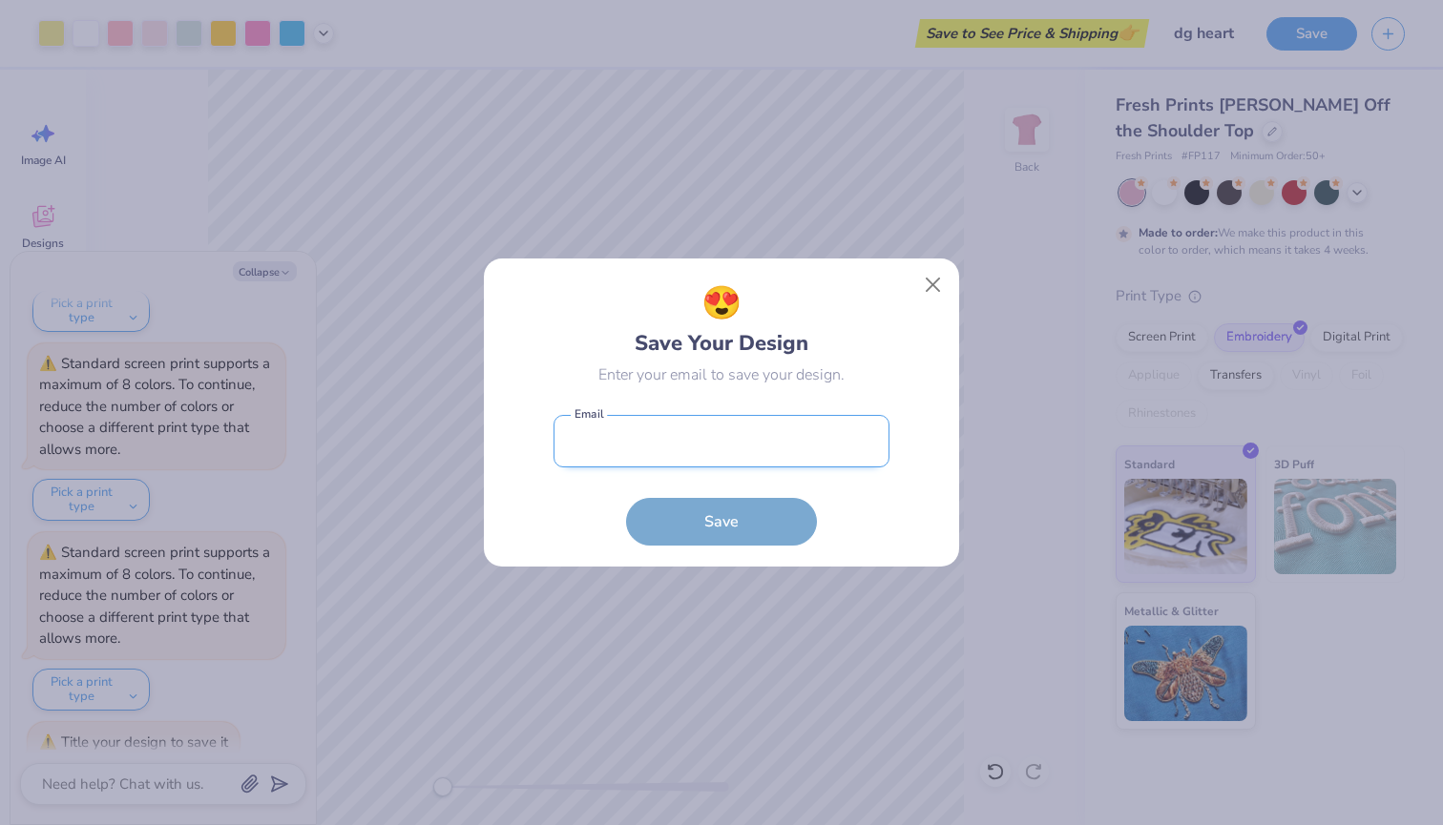
click at [717, 465] on input "email" at bounding box center [721, 441] width 336 height 52
type input "peytonmaloneee"
type textarea "x"
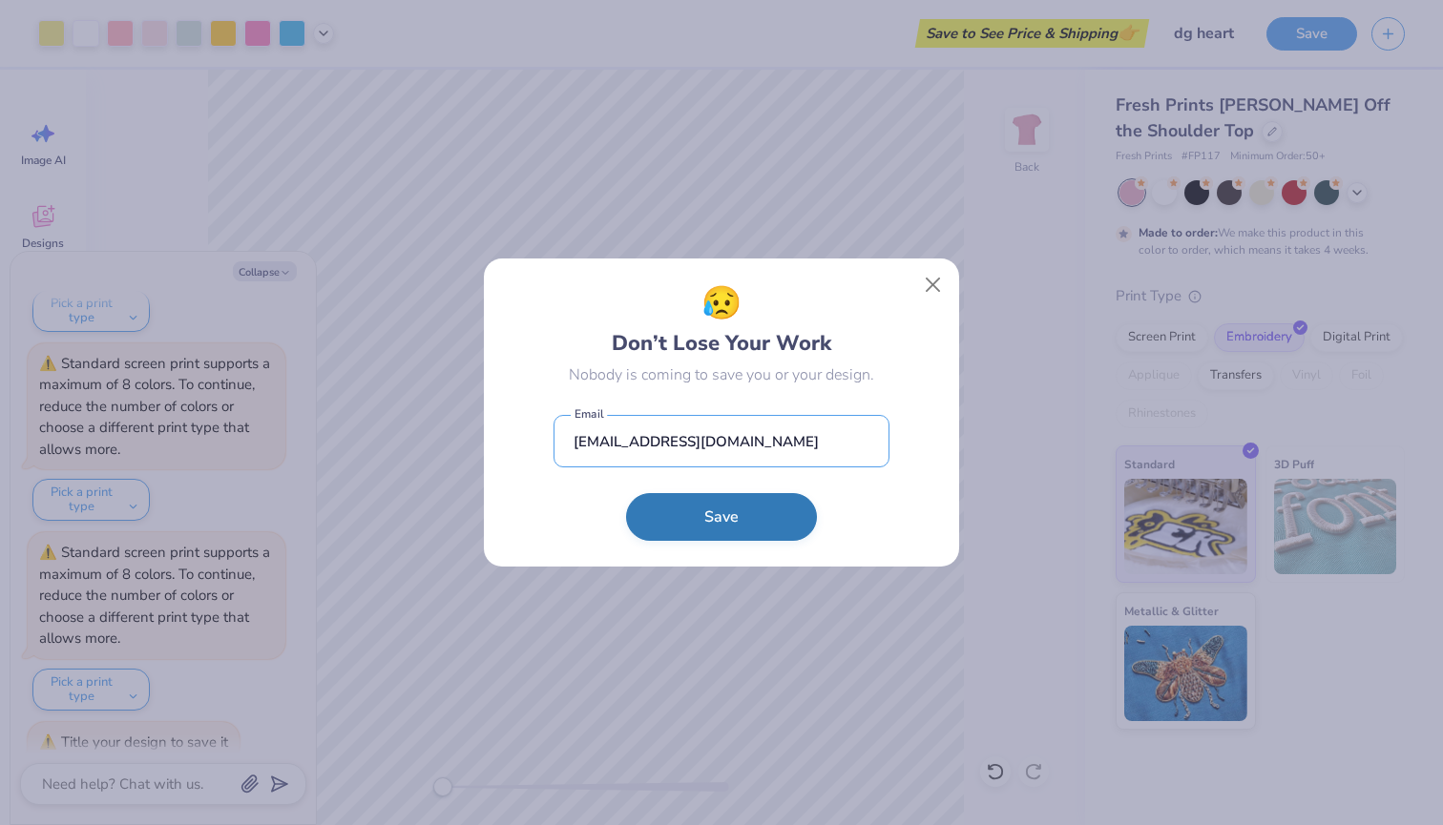
type input "[EMAIL_ADDRESS][DOMAIN_NAME]"
click at [728, 530] on button "Save" at bounding box center [721, 517] width 191 height 48
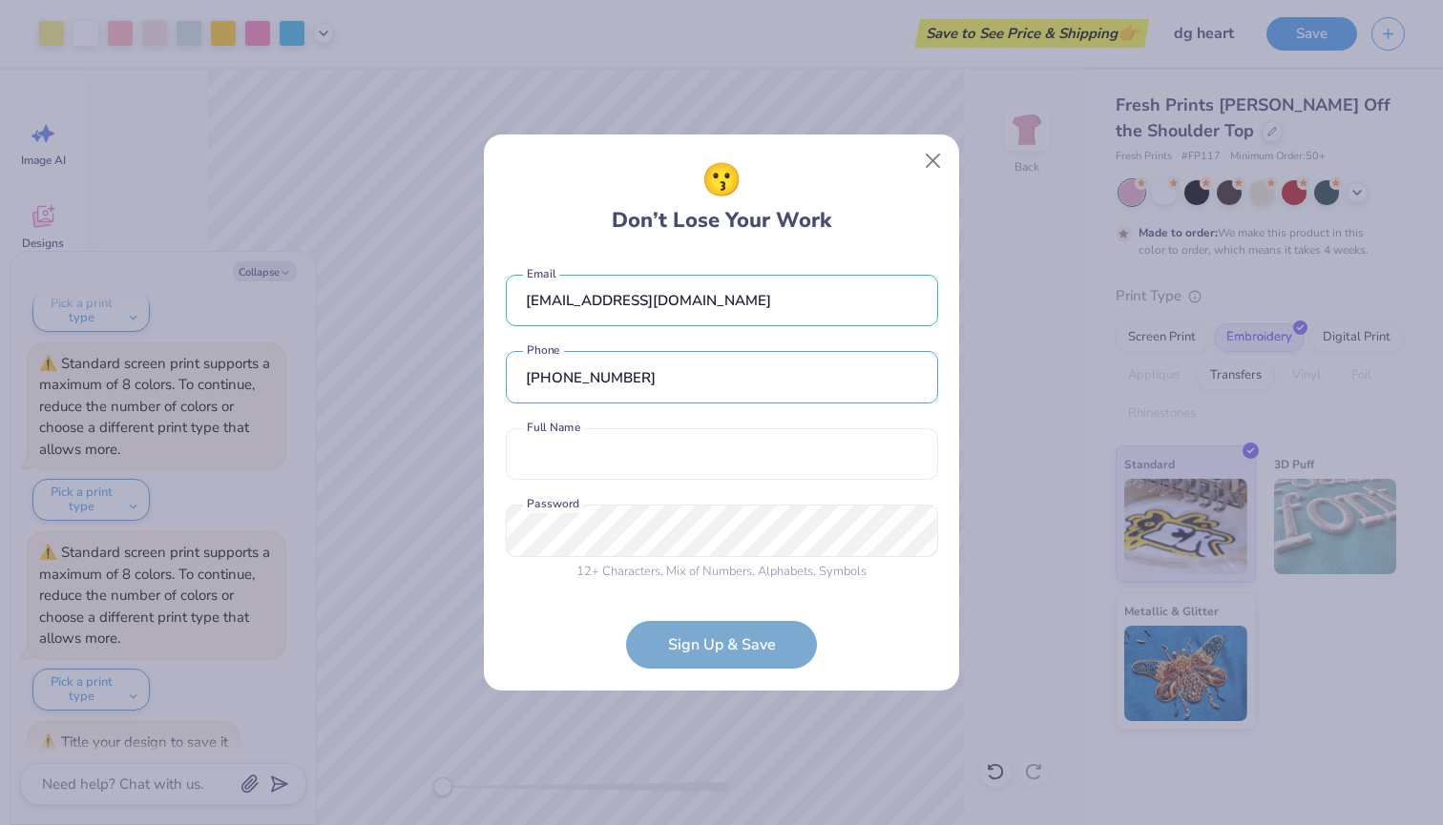
type input "[PHONE_NUMBER]"
click at [622, 499] on div "[EMAIL_ADDRESS][DOMAIN_NAME] Email [PHONE_NUMBER] Phone Full Name is a required…" at bounding box center [722, 424] width 432 height 336
click at [619, 483] on div "[EMAIL_ADDRESS][DOMAIN_NAME] Email [PHONE_NUMBER] Phone Full Name is a required…" at bounding box center [722, 424] width 432 height 336
type input "[PERSON_NAME]"
click at [566, 527] on div "12 + Characters , Mix of Numbers , Alphabets , Symbols Password is a required f…" at bounding box center [722, 543] width 432 height 76
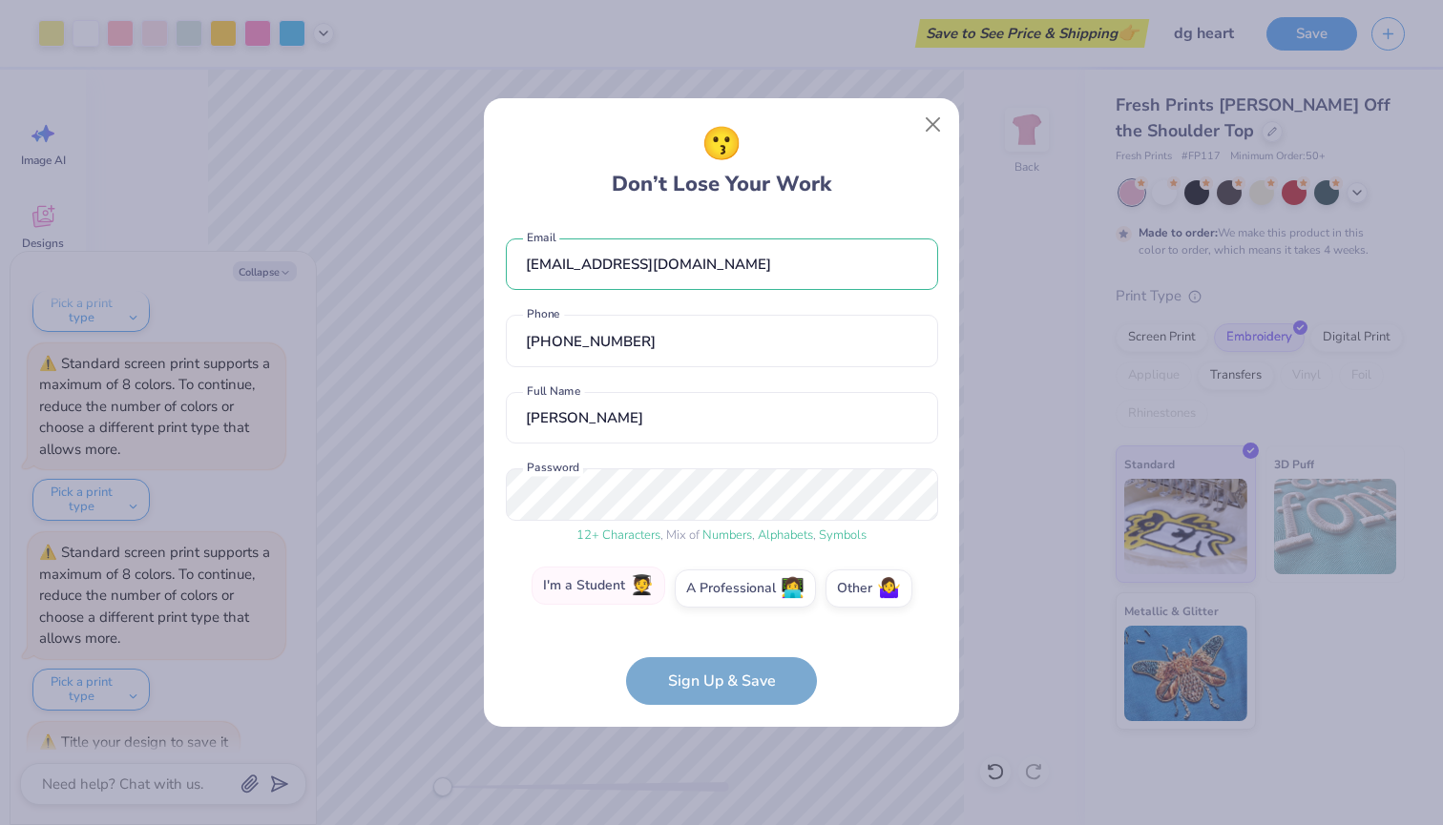
click at [585, 583] on label "I'm a Student 🧑‍🎓" at bounding box center [598, 586] width 134 height 38
click at [716, 588] on input "I'm a Student 🧑‍🎓" at bounding box center [722, 594] width 12 height 12
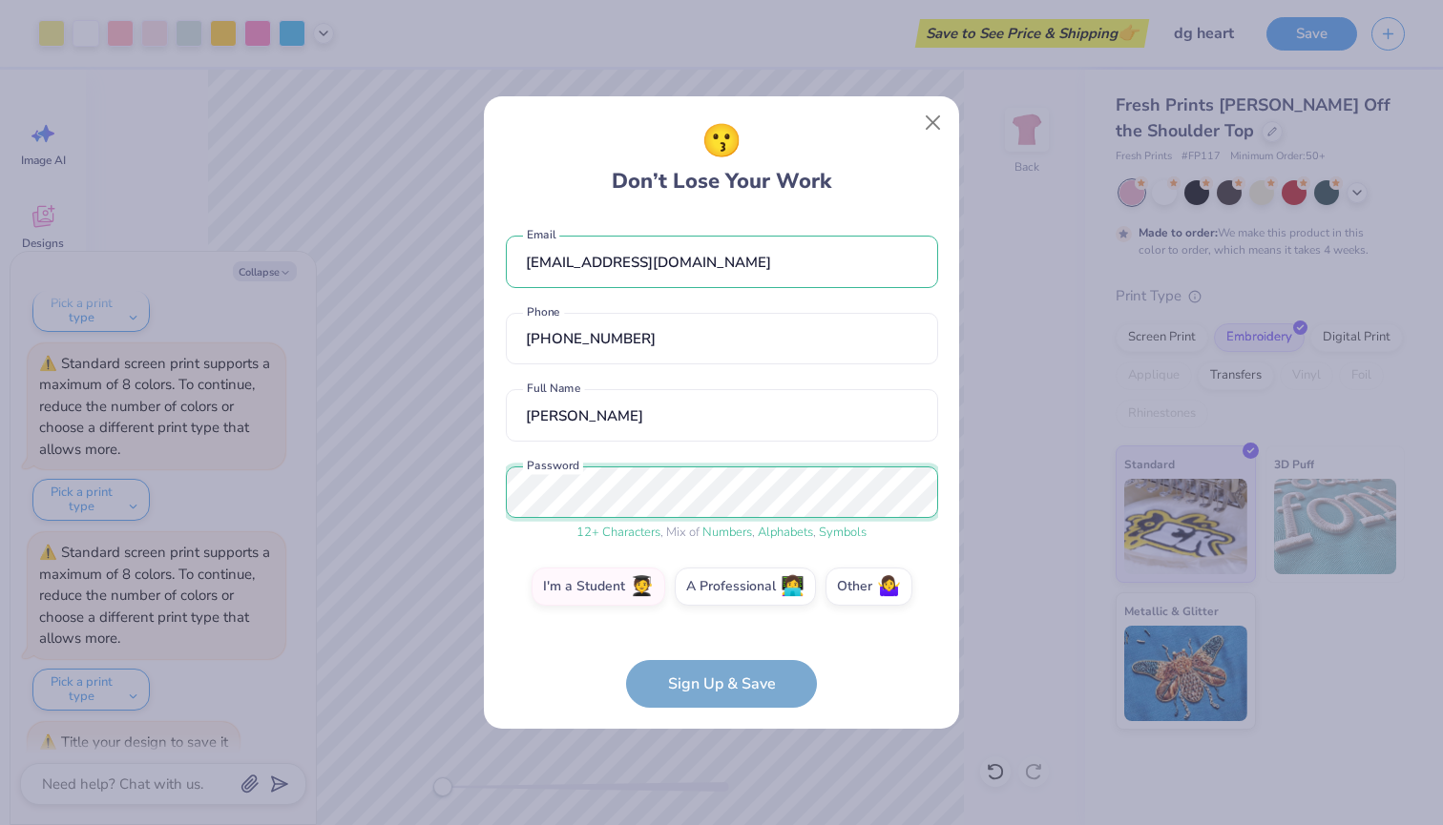
scroll to position [73, 0]
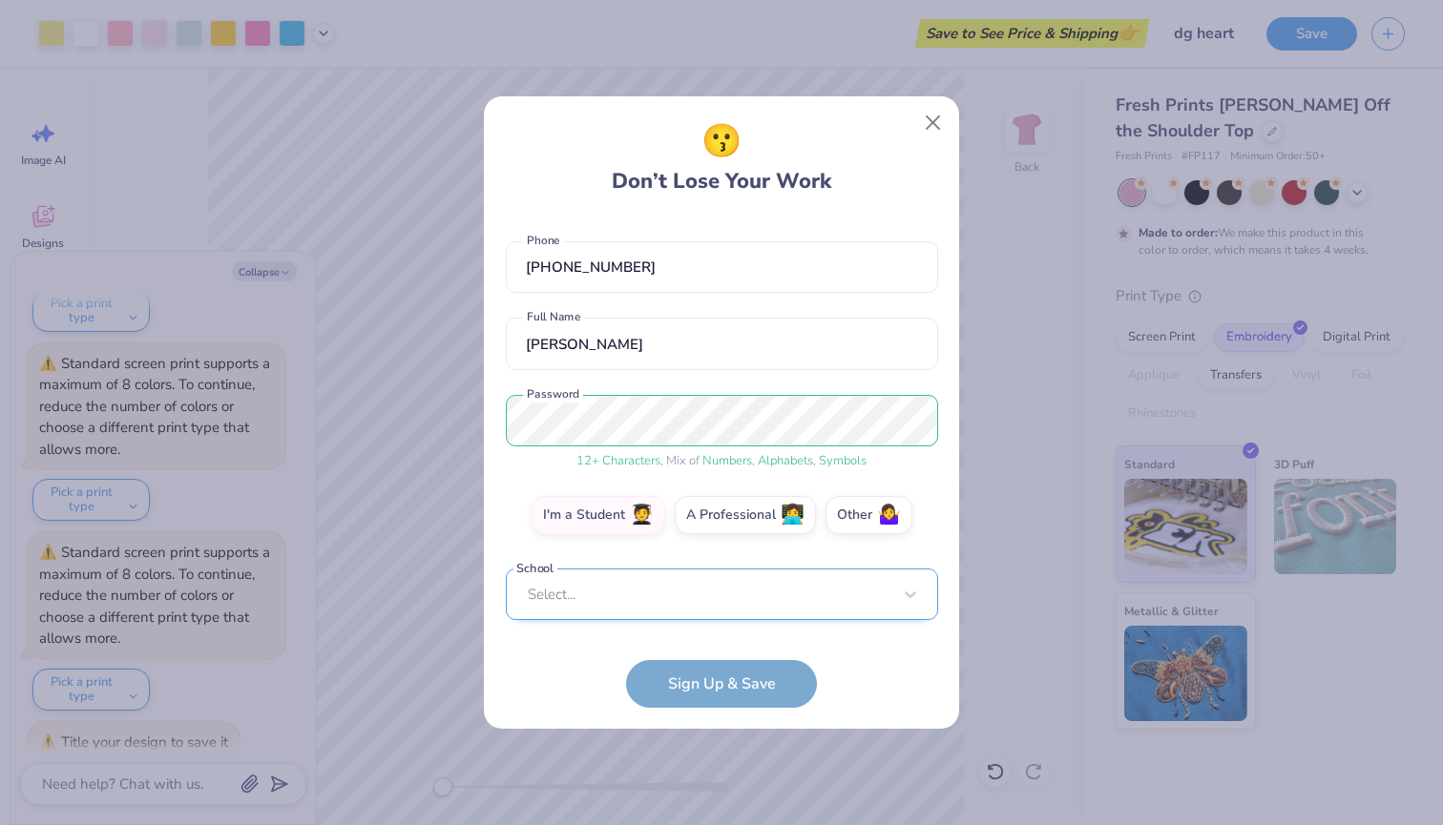
click at [633, 588] on div "Select..." at bounding box center [722, 595] width 432 height 52
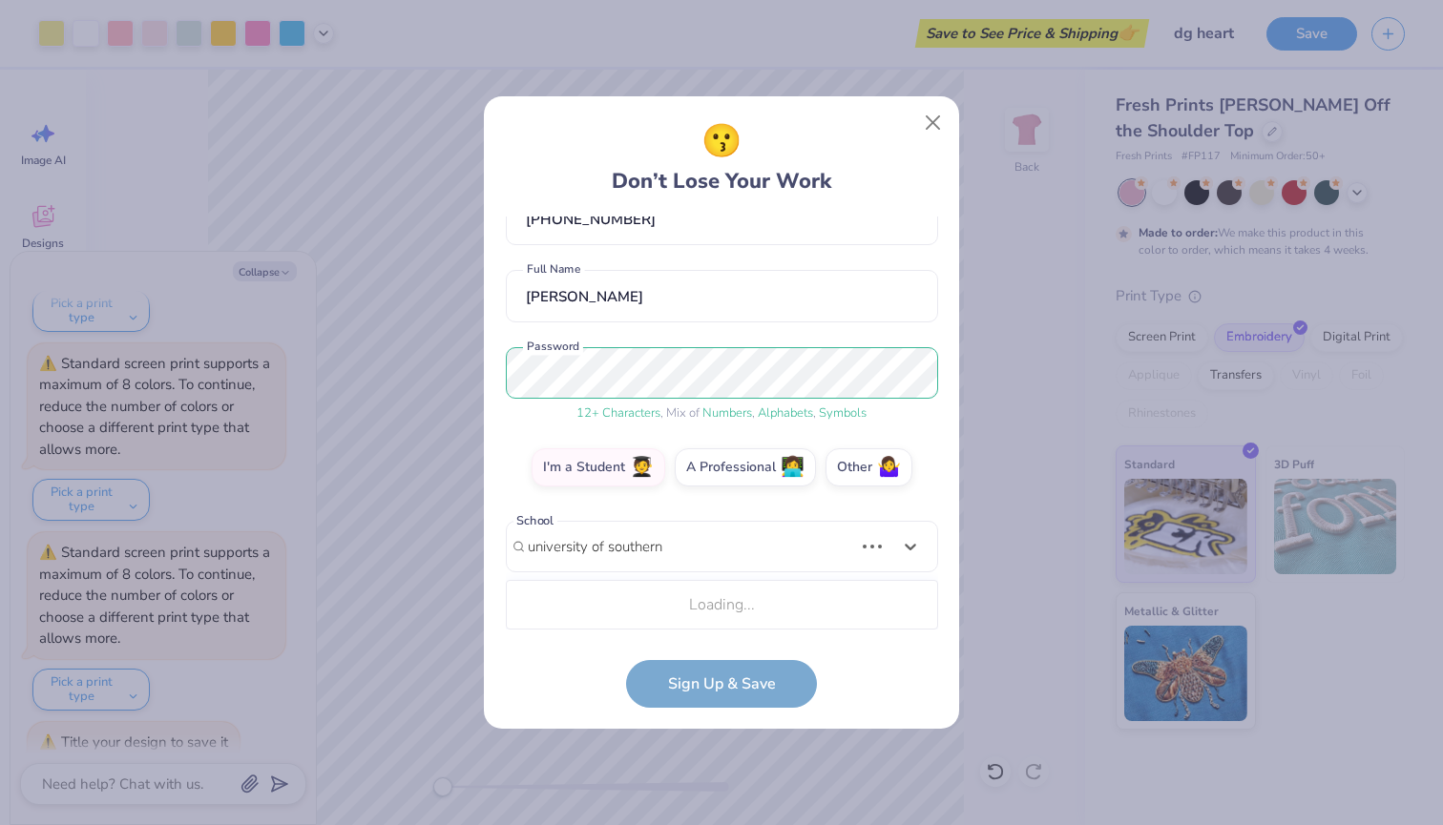
scroll to position [358, 0]
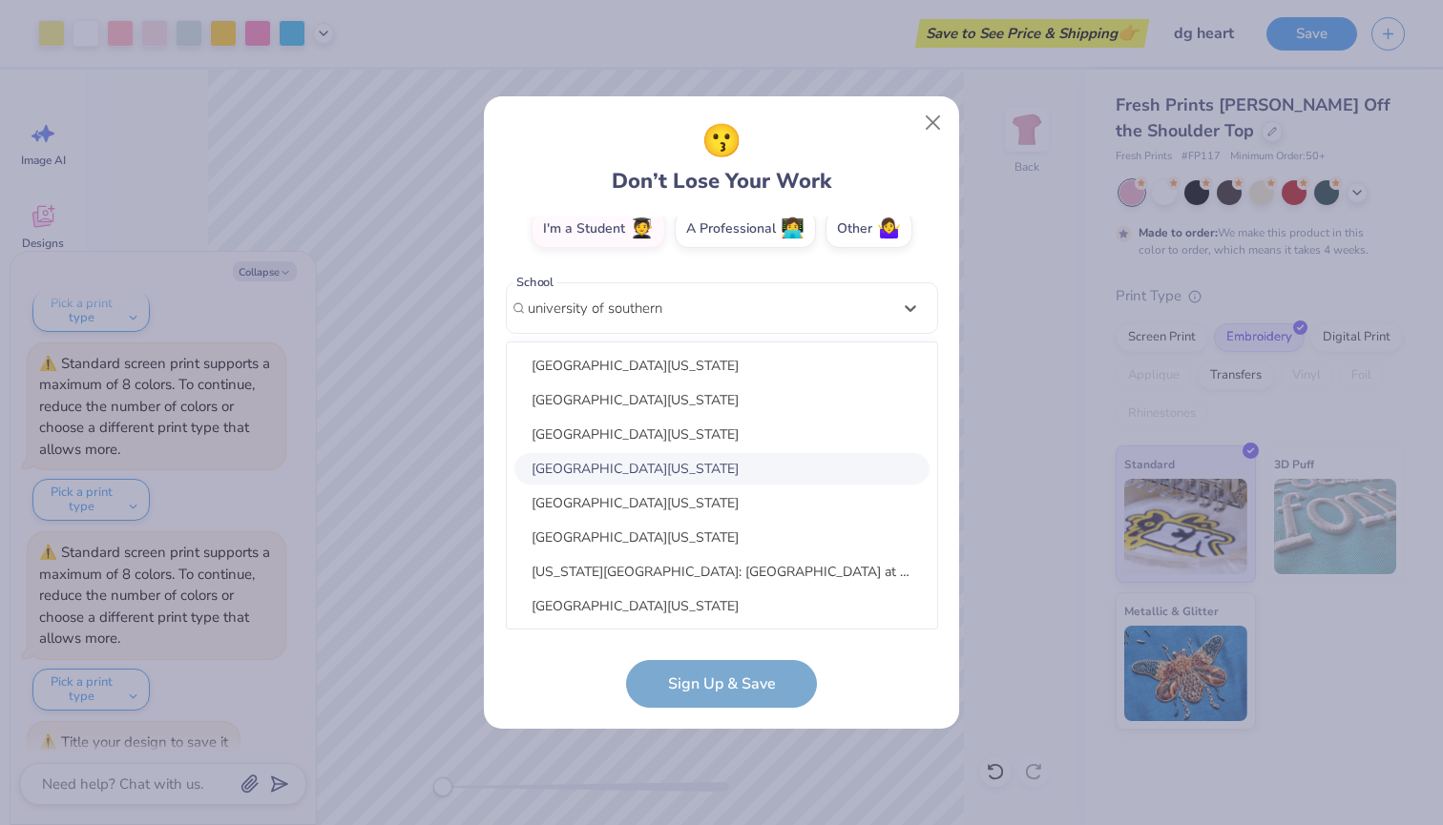
click at [719, 476] on div "[GEOGRAPHIC_DATA][US_STATE]" at bounding box center [721, 468] width 415 height 31
type input "university of southern"
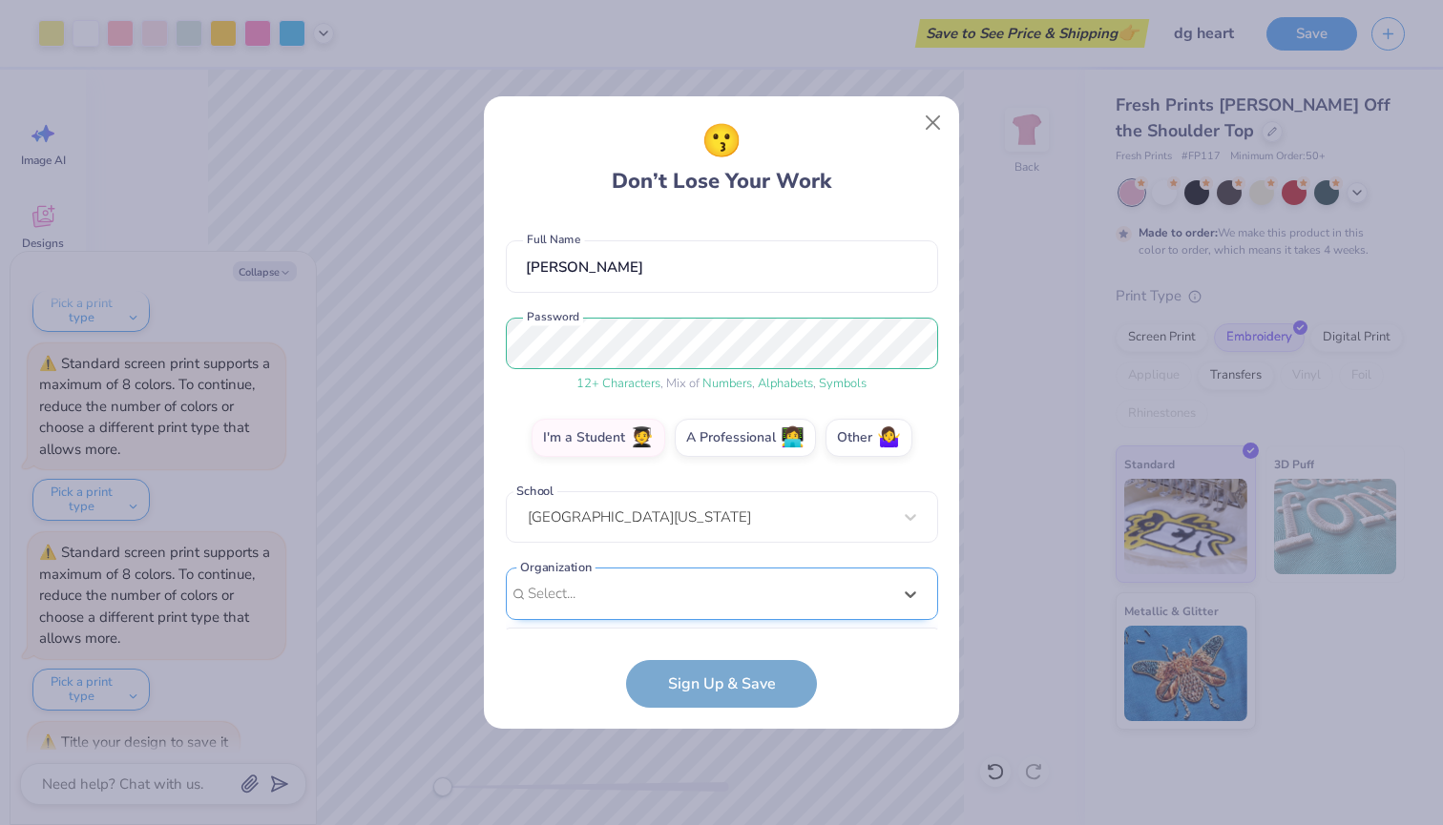
click at [733, 603] on div "option focused, 8 of 15. 15 results available. Use Up and Down to choose option…" at bounding box center [722, 742] width 432 height 348
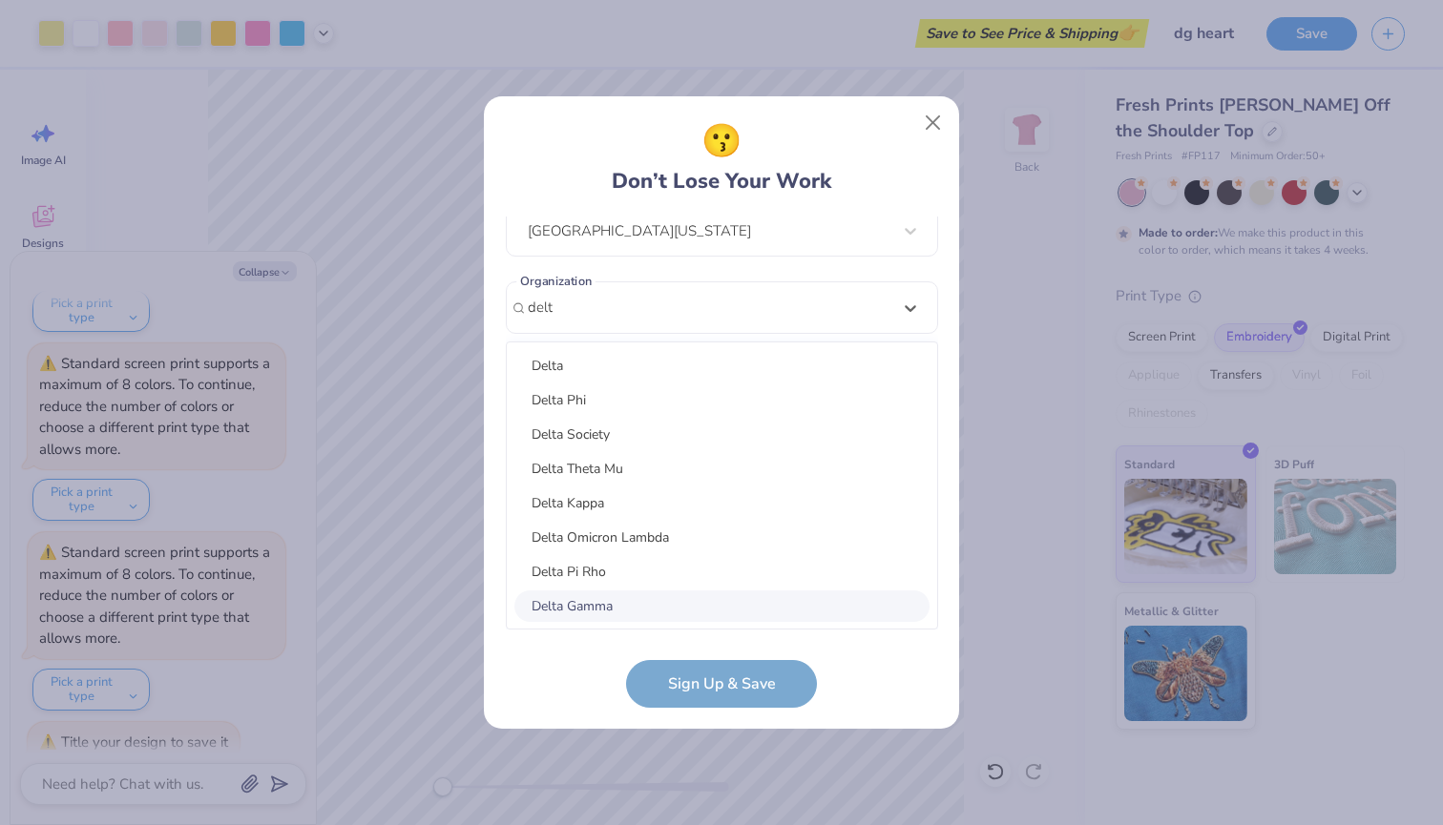
click at [662, 598] on div "Delta Gamma" at bounding box center [721, 606] width 415 height 31
type input "delt"
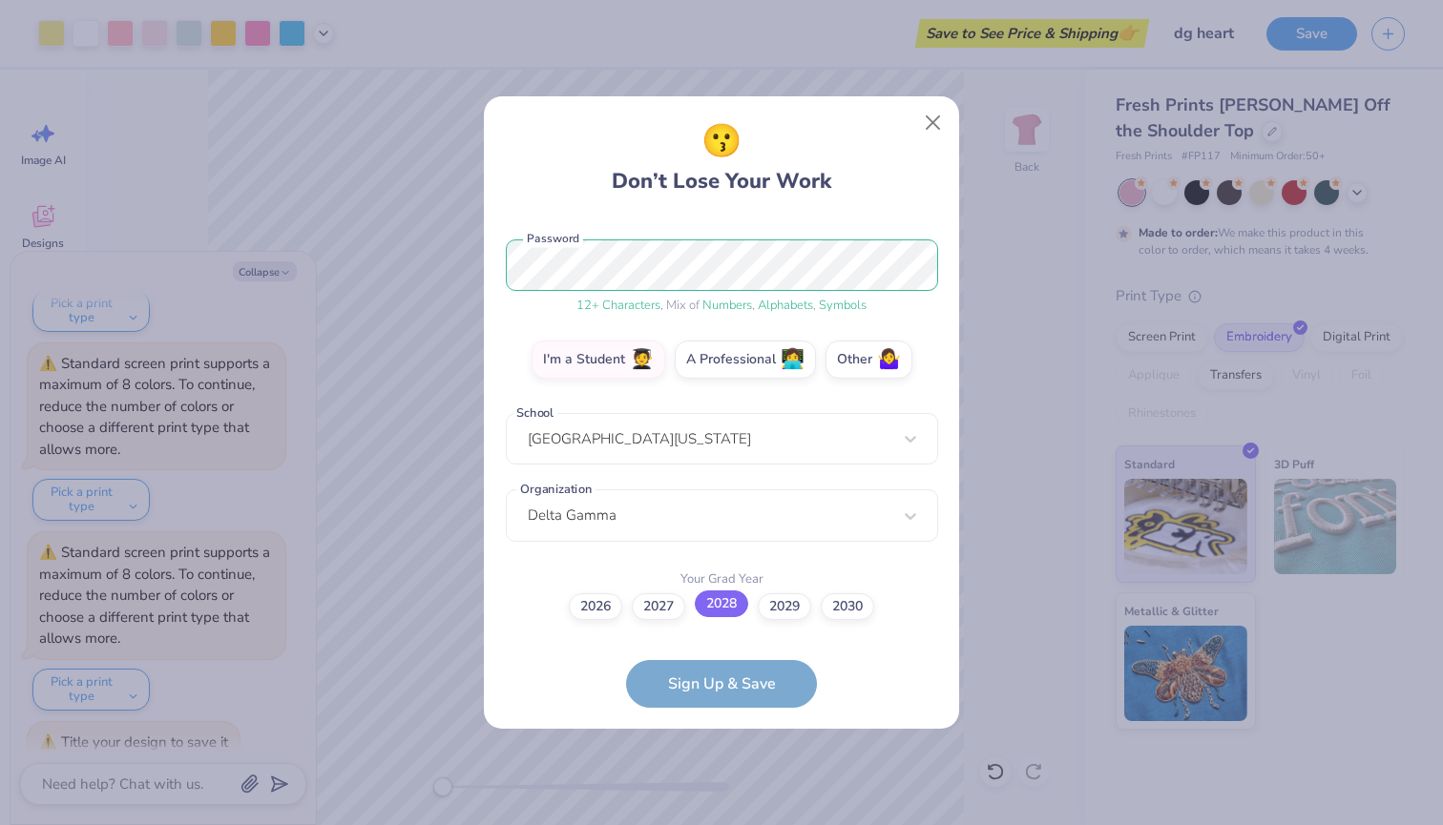
click at [726, 607] on label "2028" at bounding box center [721, 604] width 53 height 27
click at [726, 824] on input "2028" at bounding box center [722, 834] width 12 height 12
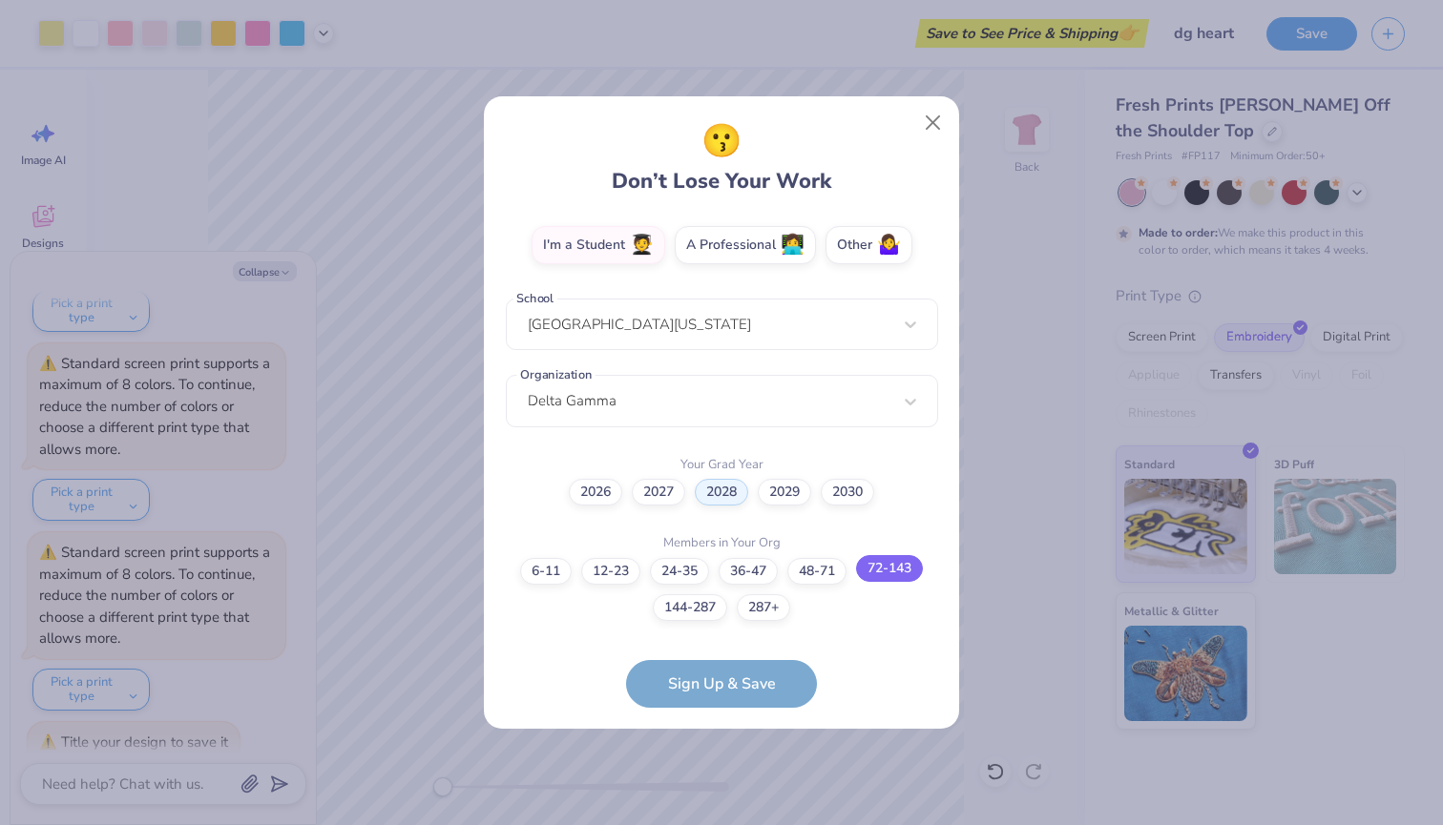
click at [883, 570] on label "72-143" at bounding box center [889, 568] width 67 height 27
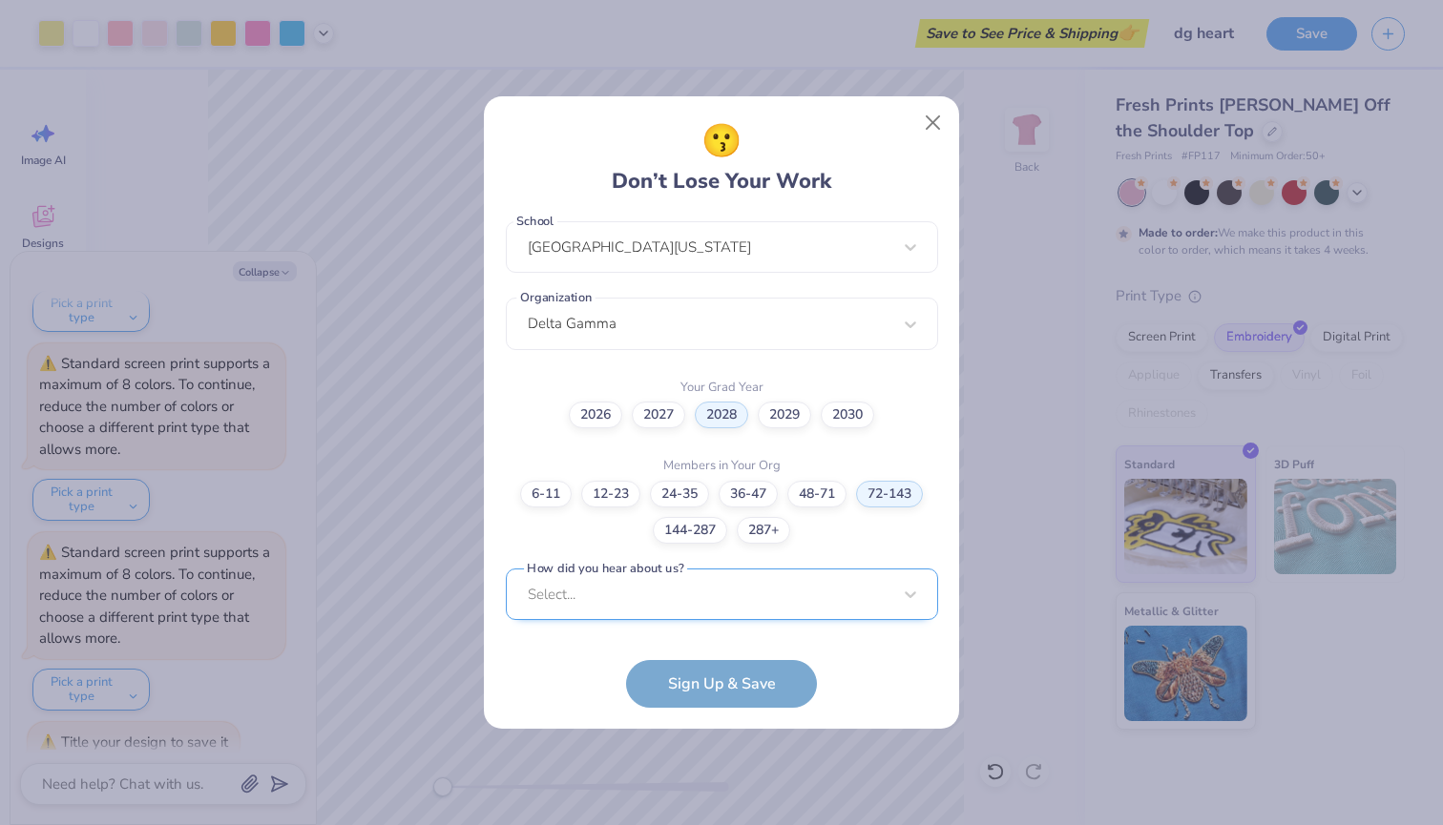
click at [799, 602] on div "Select..." at bounding box center [722, 595] width 432 height 52
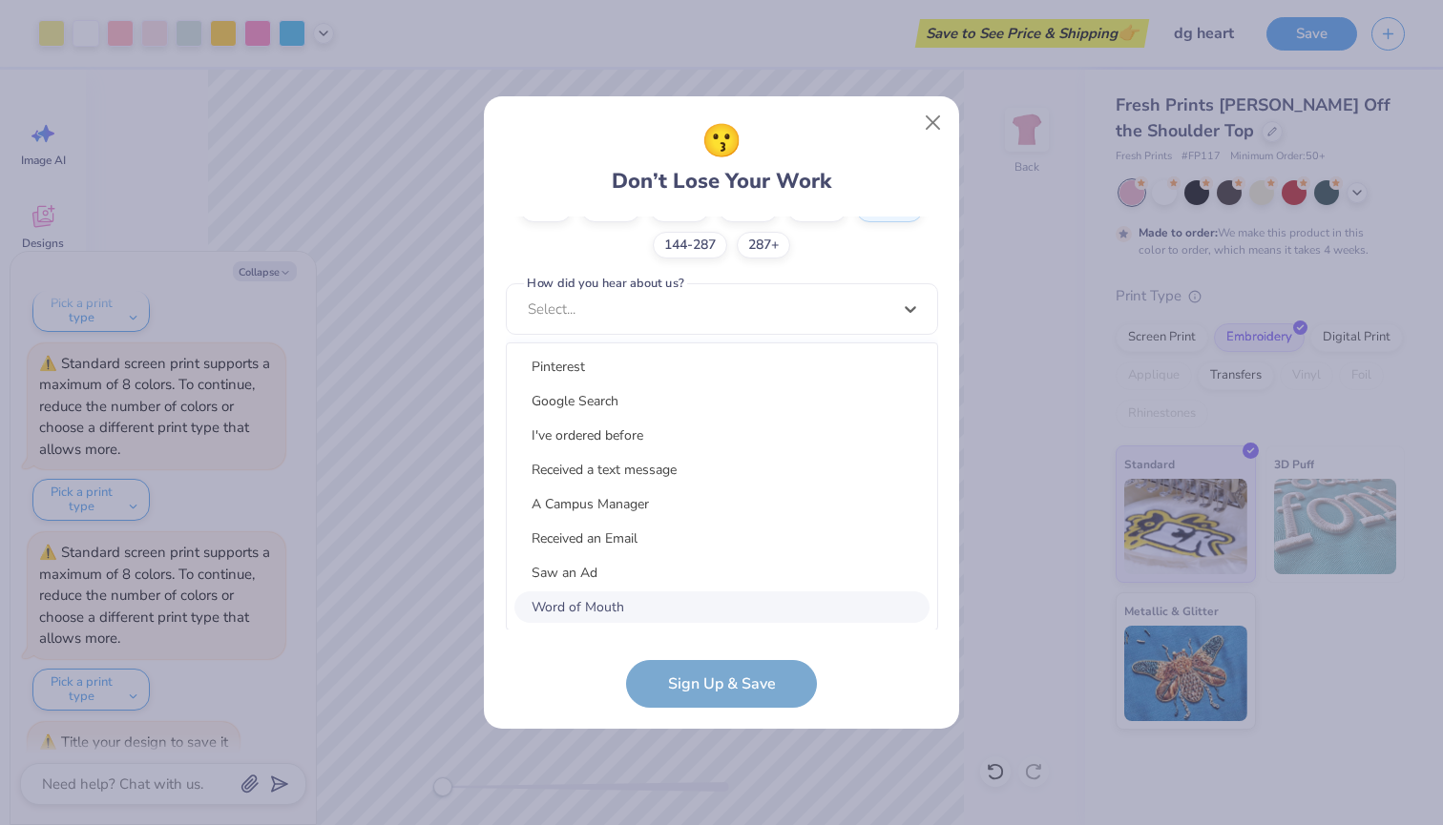
click at [798, 605] on div "Word of Mouth" at bounding box center [721, 607] width 415 height 31
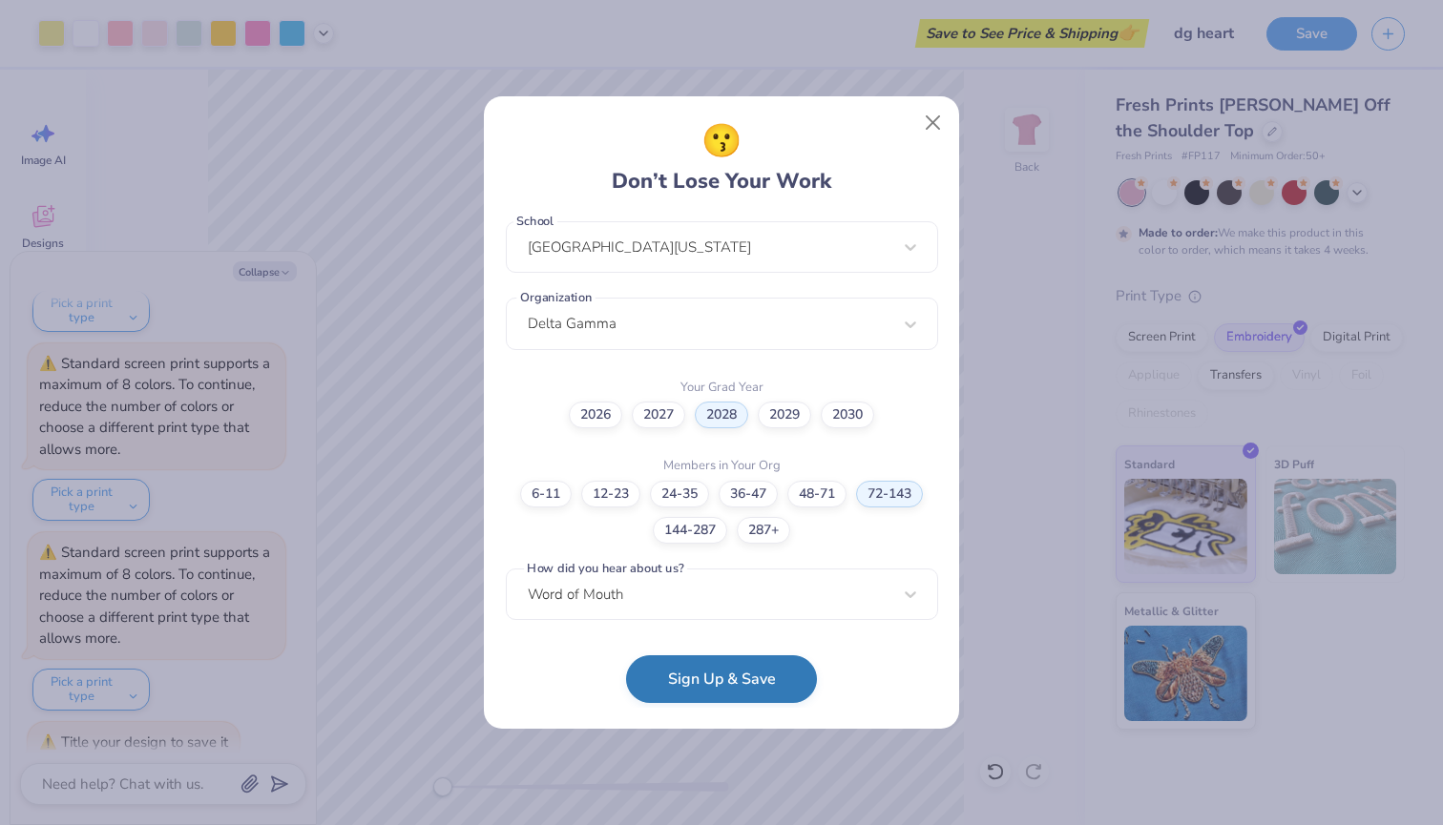
click at [765, 684] on button "Sign Up & Save" at bounding box center [721, 679] width 191 height 48
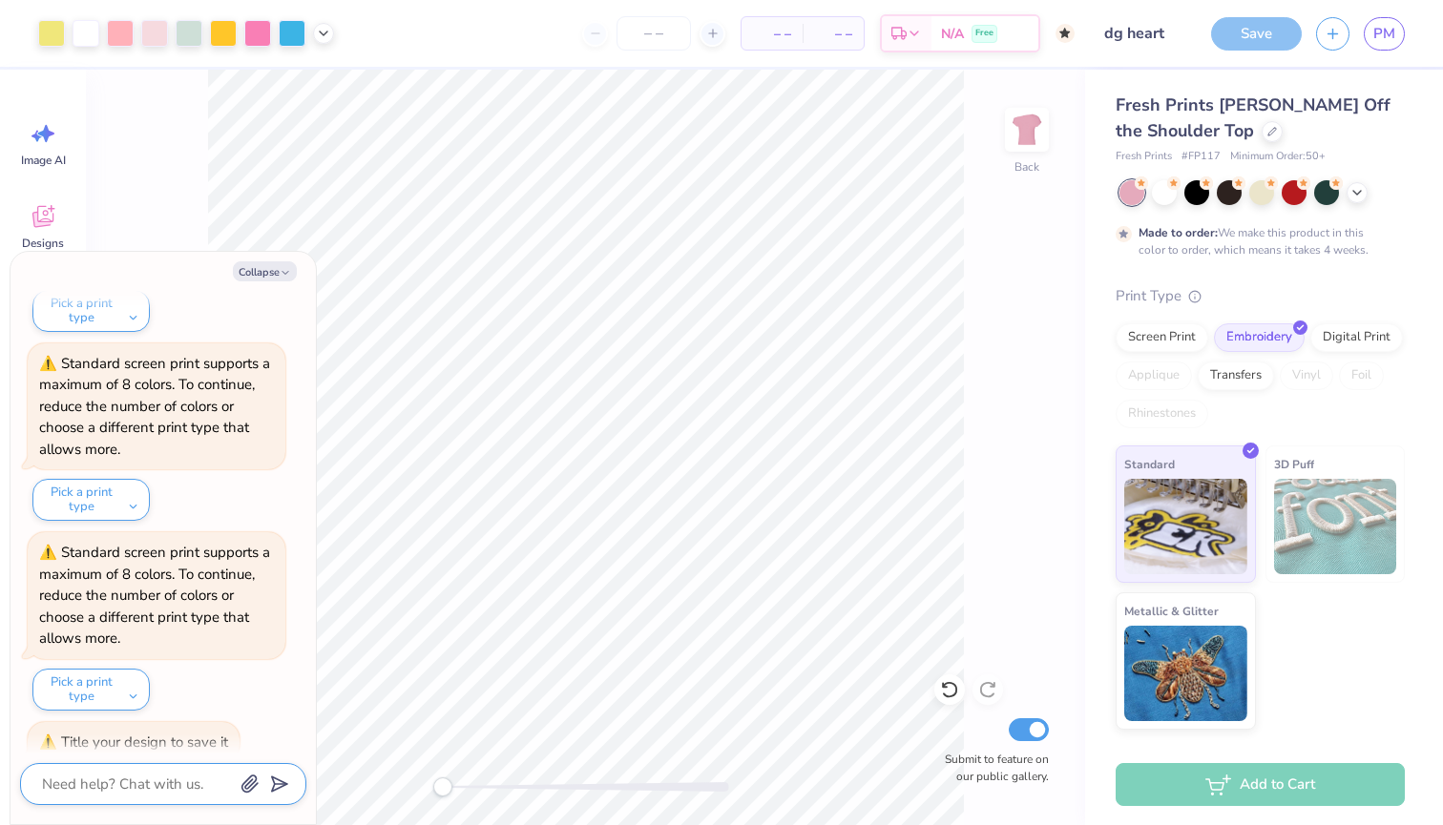
scroll to position [1551, 0]
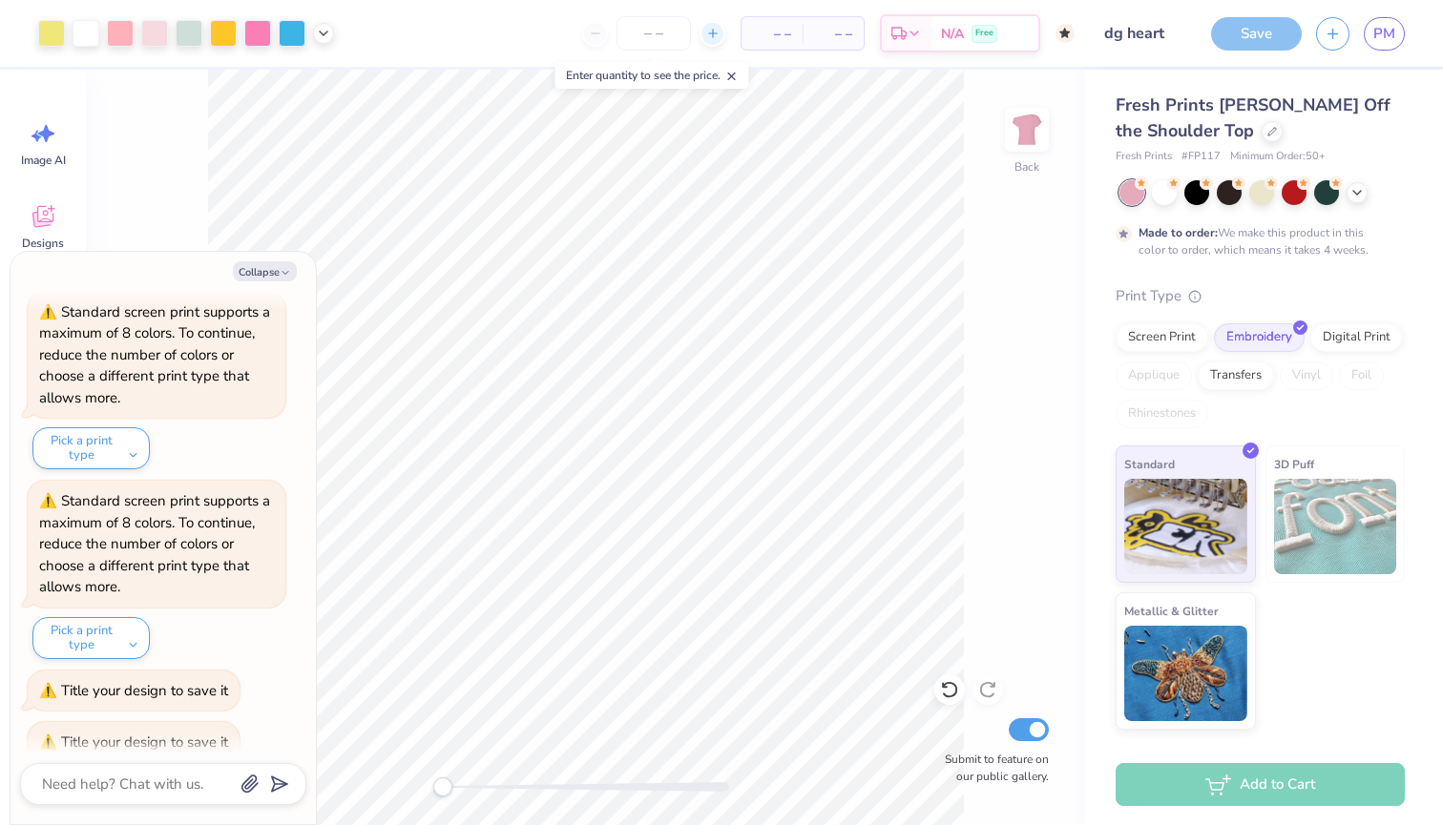
type textarea "x"
click at [714, 37] on icon at bounding box center [712, 33] width 13 height 13
type input "50"
type textarea "x"
click at [555, 38] on div "50" at bounding box center [580, 33] width 143 height 34
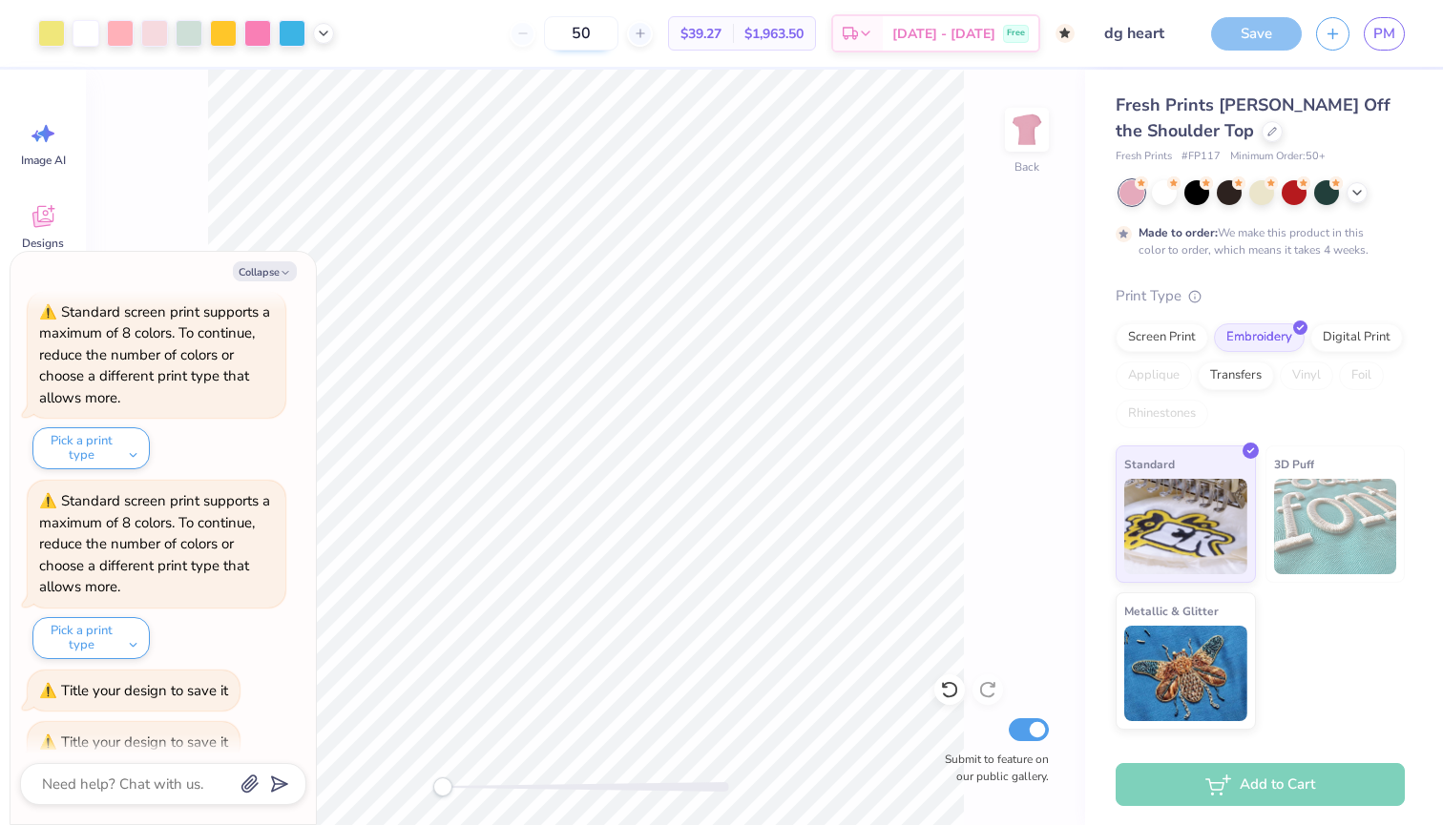
click at [618, 39] on input "50" at bounding box center [581, 33] width 74 height 34
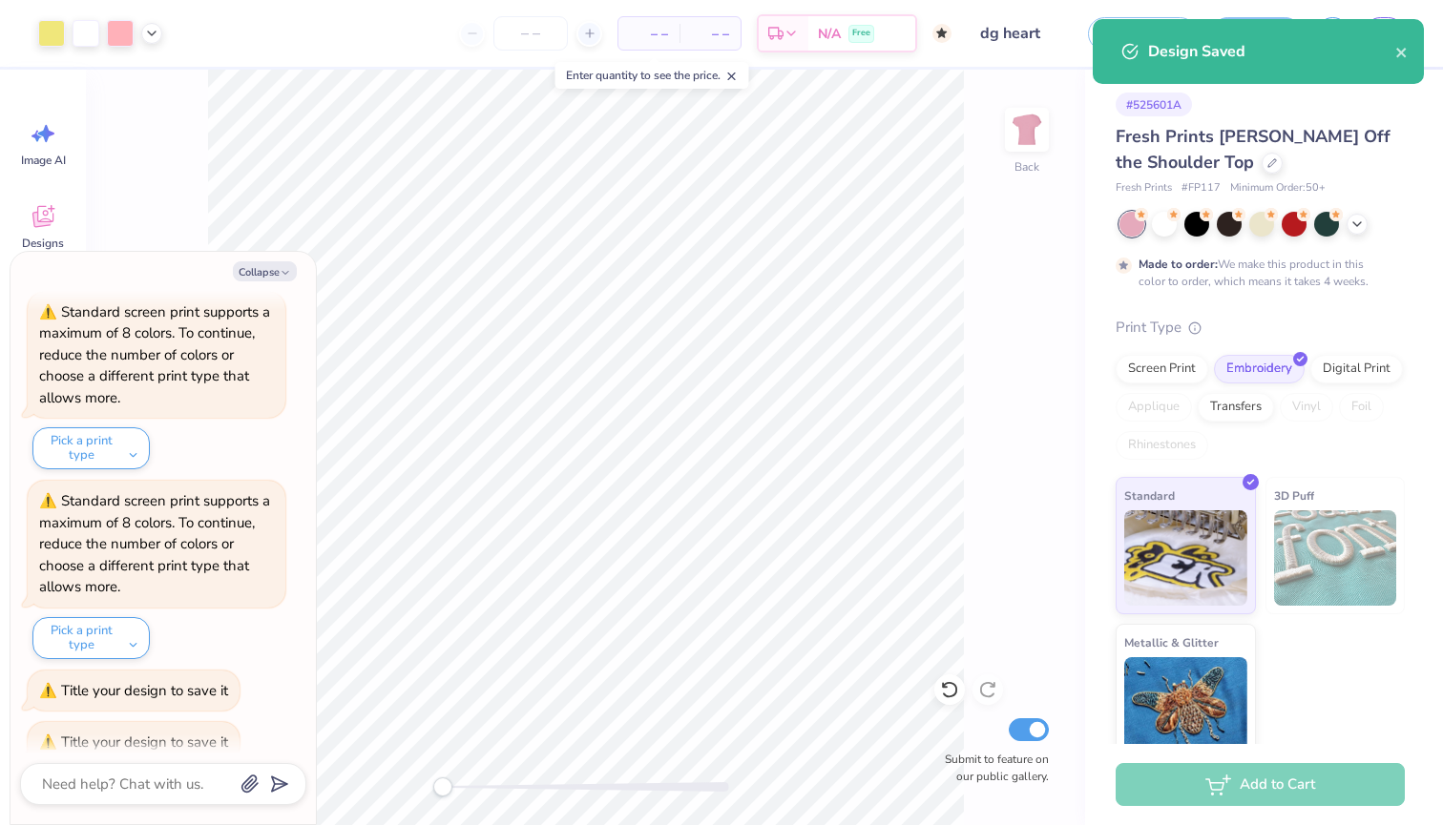
type textarea "x"
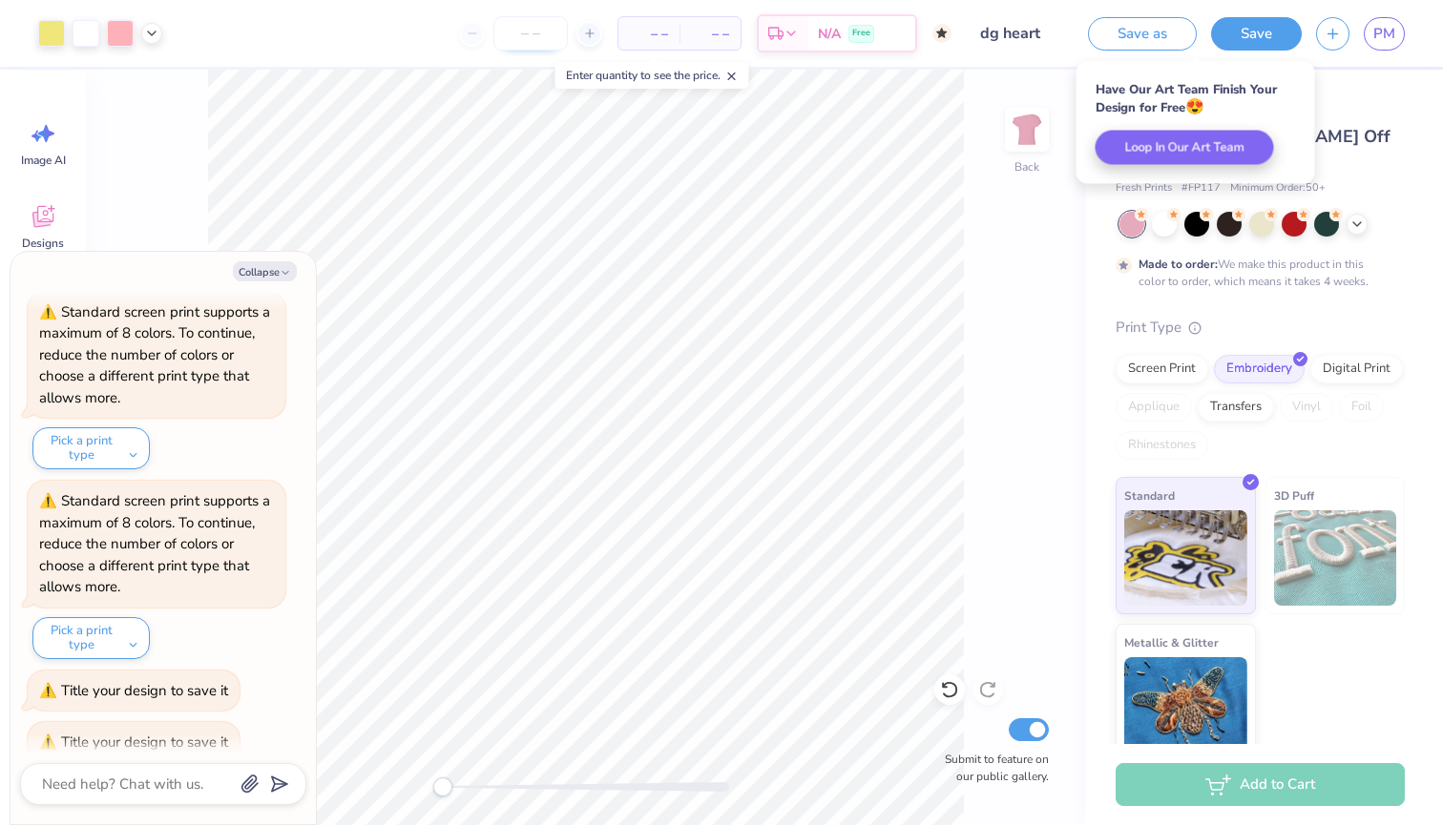
type input "5"
type textarea "x"
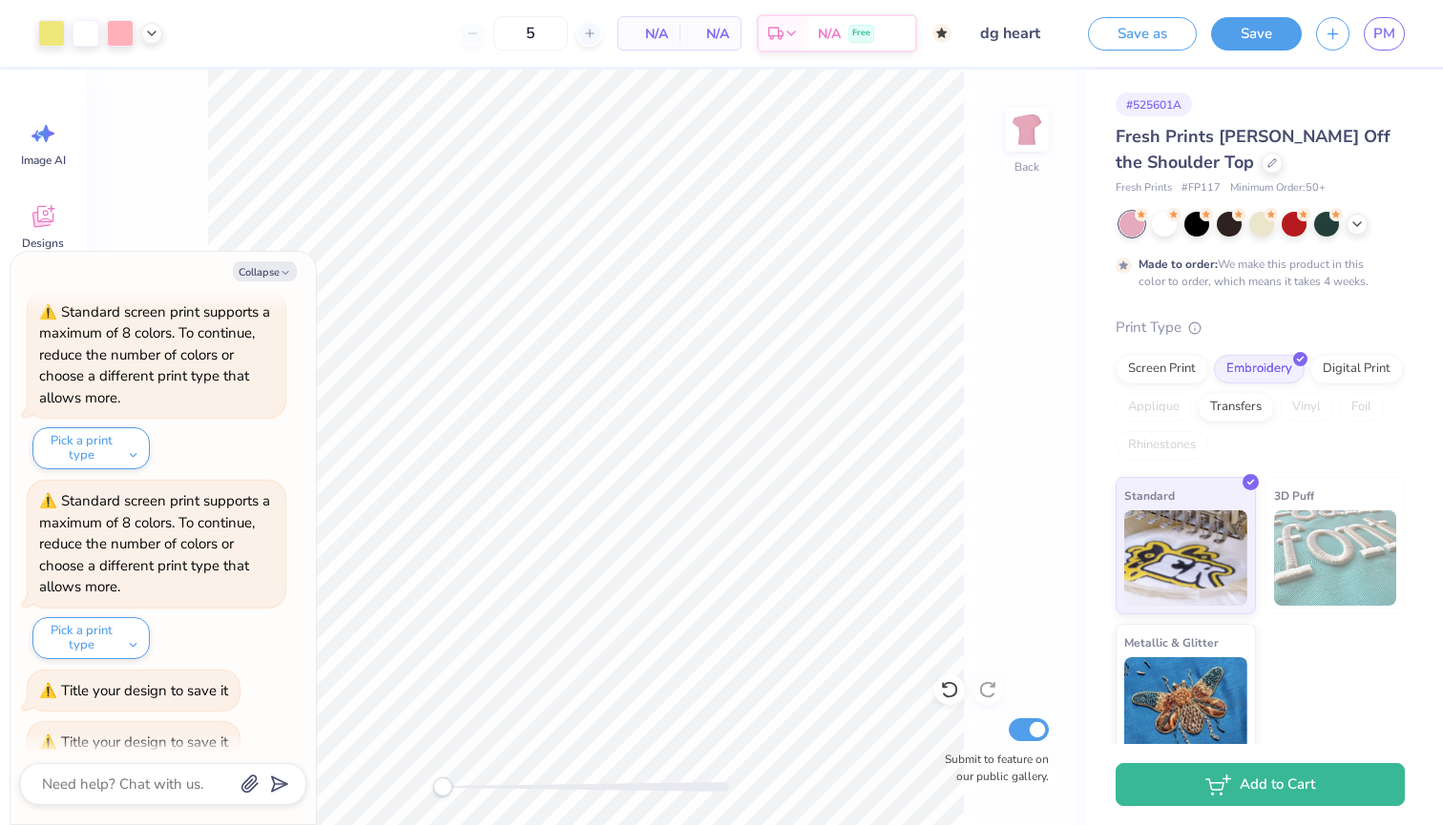
type input "50"
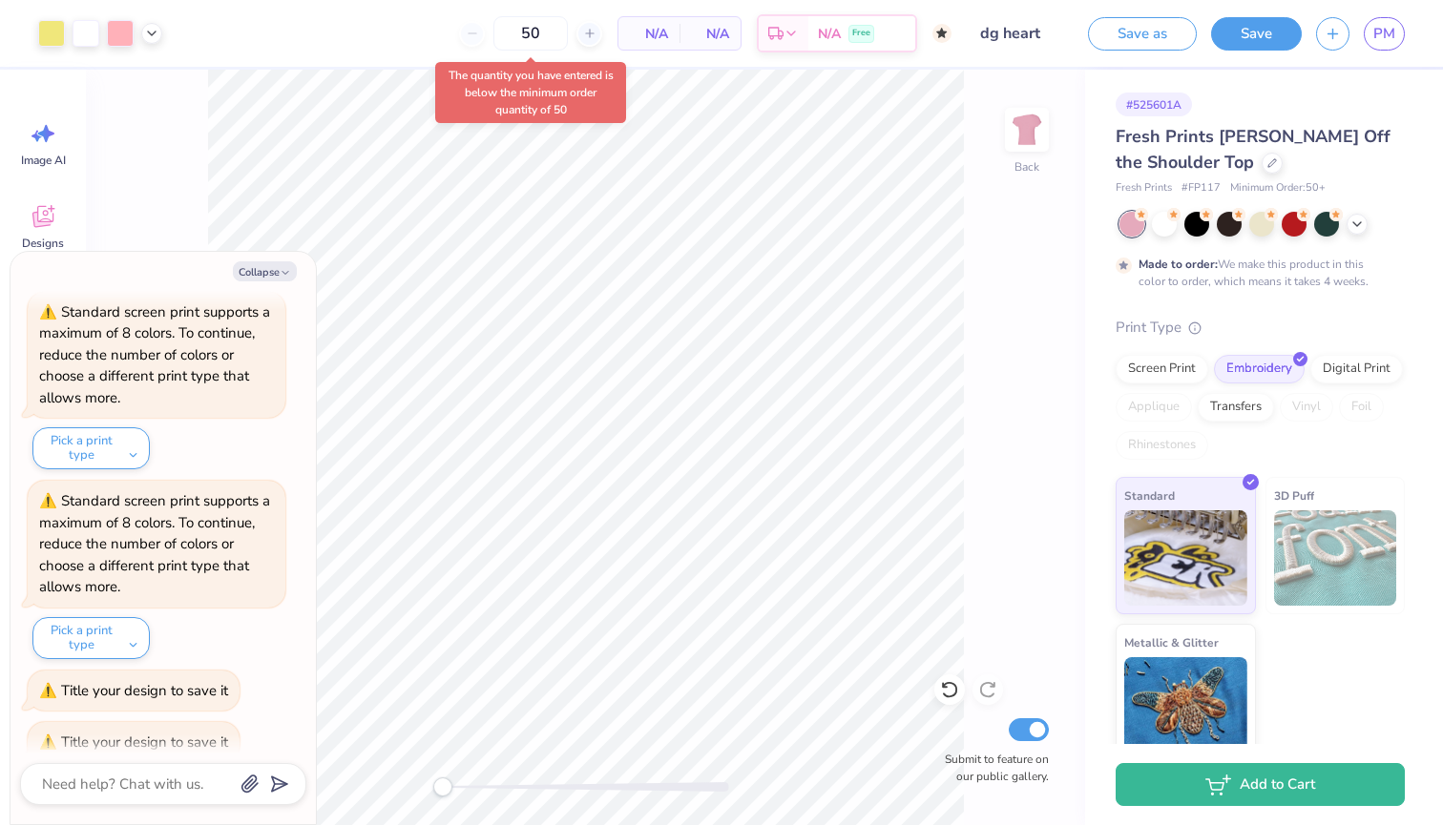
click at [642, 24] on span "N/A" at bounding box center [649, 34] width 38 height 20
type textarea "x"
